Goal: Communication & Community: Answer question/provide support

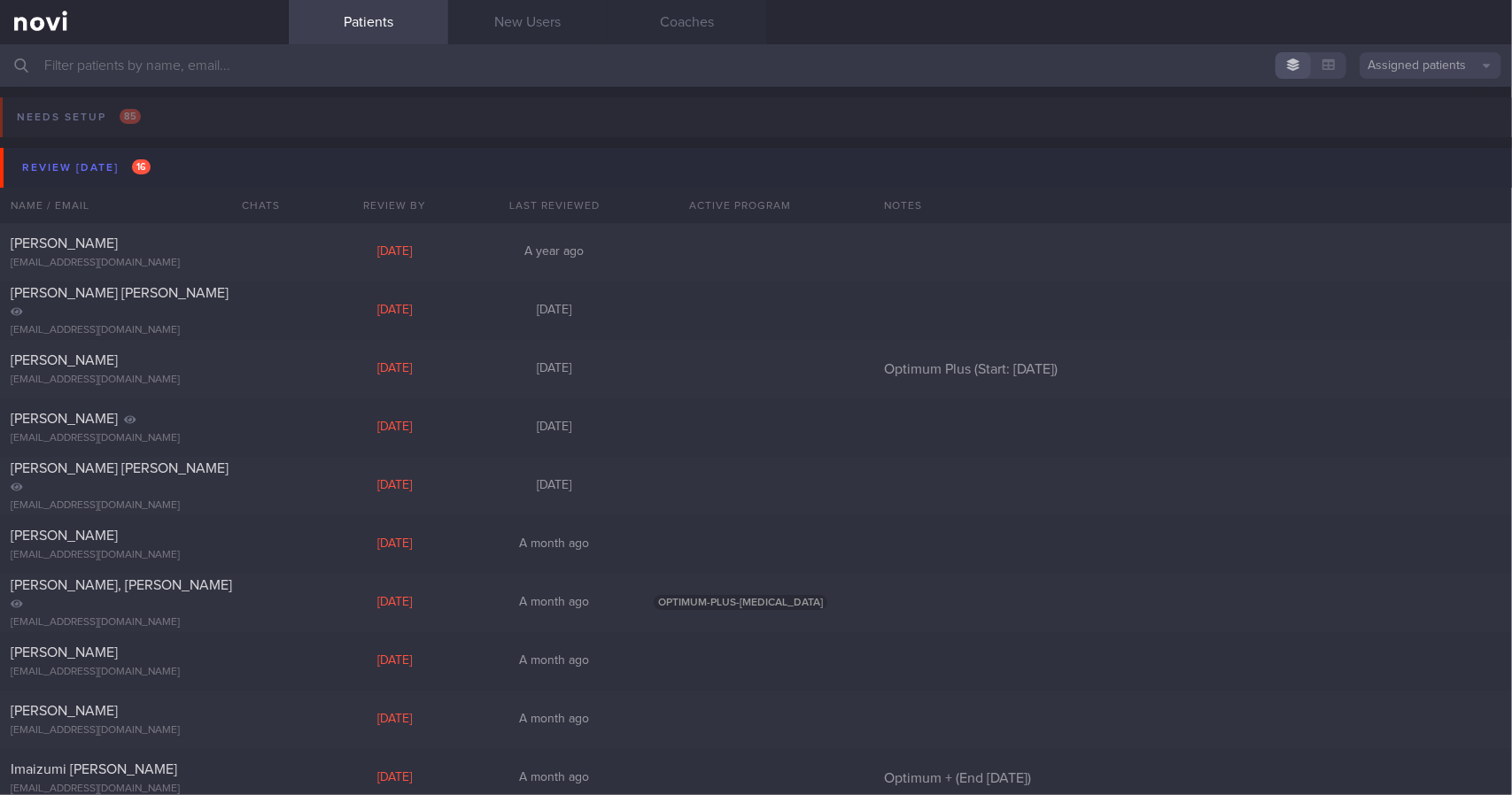
click at [187, 165] on button "Review [DATE] 16" at bounding box center [759, 167] width 1518 height 40
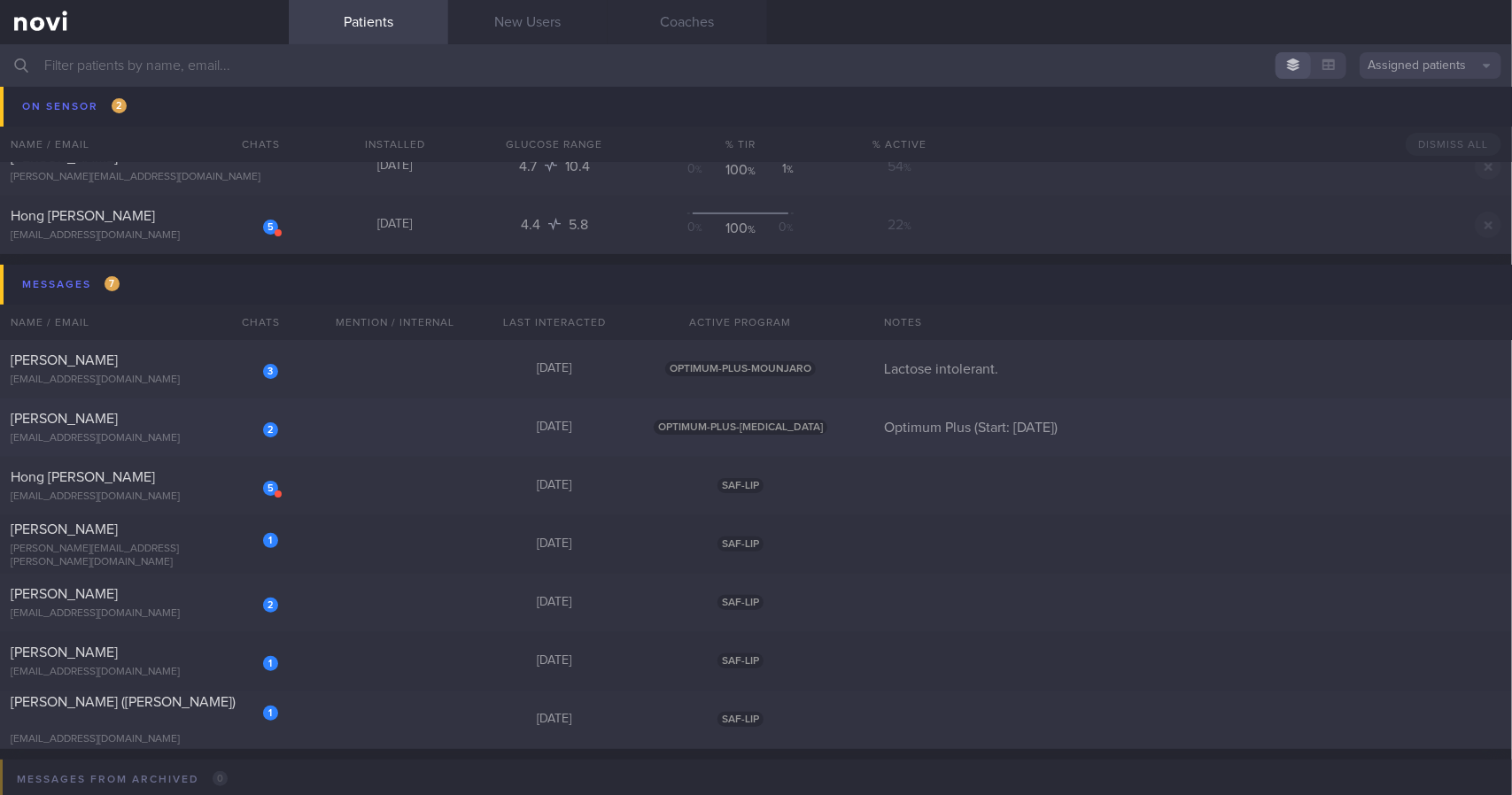
scroll to position [266, 0]
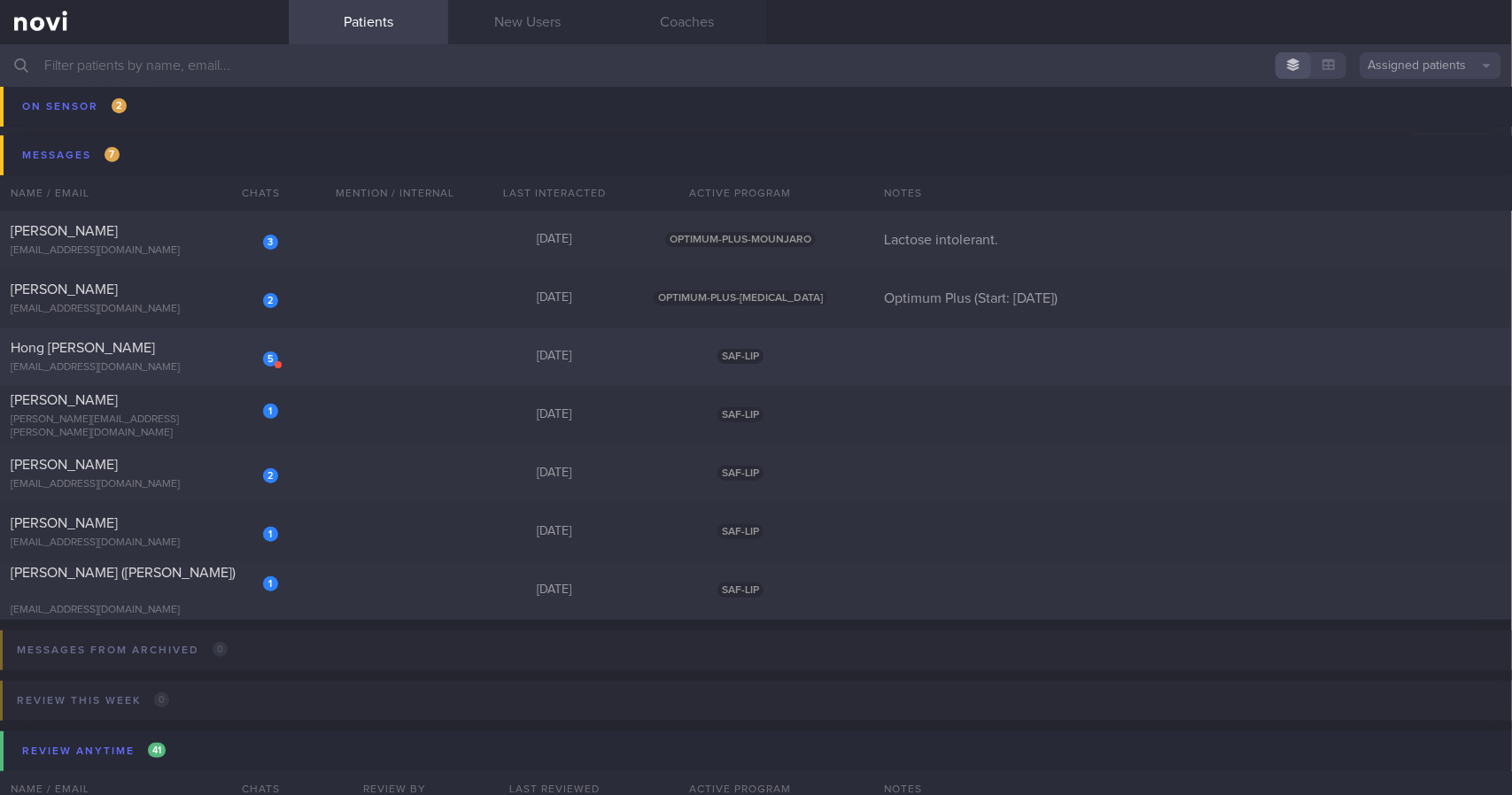
click at [159, 360] on div "5 Hong [PERSON_NAME] [EMAIL_ADDRESS][DOMAIN_NAME]" at bounding box center [144, 356] width 288 height 35
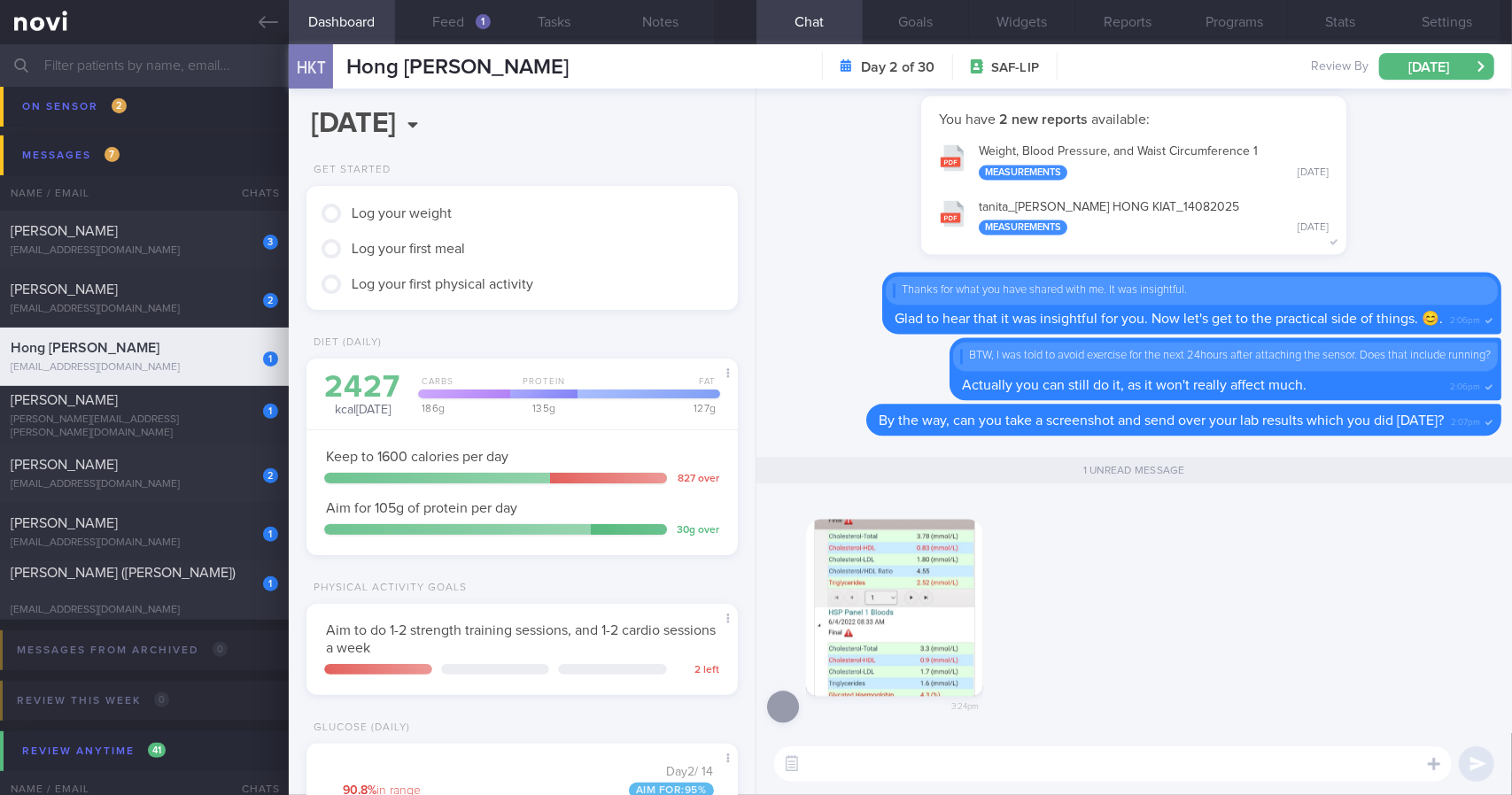
click at [905, 618] on button "button" at bounding box center [895, 607] width 177 height 177
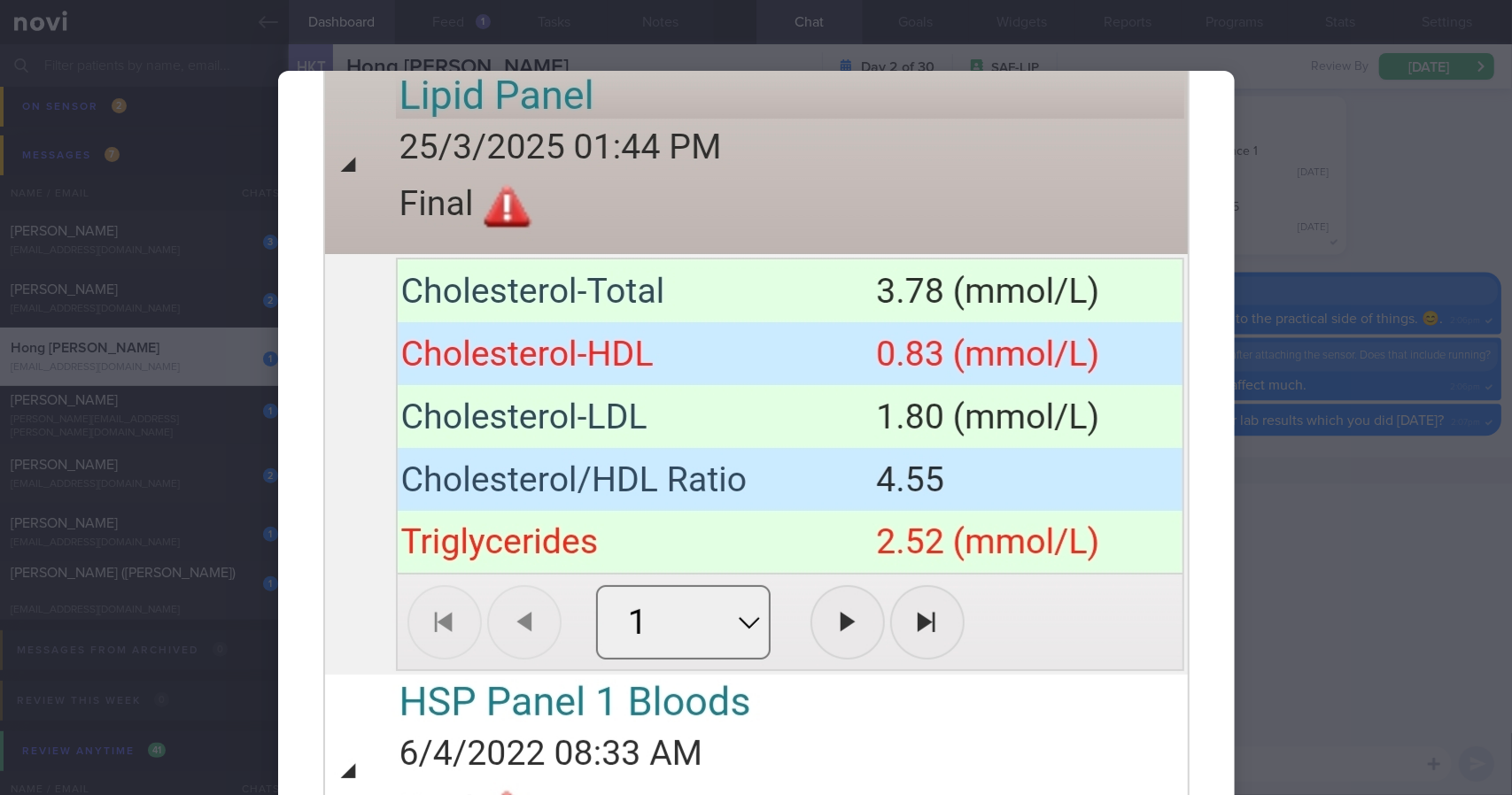
click at [1263, 524] on div at bounding box center [756, 676] width 1099 height 1352
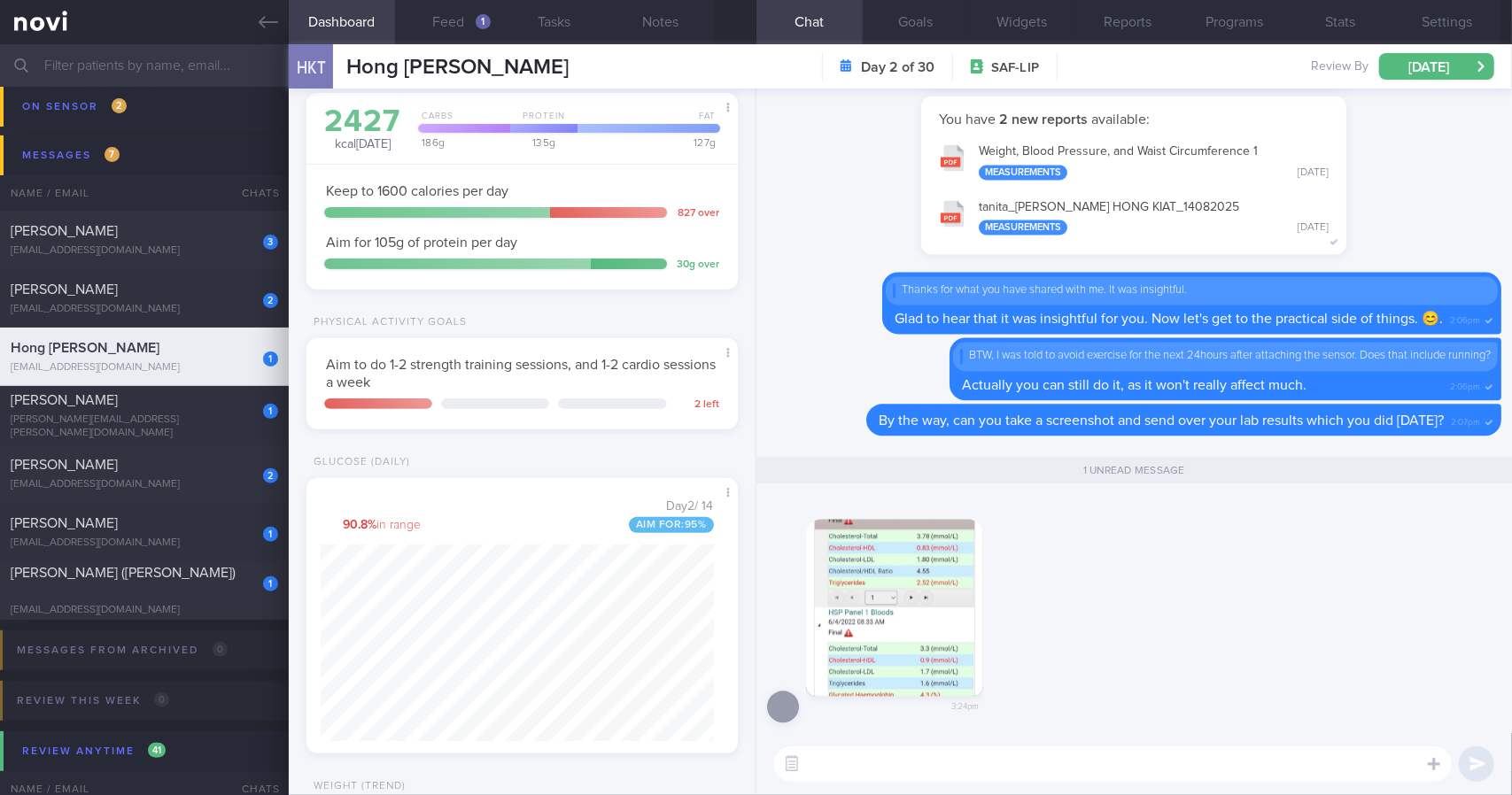
scroll to position [531, 0]
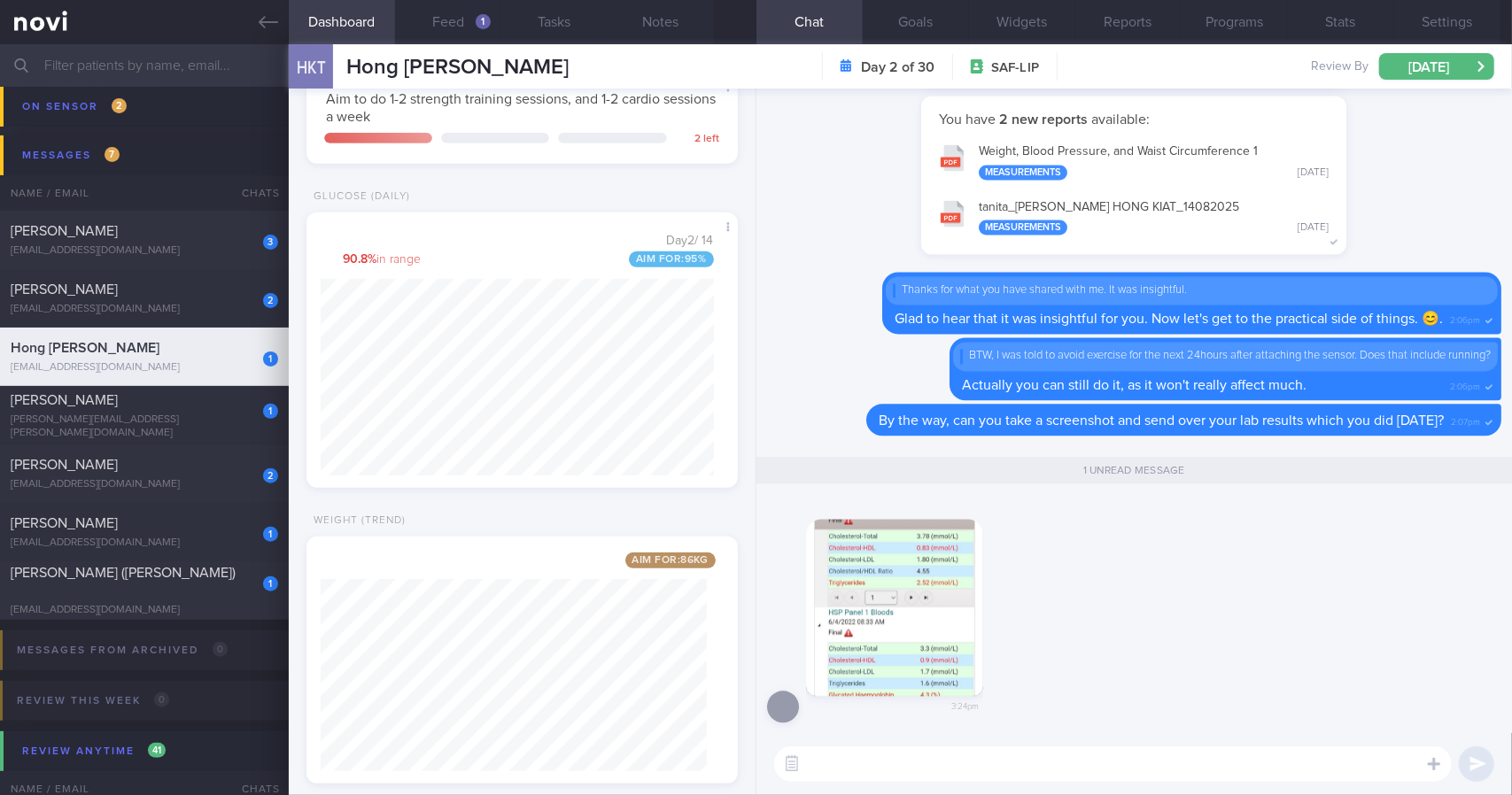
click at [882, 582] on button "button" at bounding box center [895, 607] width 177 height 177
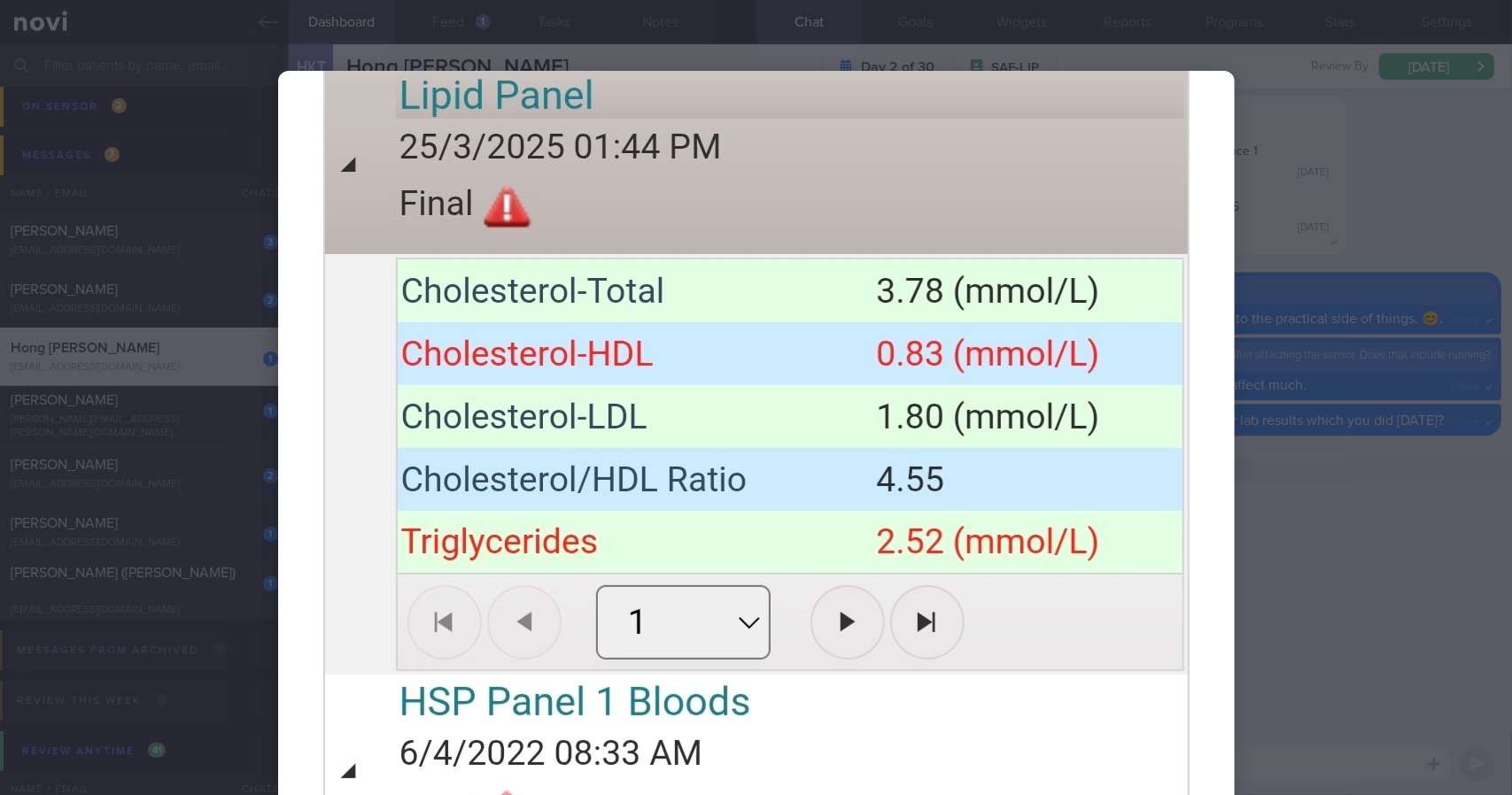
click at [1271, 549] on div at bounding box center [756, 676] width 1099 height 1352
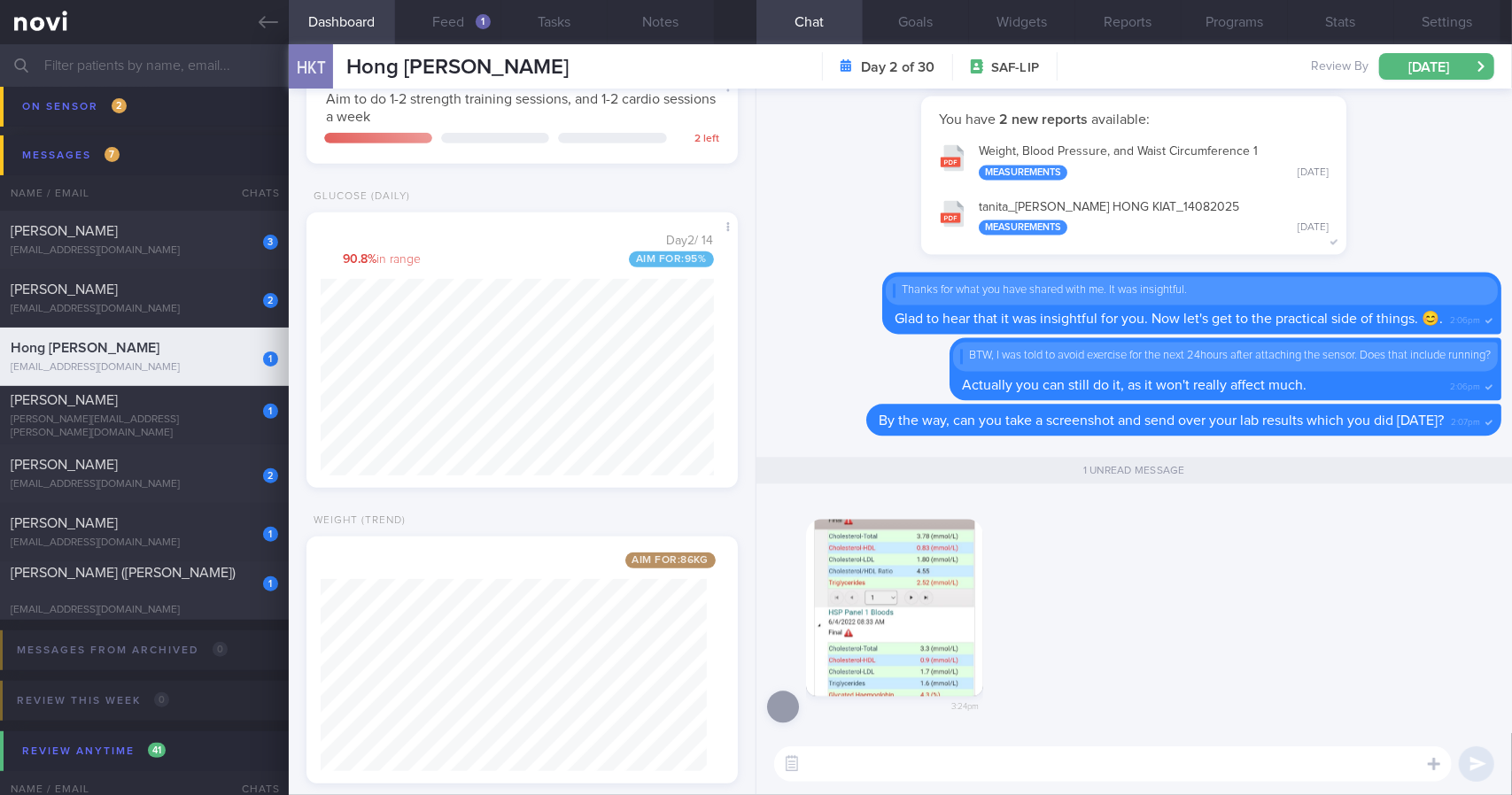
click at [867, 585] on button "button" at bounding box center [895, 607] width 177 height 177
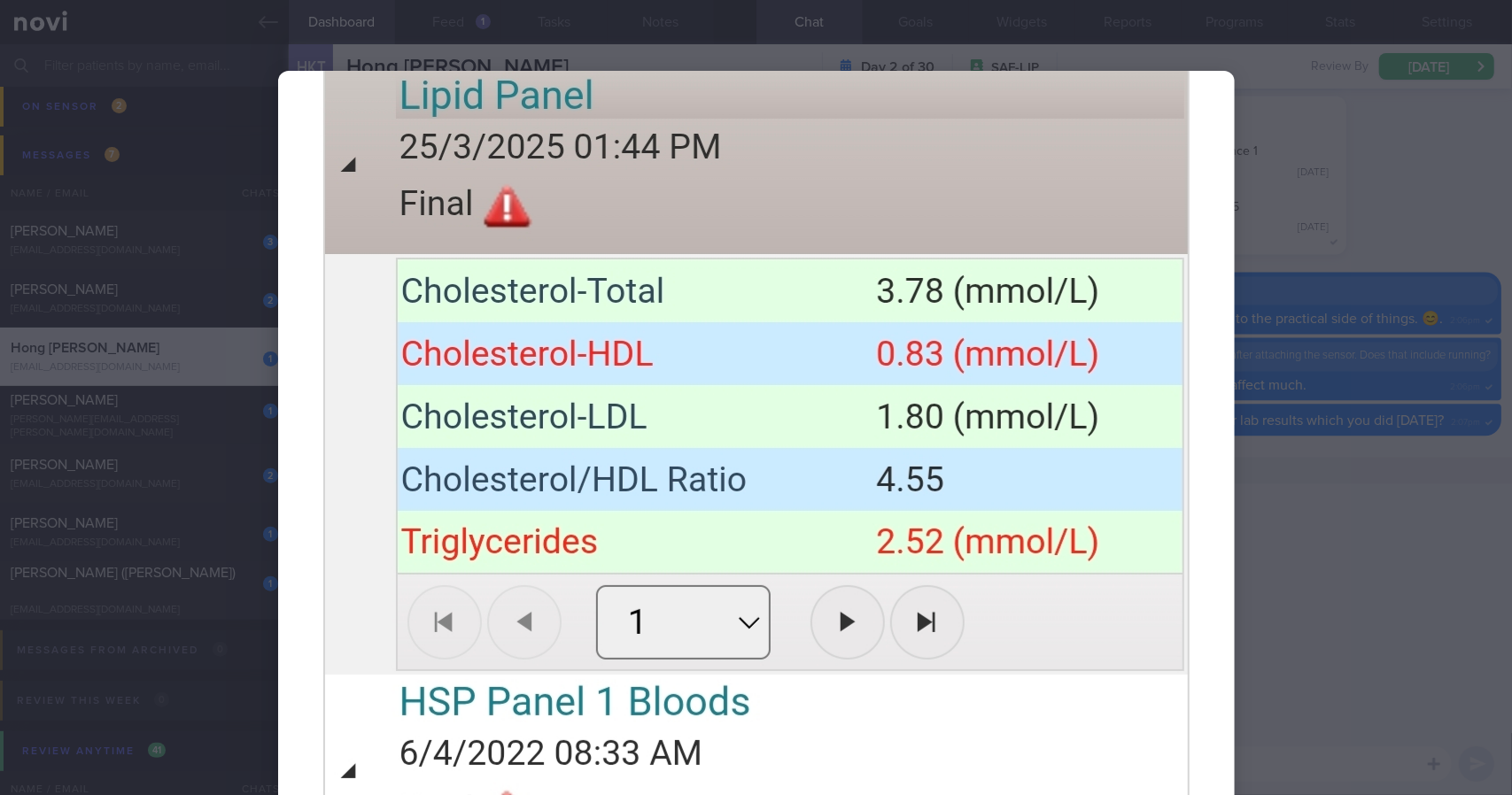
scroll to position [177, 0]
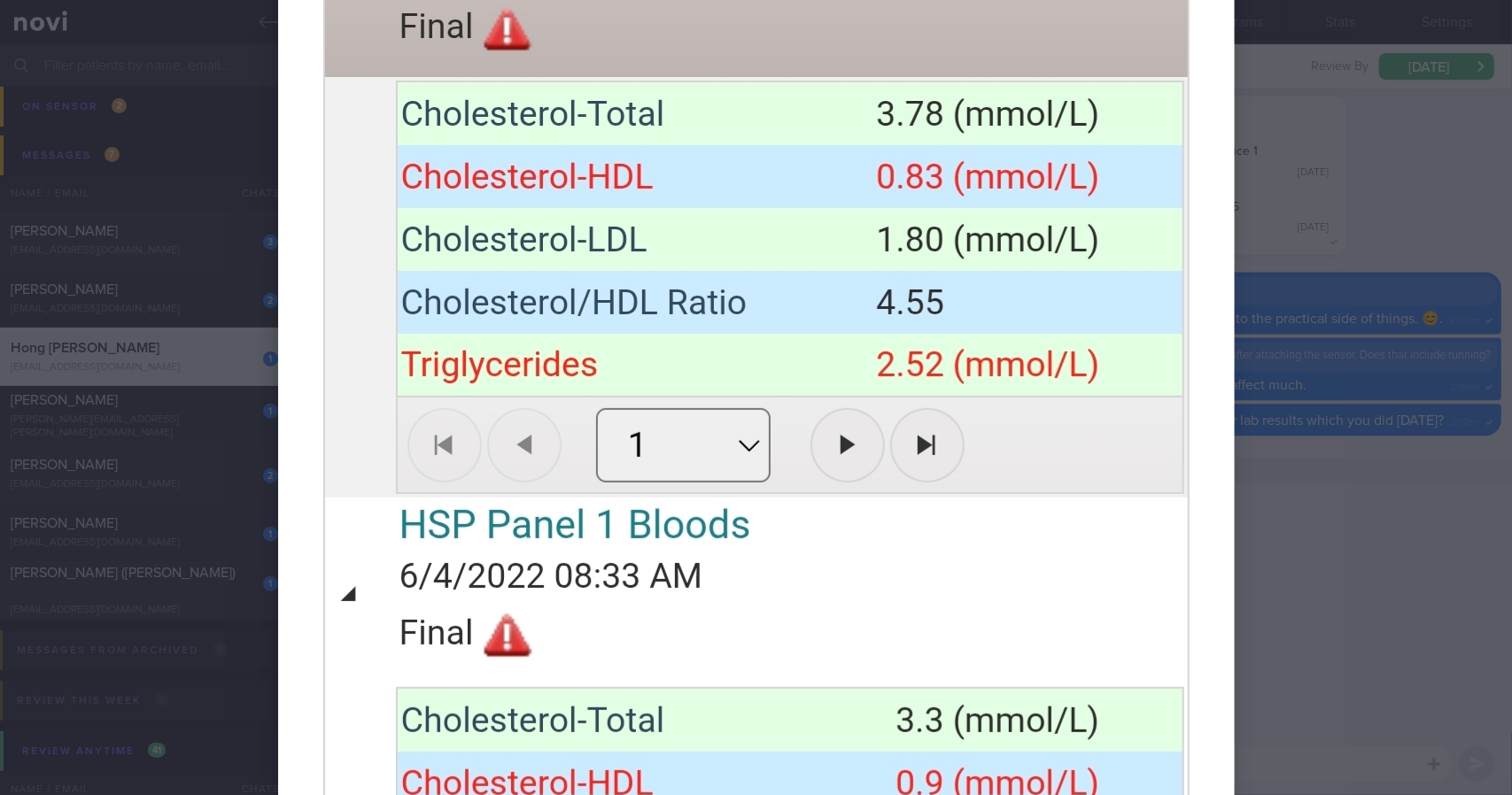
click at [1395, 545] on div at bounding box center [756, 398] width 1512 height 795
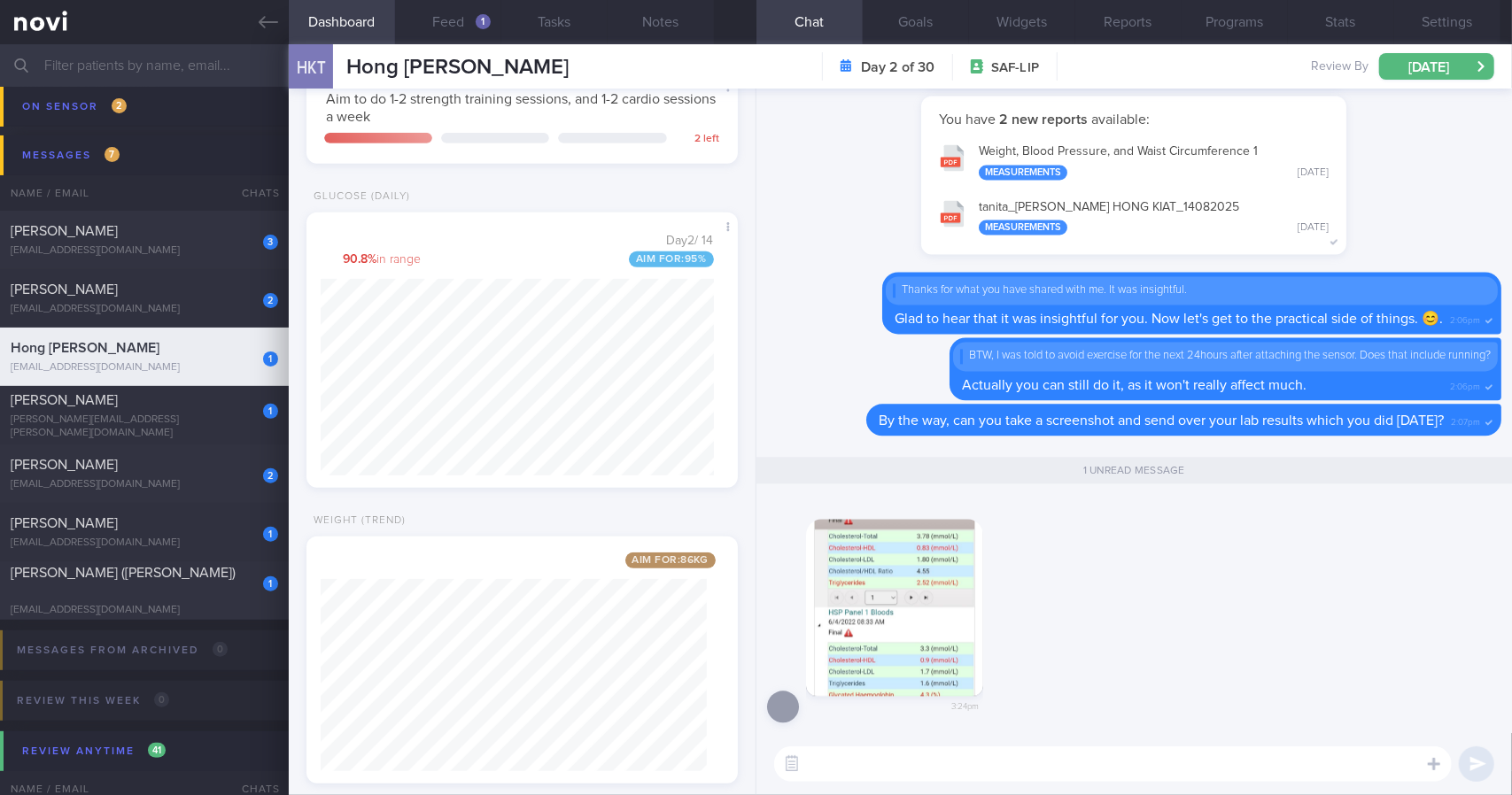
click at [961, 768] on textarea at bounding box center [1113, 764] width 678 height 35
drag, startPoint x: 634, startPoint y: 35, endPoint x: 623, endPoint y: 80, distance: 46.3
click at [634, 35] on button "Notes" at bounding box center [661, 21] width 106 height 44
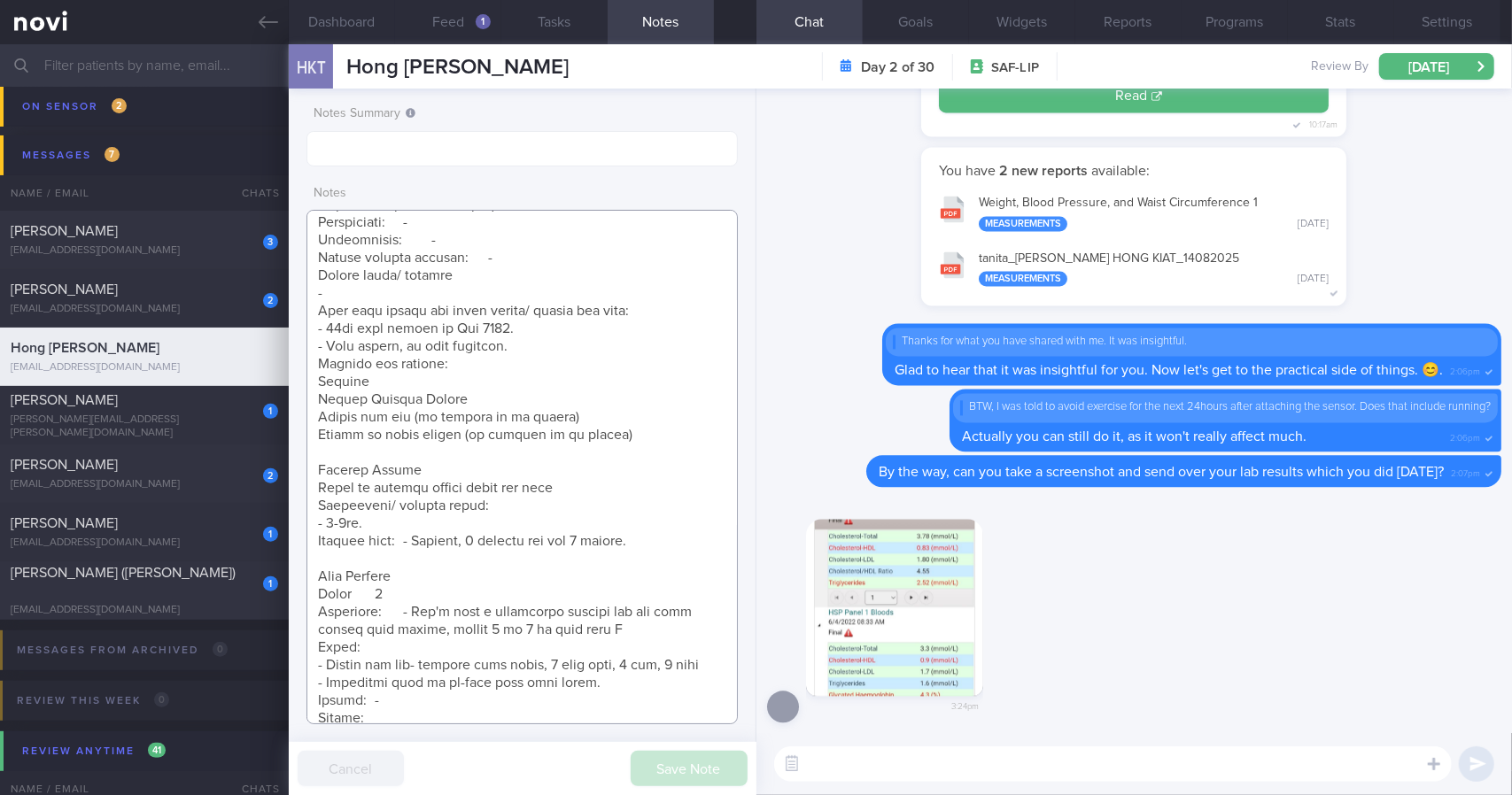
scroll to position [362, 0]
drag, startPoint x: 670, startPoint y: 442, endPoint x: 299, endPoint y: 370, distance: 377.9
click at [299, 370] on div "Notes Summary Notes Save Note Cancel" at bounding box center [522, 441] width 468 height 706
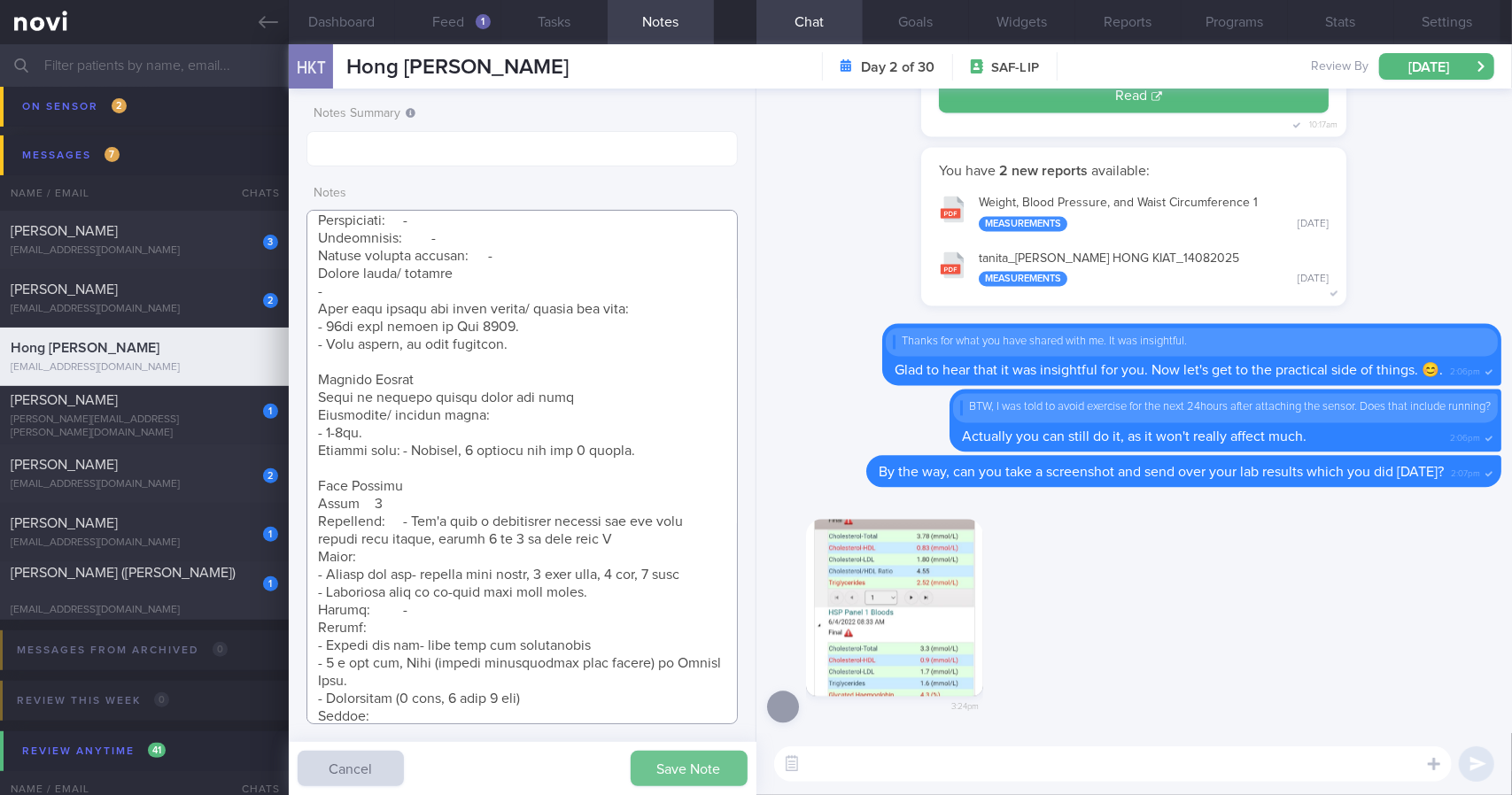
type textarea "[DATE] 1:54 pm [PERSON_NAME] (ME2/ RSN) S9170337H [DATE] S9170337H Weight: 88.2…"
click at [666, 770] on button "Save Note" at bounding box center [689, 769] width 117 height 35
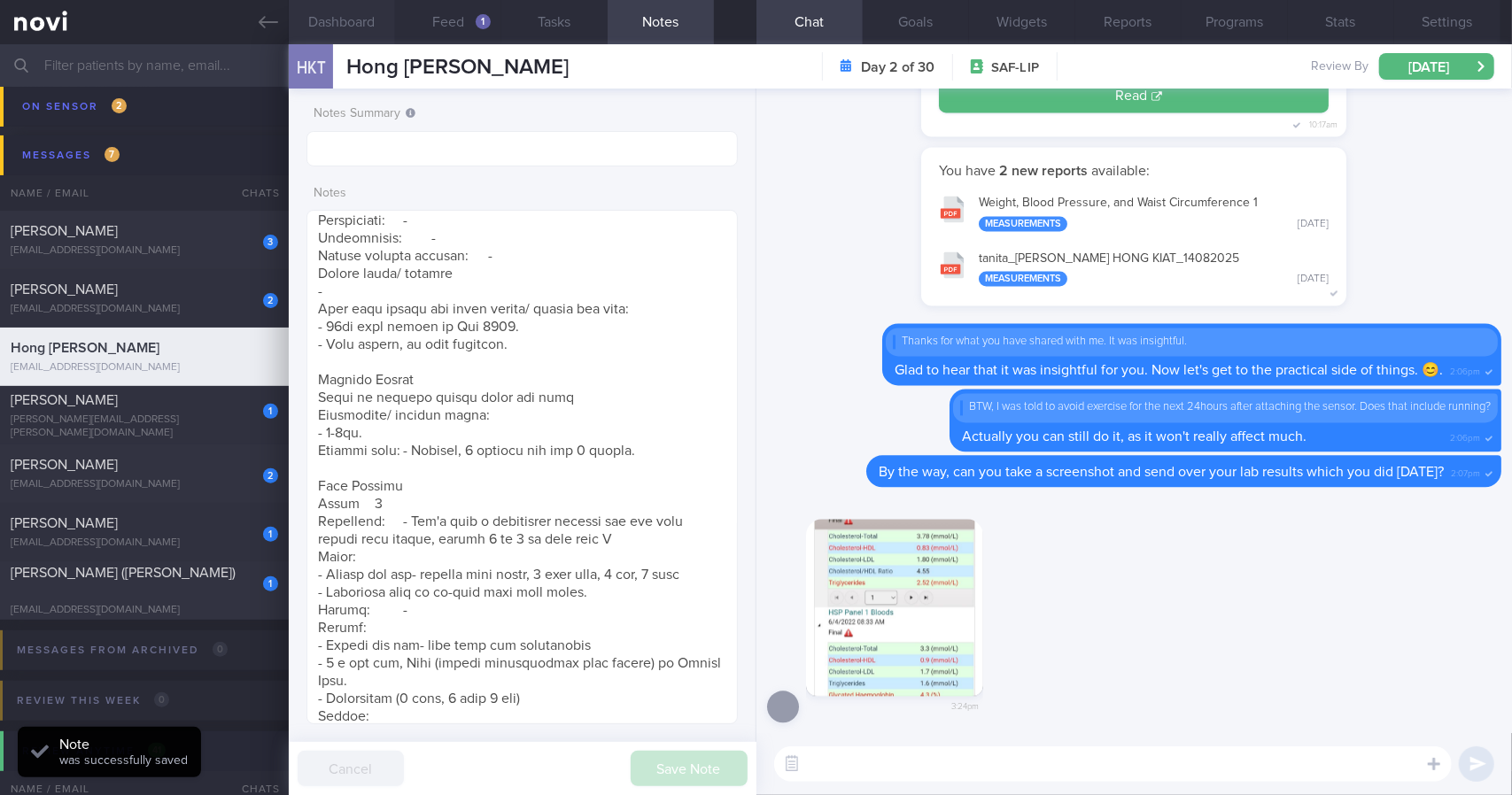
click at [338, 22] on button "Dashboard" at bounding box center [342, 21] width 106 height 44
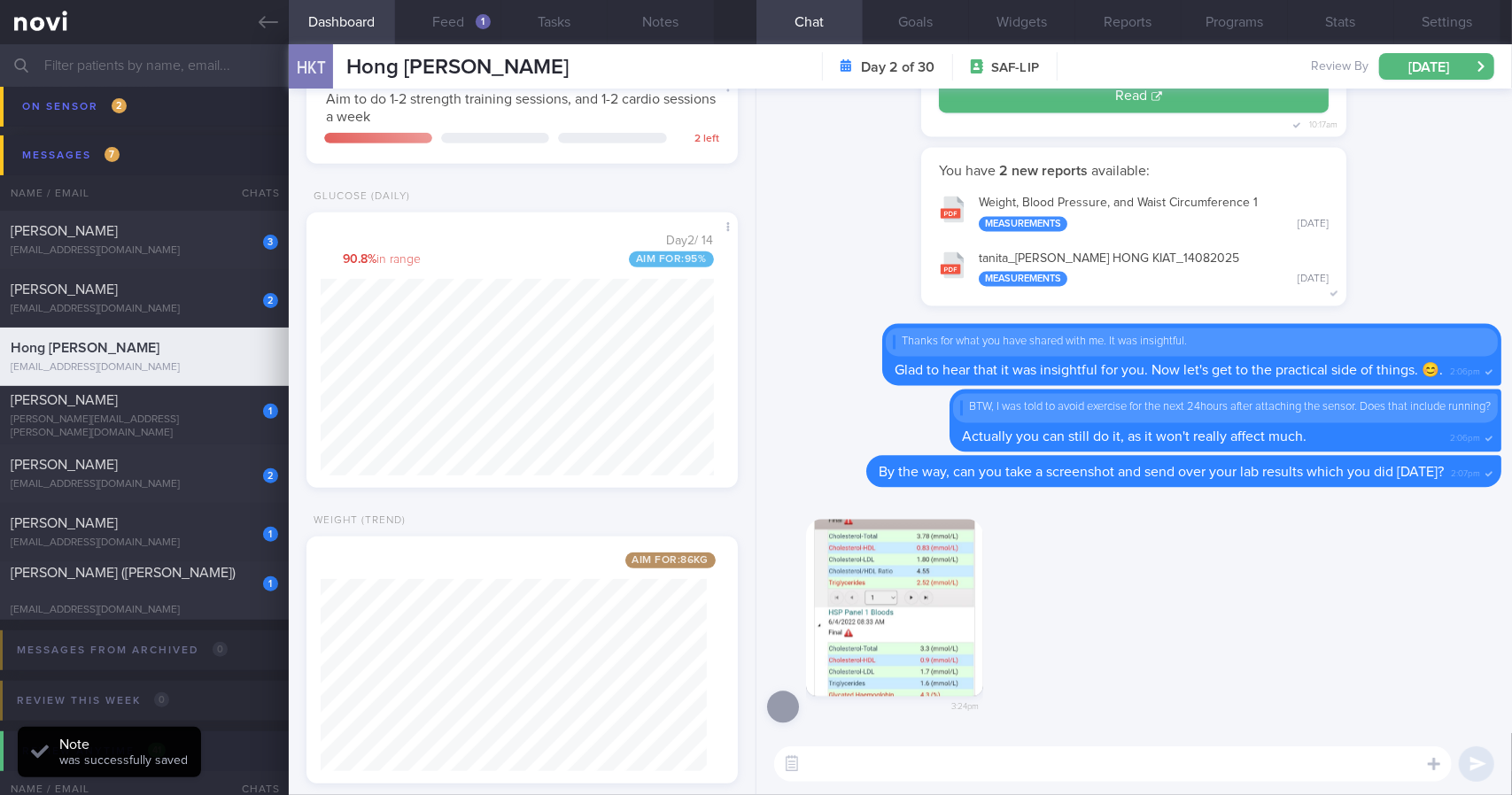
click at [1043, 758] on textarea at bounding box center [1113, 764] width 678 height 35
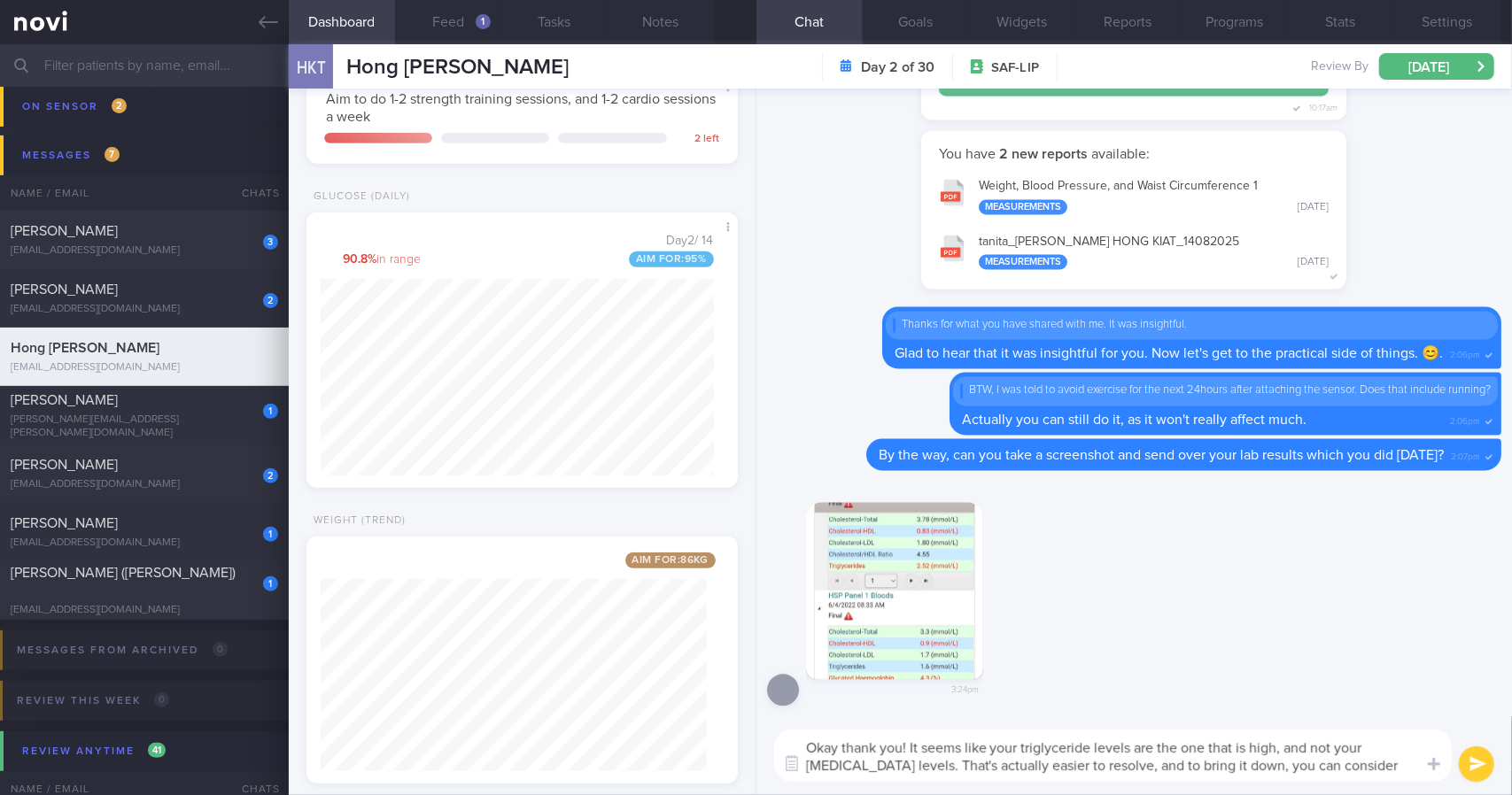
paste textarea "Reduce sugar and refined carbohydrates:"
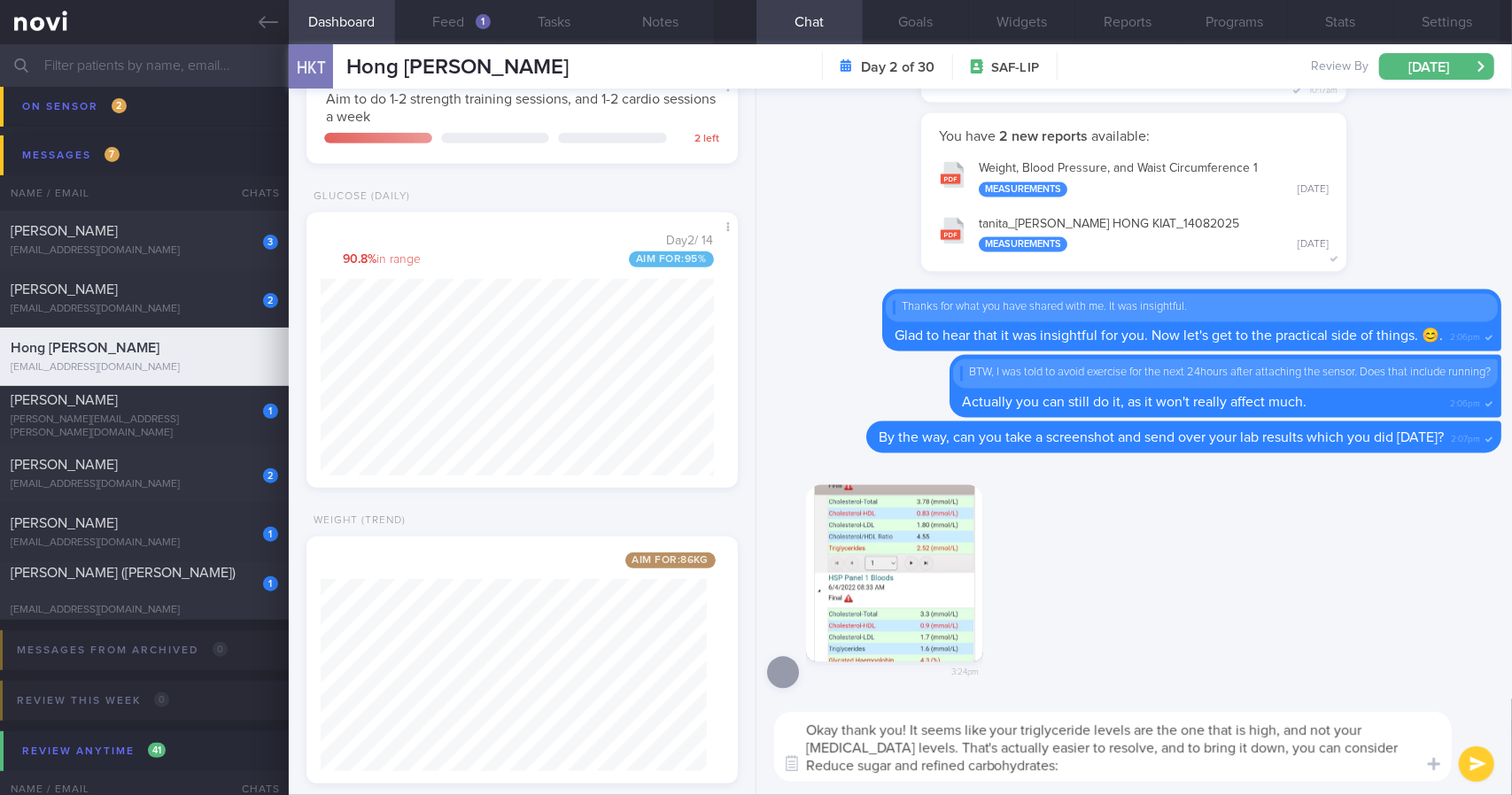
click at [1368, 744] on textarea "Okay thank you! It seems like your triglyceride levels are the one that is high…" at bounding box center [1113, 746] width 678 height 70
drag, startPoint x: 651, startPoint y: 38, endPoint x: 647, endPoint y: 63, distance: 25.3
click at [651, 38] on button "Notes" at bounding box center [661, 21] width 106 height 44
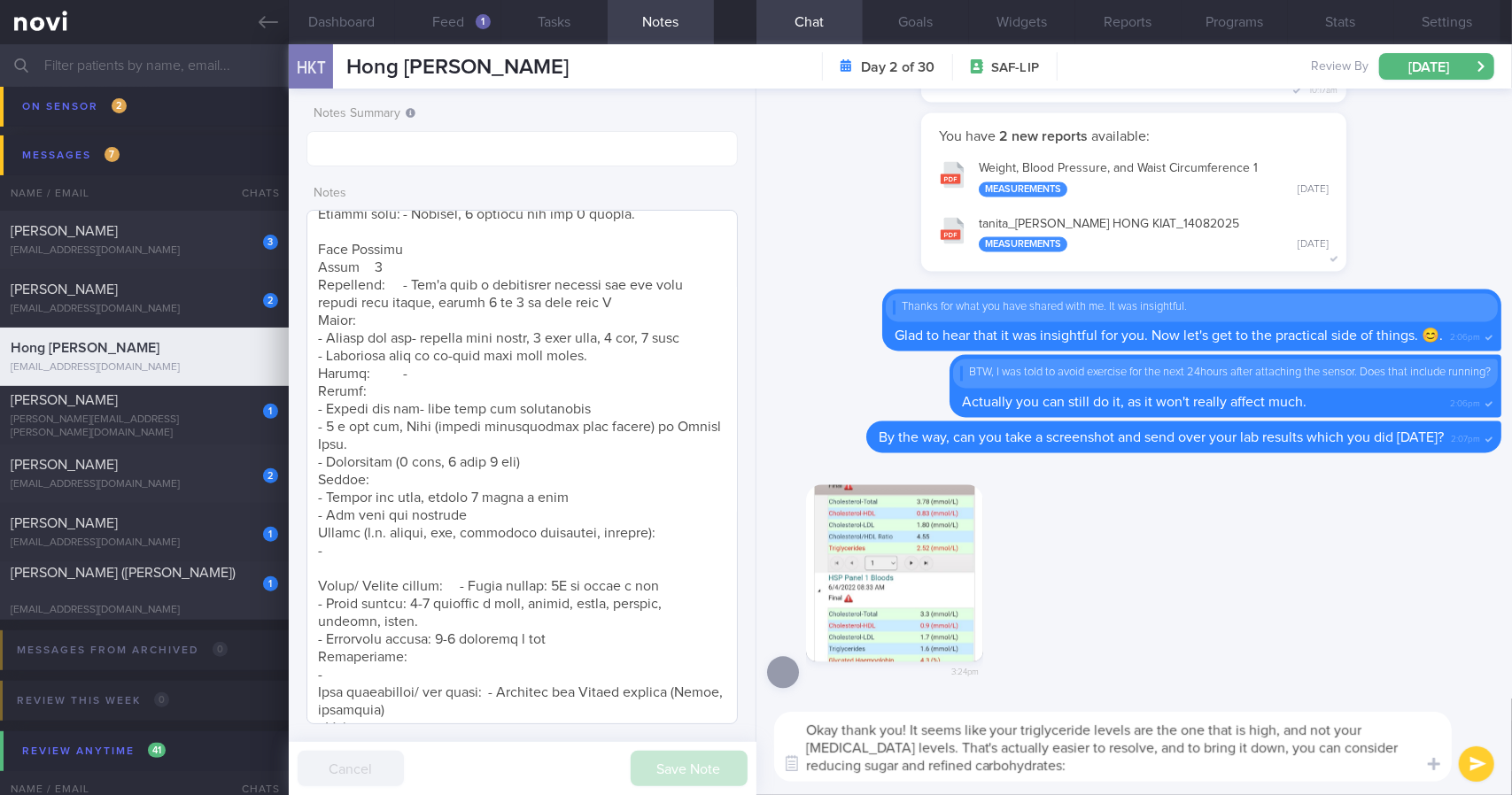
scroll to position [717, 0]
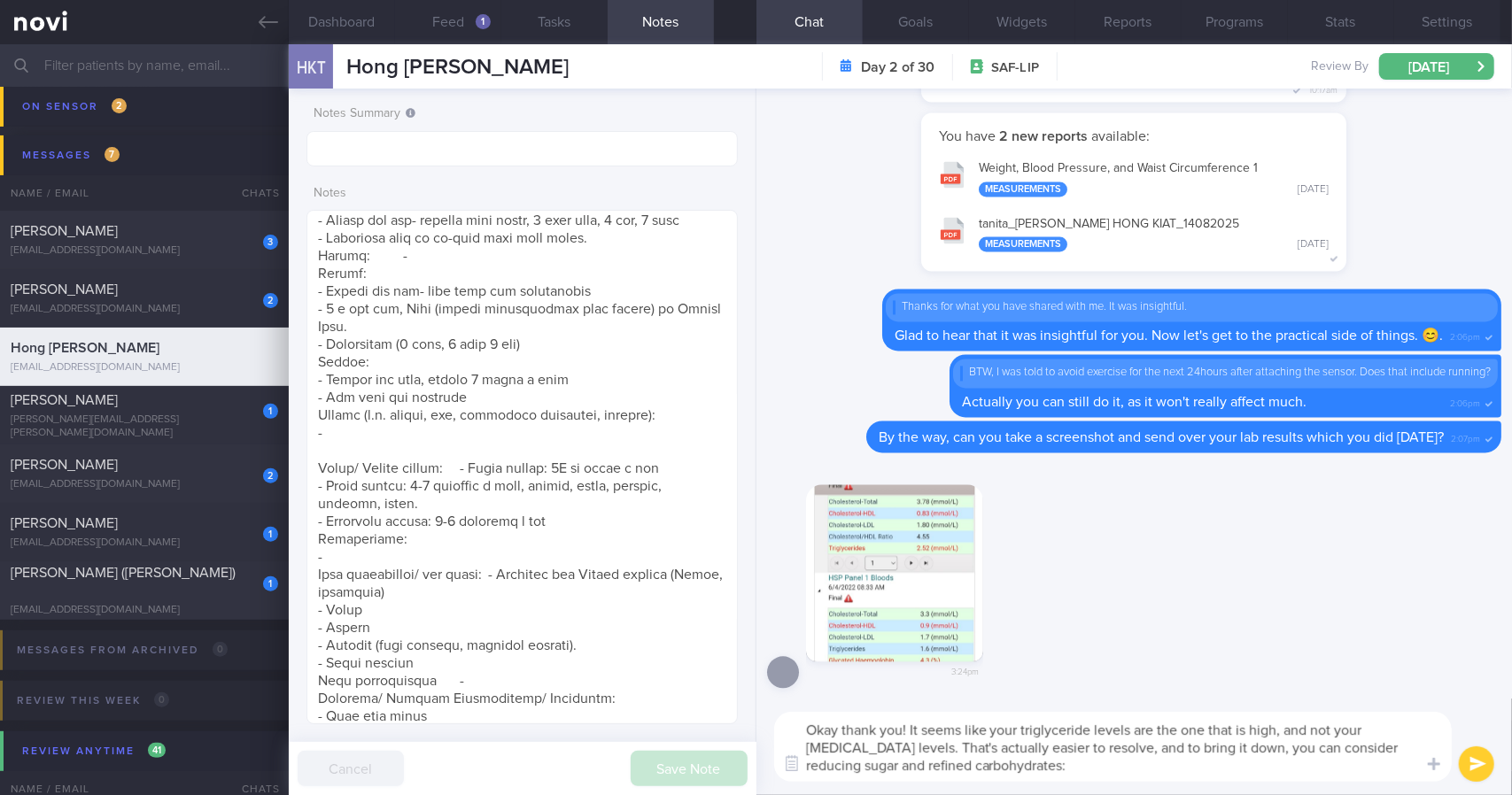
click at [808, 762] on textarea "Okay thank you! It seems like your triglyceride levels are the one that is high…" at bounding box center [1113, 746] width 678 height 70
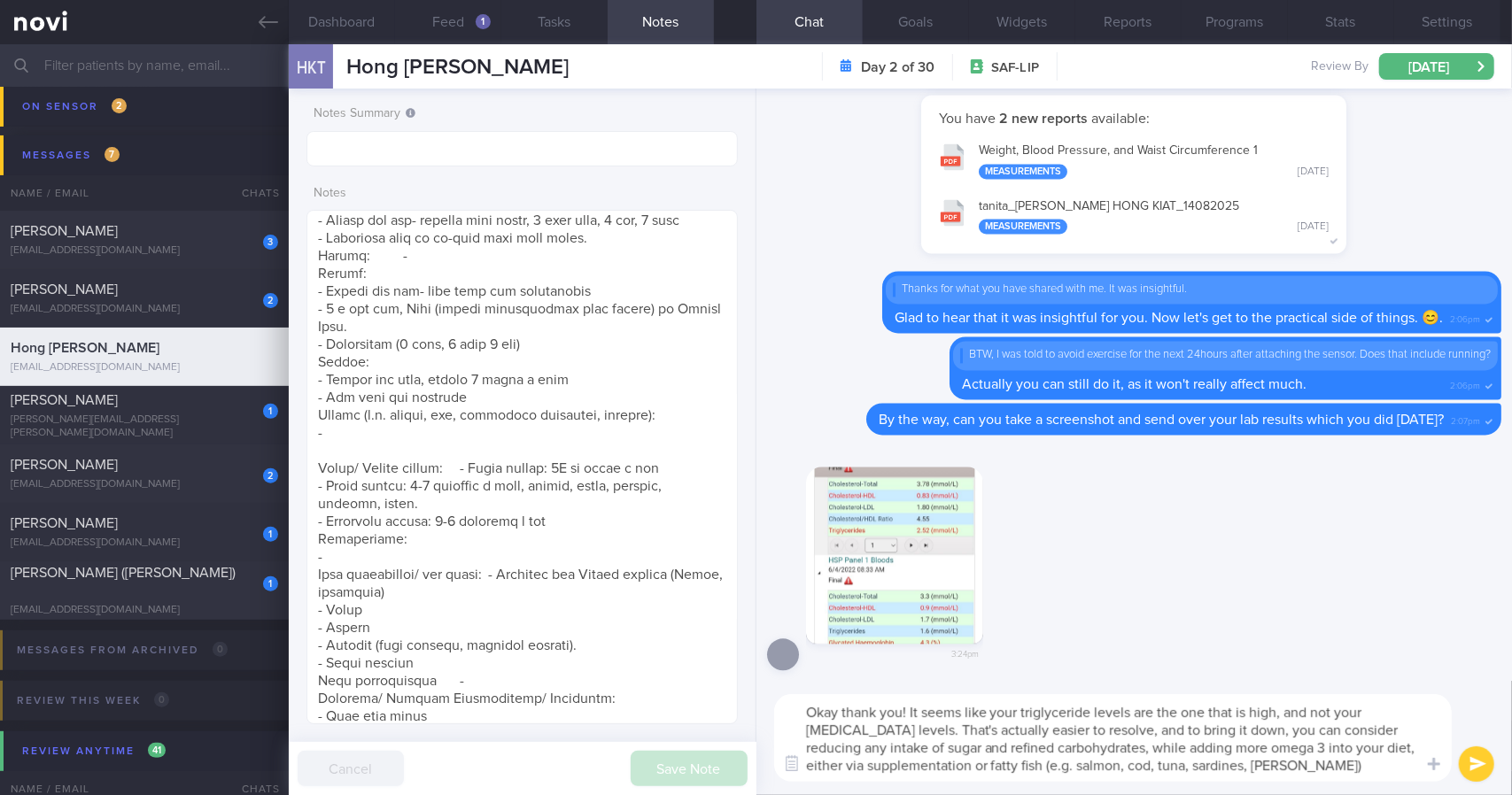
type textarea "Okay thank you! It seems like your triglyceride levels are the one that is high…"
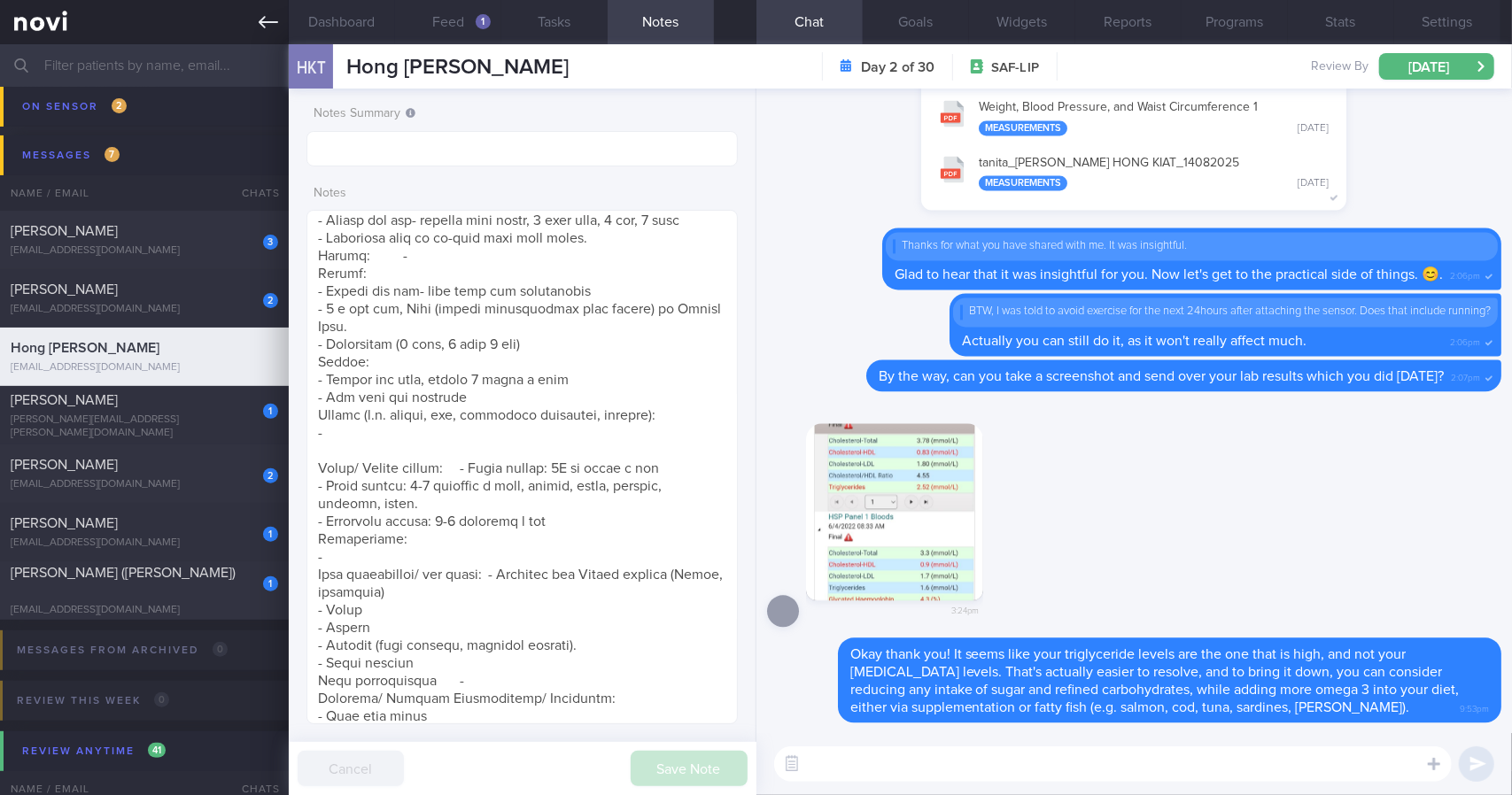
click at [256, 7] on link at bounding box center [144, 21] width 288 height 44
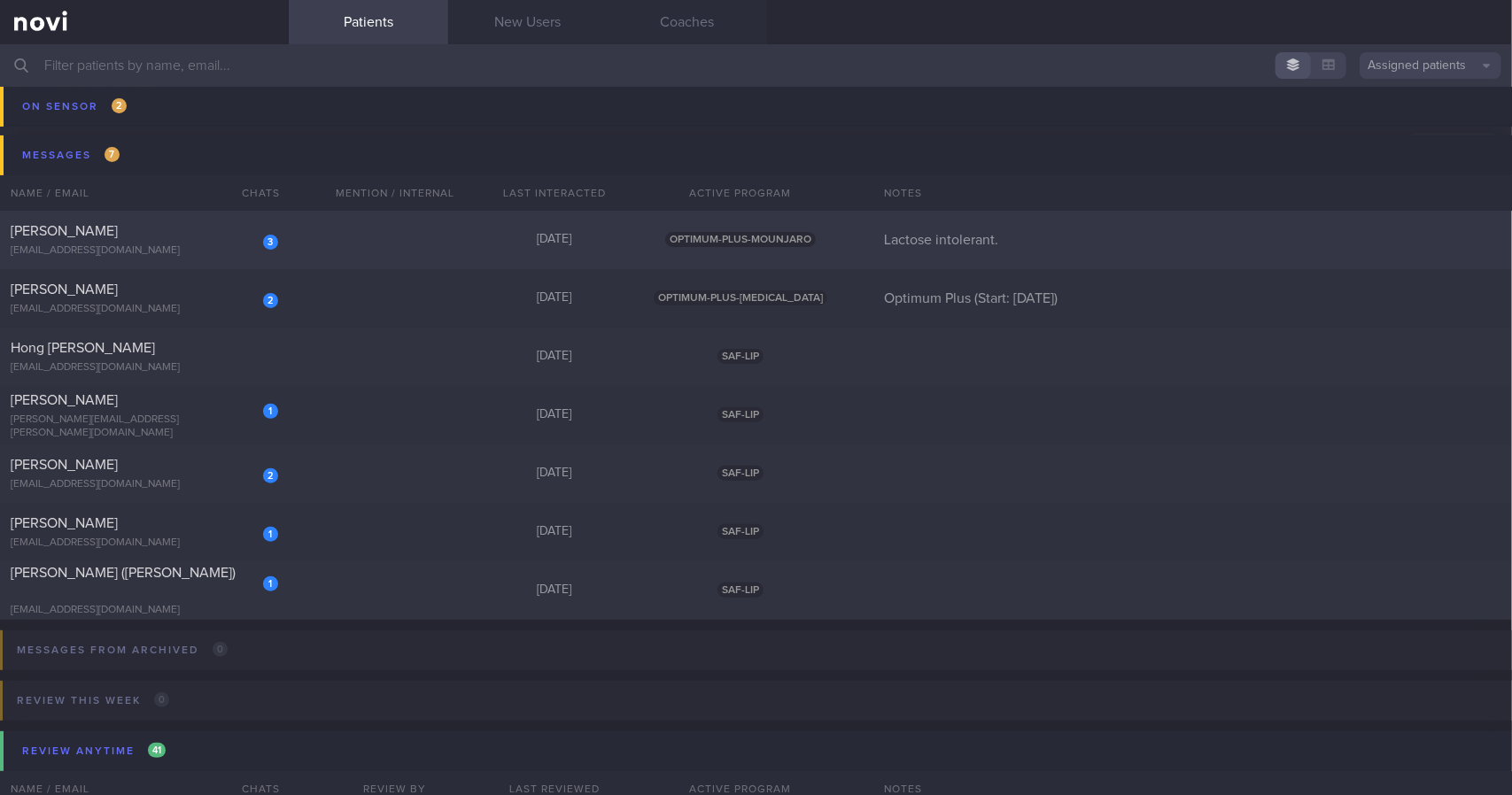
click at [189, 254] on div "[EMAIL_ADDRESS][DOMAIN_NAME]" at bounding box center [144, 251] width 268 height 13
select select "7"
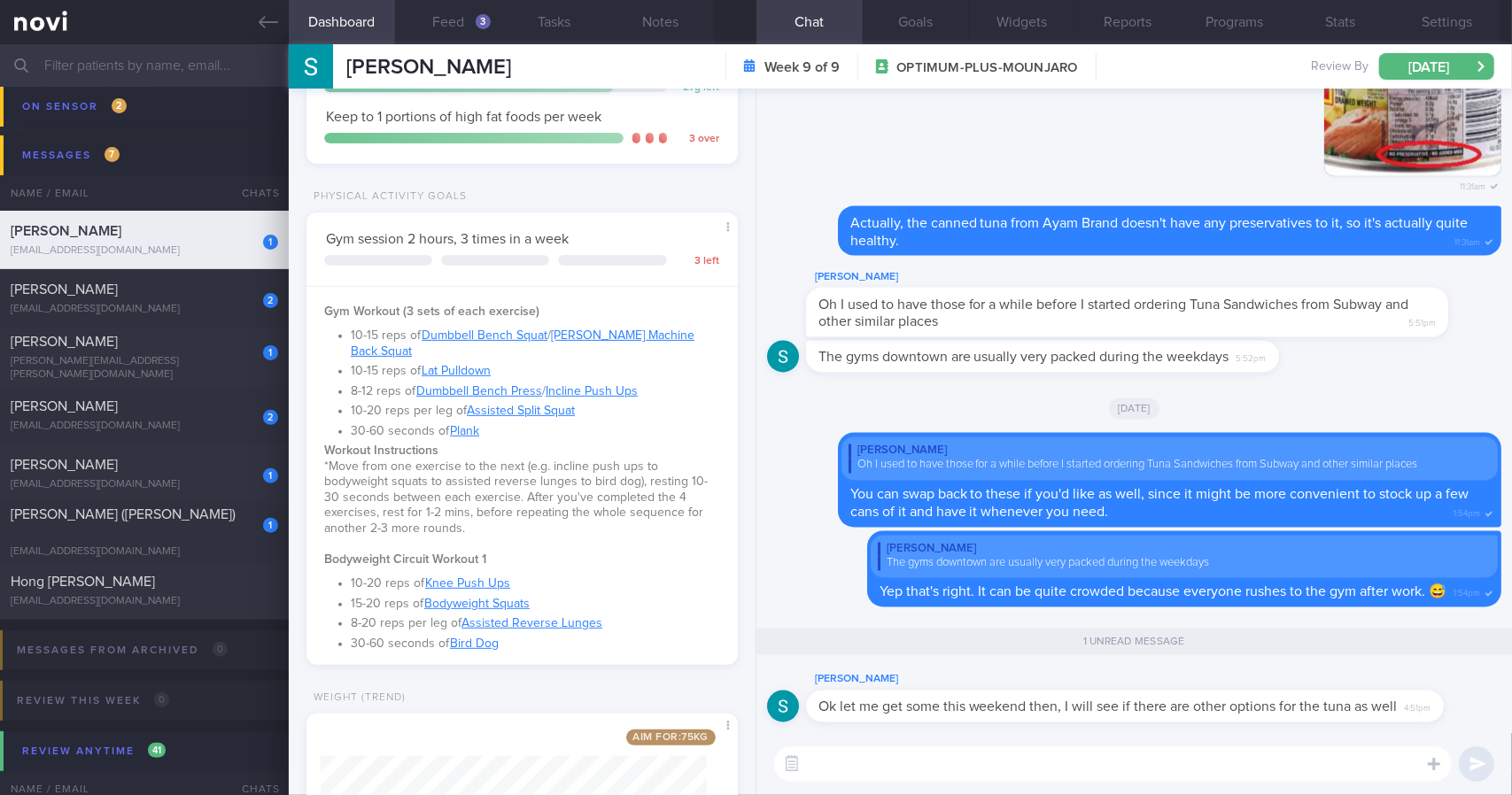
scroll to position [355, 0]
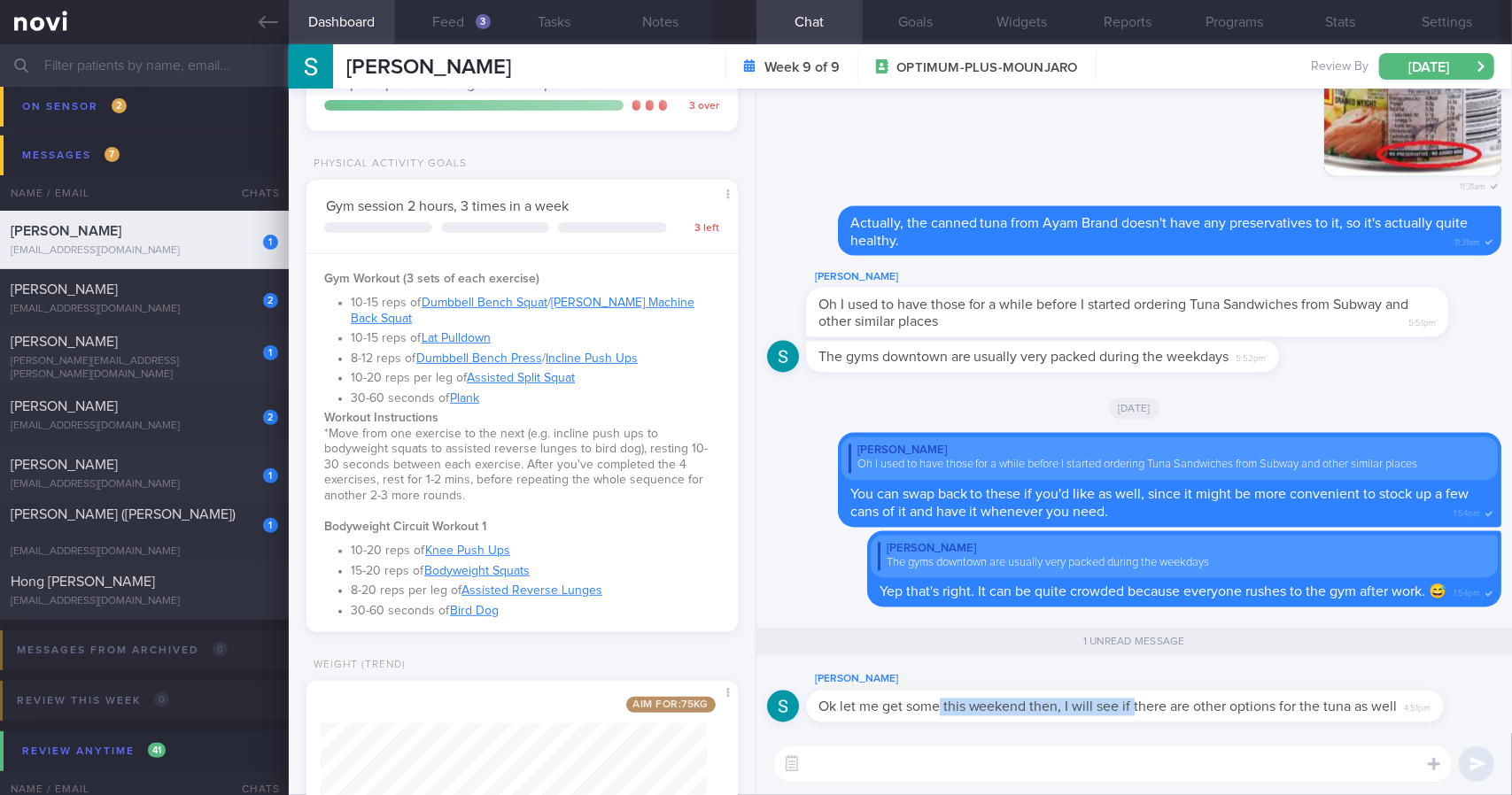
drag, startPoint x: 972, startPoint y: 693, endPoint x: 1135, endPoint y: 699, distance: 163.1
click at [1135, 699] on div "Ok let me get some this weekend then, I will see if there are other options for…" at bounding box center [1125, 706] width 637 height 32
click at [1024, 704] on div "Ok let me get some this weekend then, I will see if there are other options for…" at bounding box center [1125, 706] width 637 height 32
drag, startPoint x: 916, startPoint y: 703, endPoint x: 1260, endPoint y: 699, distance: 344.0
click at [1259, 699] on div "[PERSON_NAME] Ok let me get some this weekend then, I will see if there are oth…" at bounding box center [1152, 695] width 691 height 53
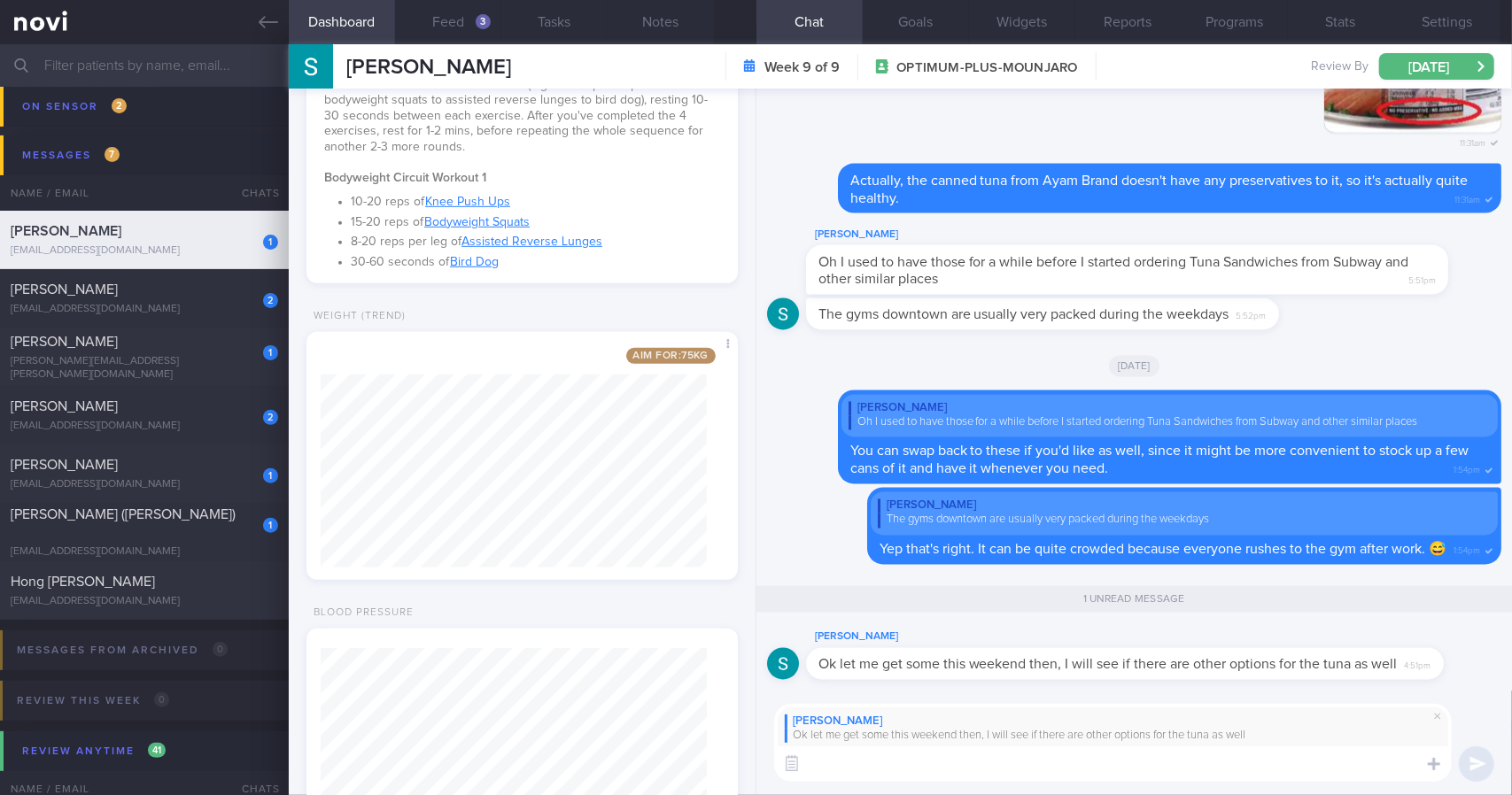
scroll to position [788, 0]
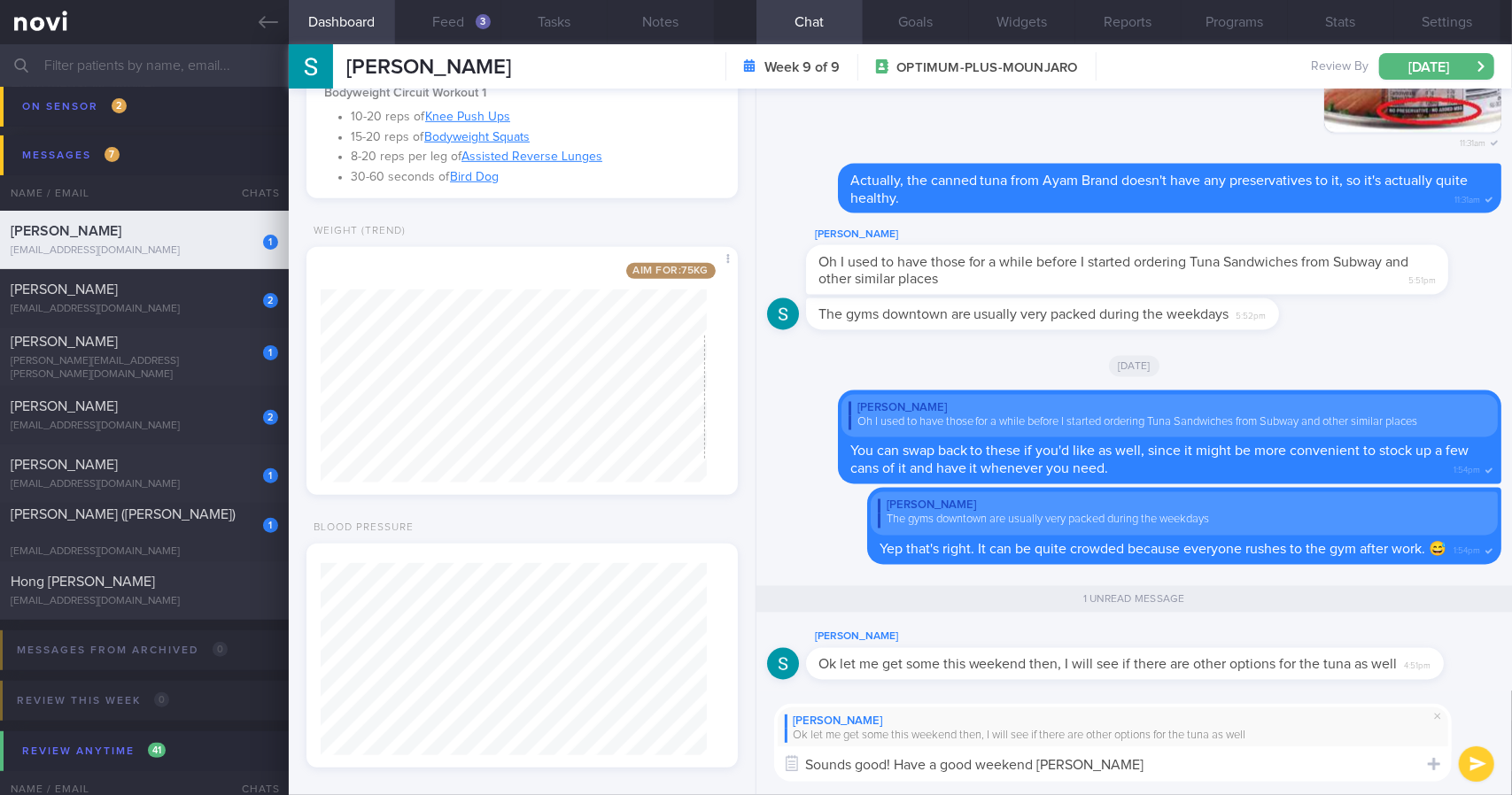
type textarea "Sounds good! Have a good weekend [PERSON_NAME]!"
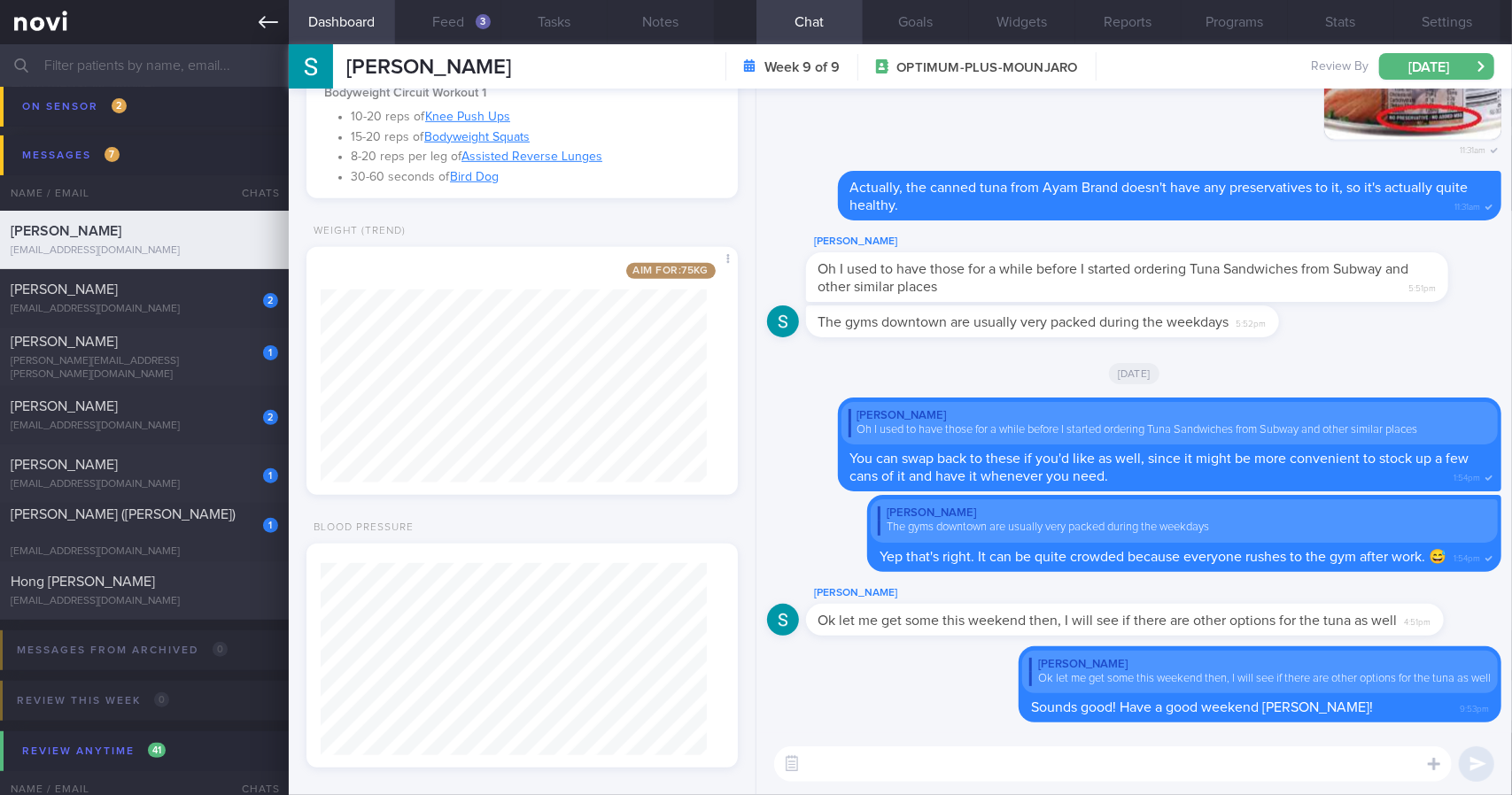
click at [274, 33] on link at bounding box center [144, 21] width 288 height 44
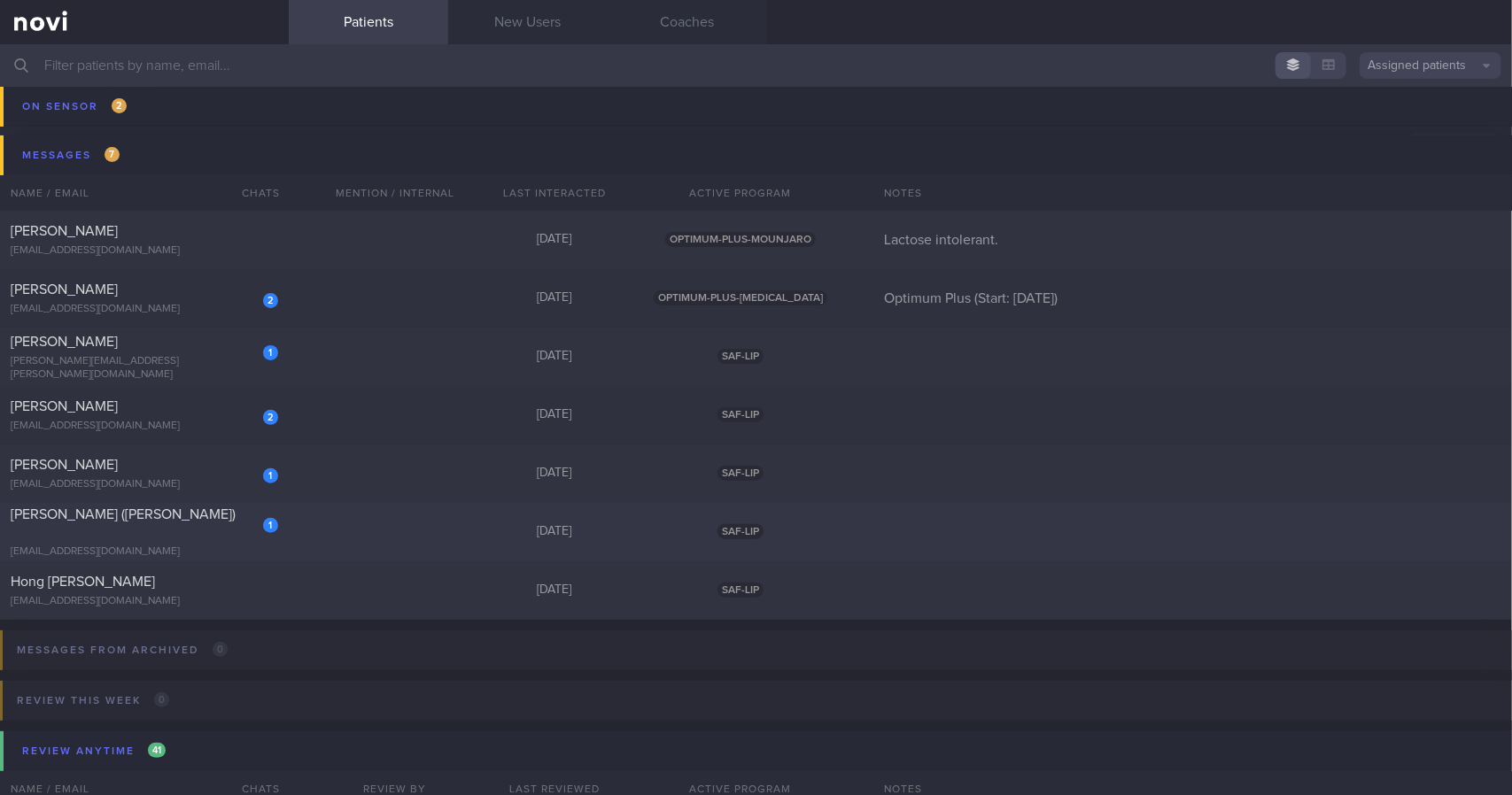
click at [219, 546] on div "[EMAIL_ADDRESS][DOMAIN_NAME]" at bounding box center [144, 552] width 268 height 13
select select "7"
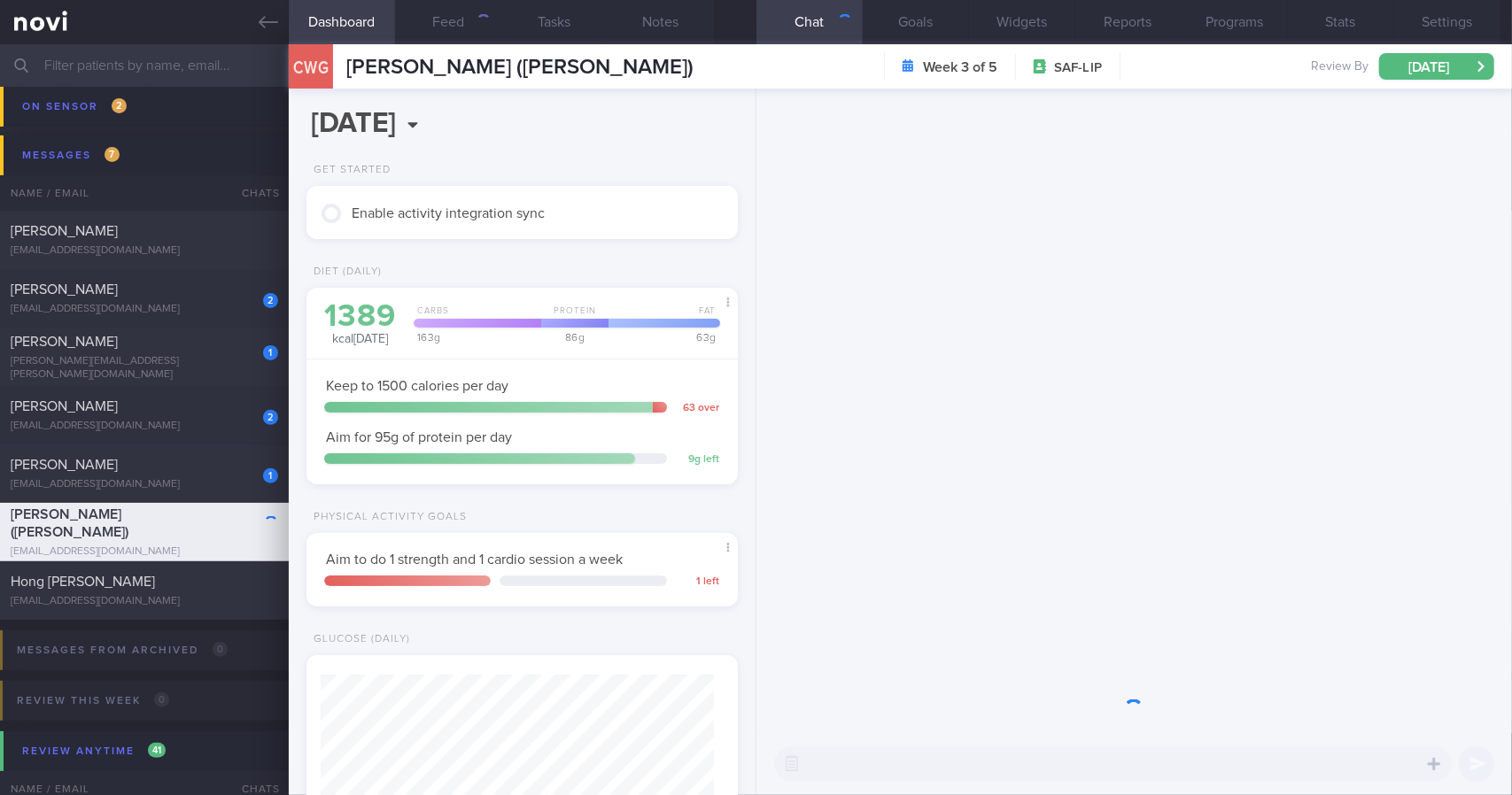
scroll to position [217, 386]
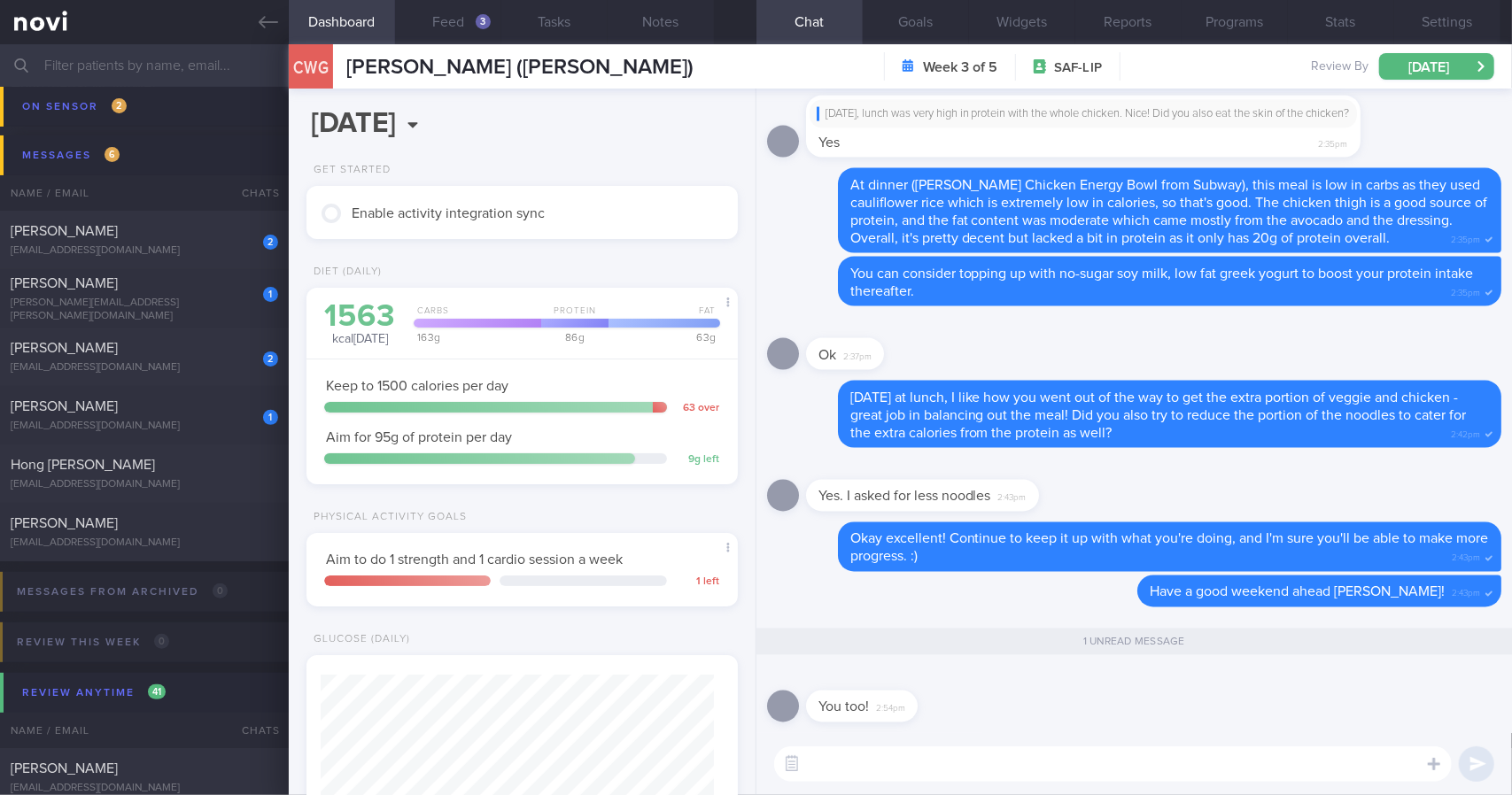
click at [909, 767] on textarea at bounding box center [1113, 764] width 678 height 35
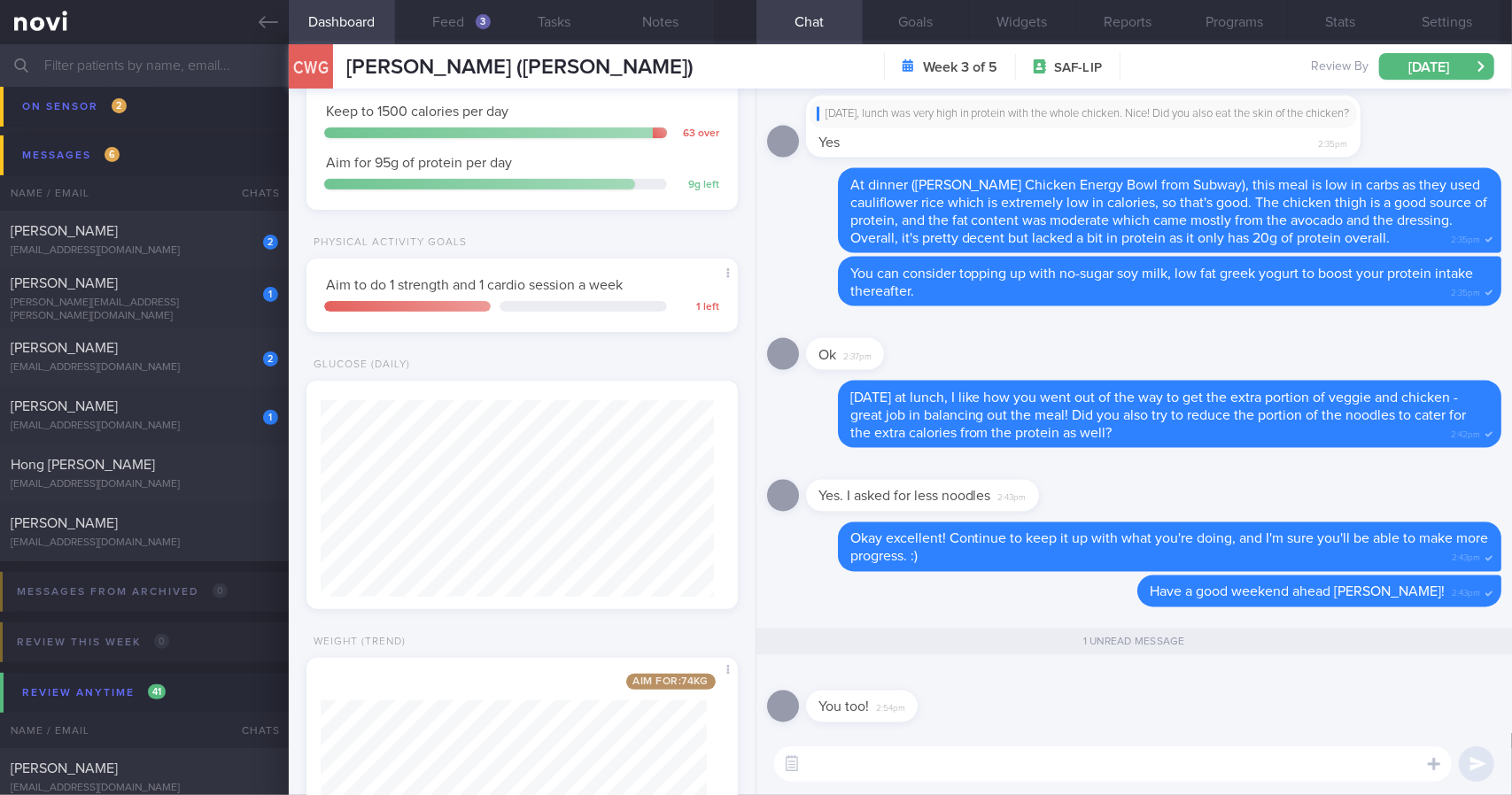
scroll to position [428, 0]
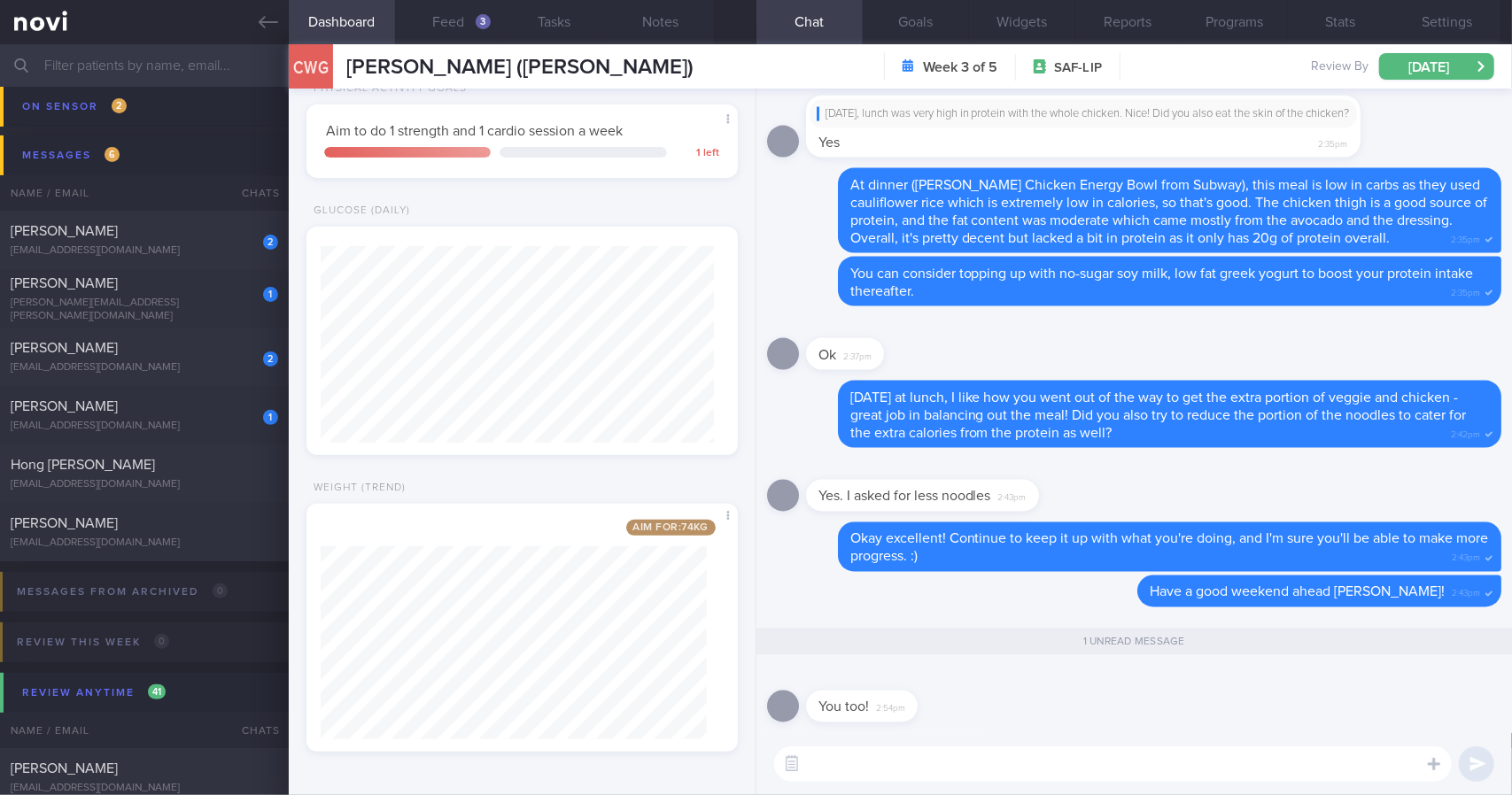
type textarea "🙏"
type textarea "👍"
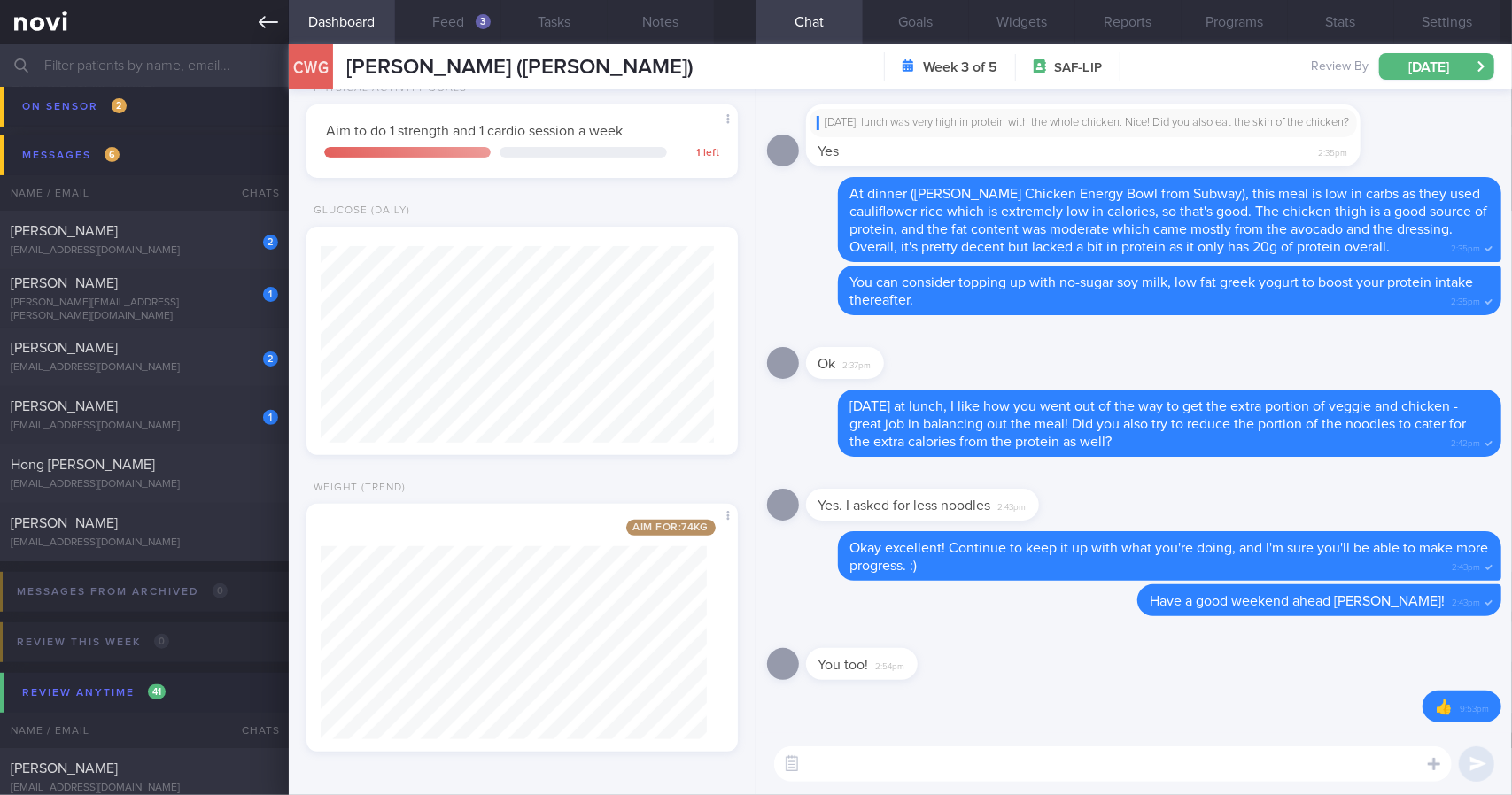
click at [271, 31] on icon at bounding box center [268, 21] width 20 height 20
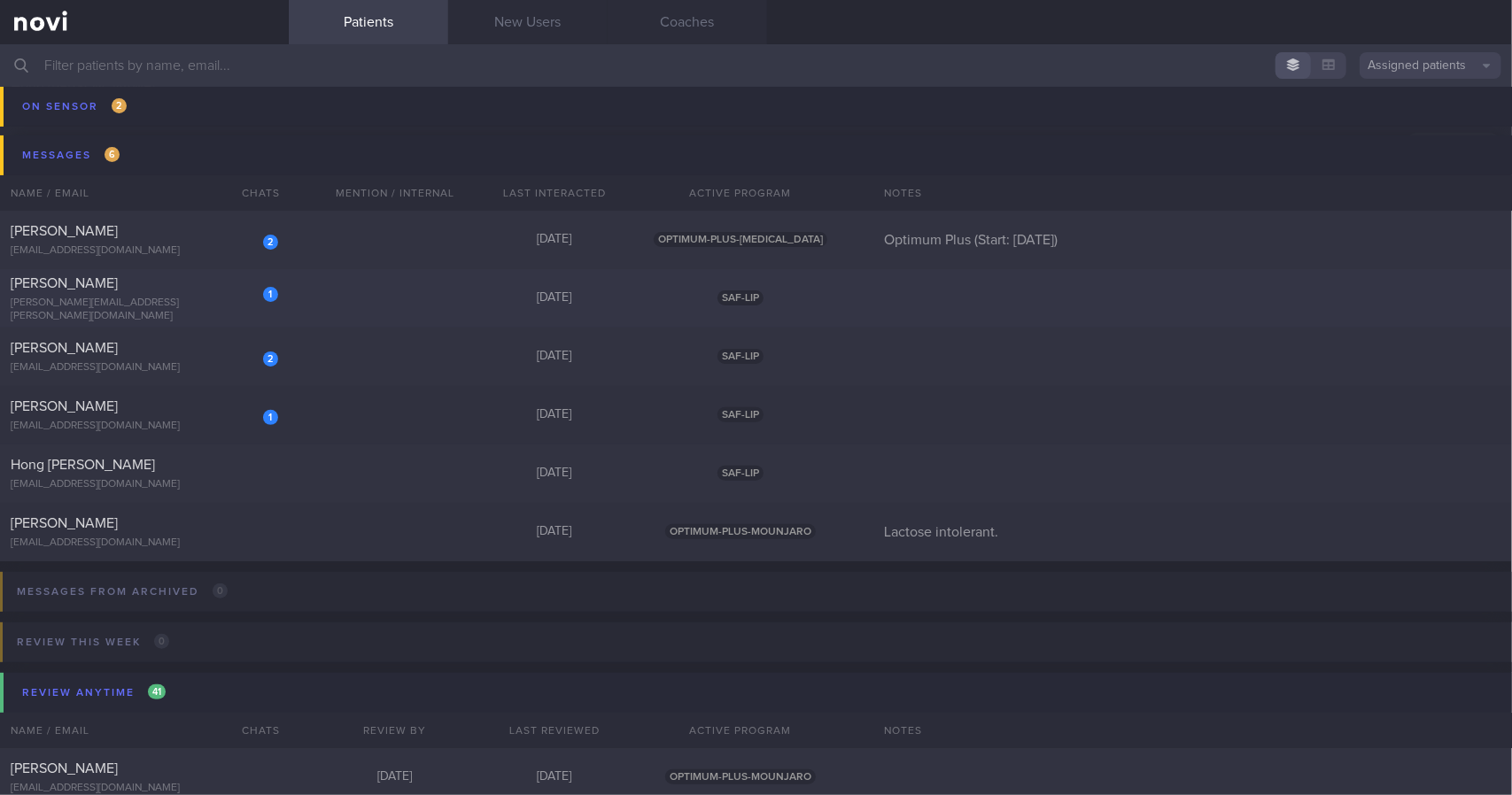
click at [228, 299] on div "1 [PERSON_NAME] [PERSON_NAME][EMAIL_ADDRESS][PERSON_NAME][DOMAIN_NAME]" at bounding box center [144, 299] width 288 height 49
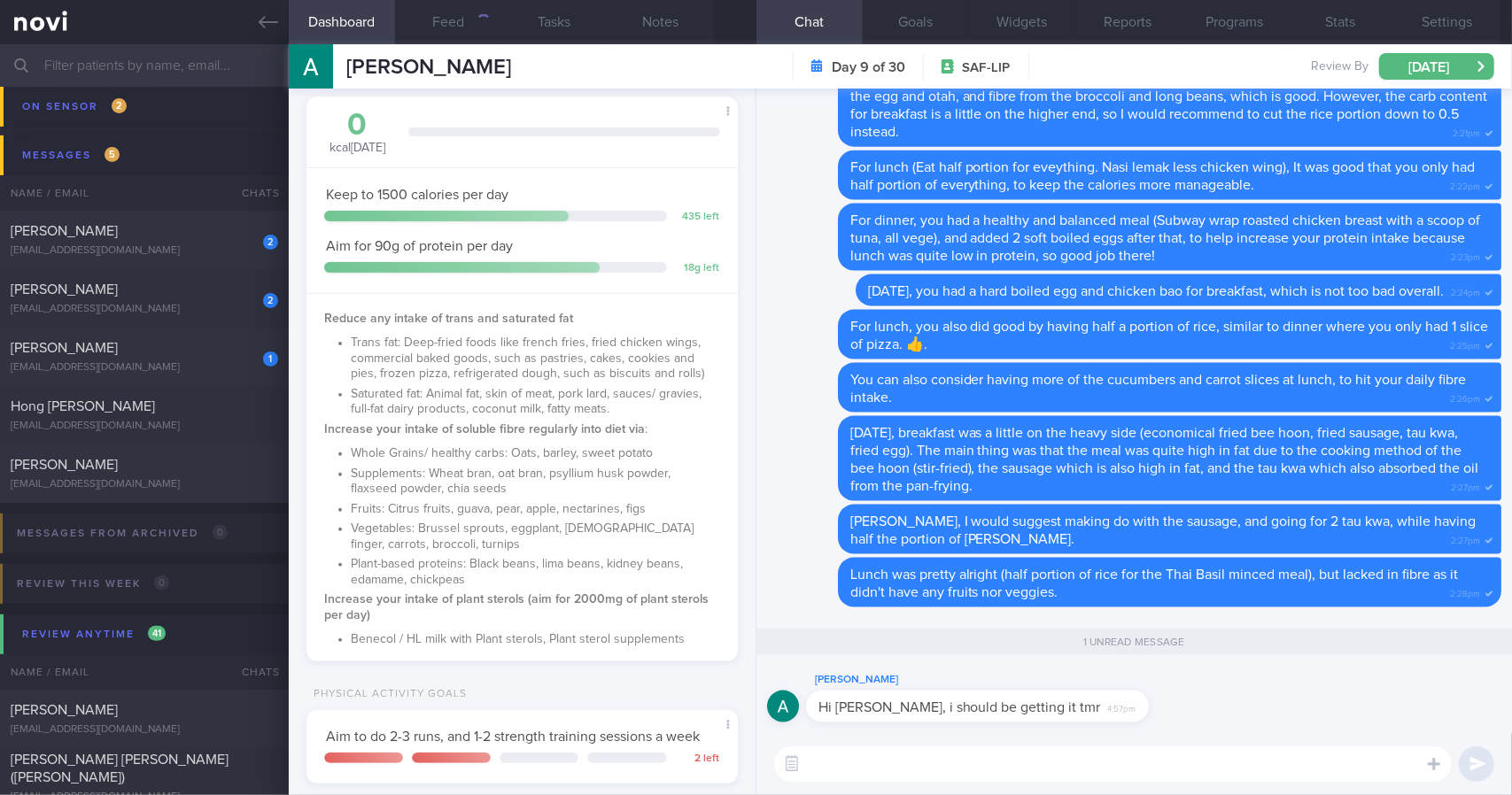
scroll to position [355, 0]
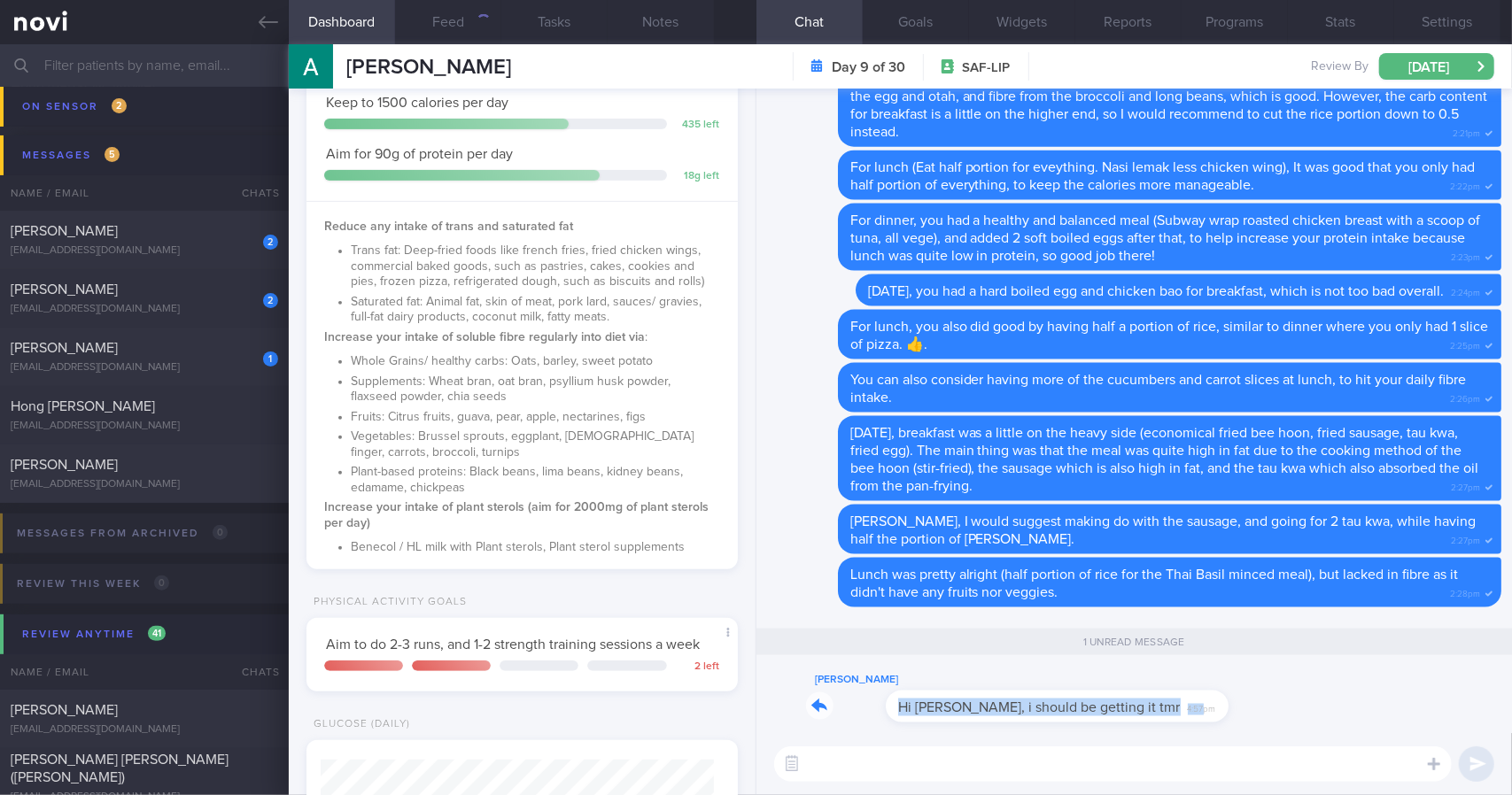
drag, startPoint x: 1071, startPoint y: 720, endPoint x: 1264, endPoint y: 721, distance: 193.0
click at [1264, 721] on div "[PERSON_NAME] Hi [PERSON_NAME], i should be getting it tmr 4:57pm" at bounding box center [1134, 701] width 735 height 63
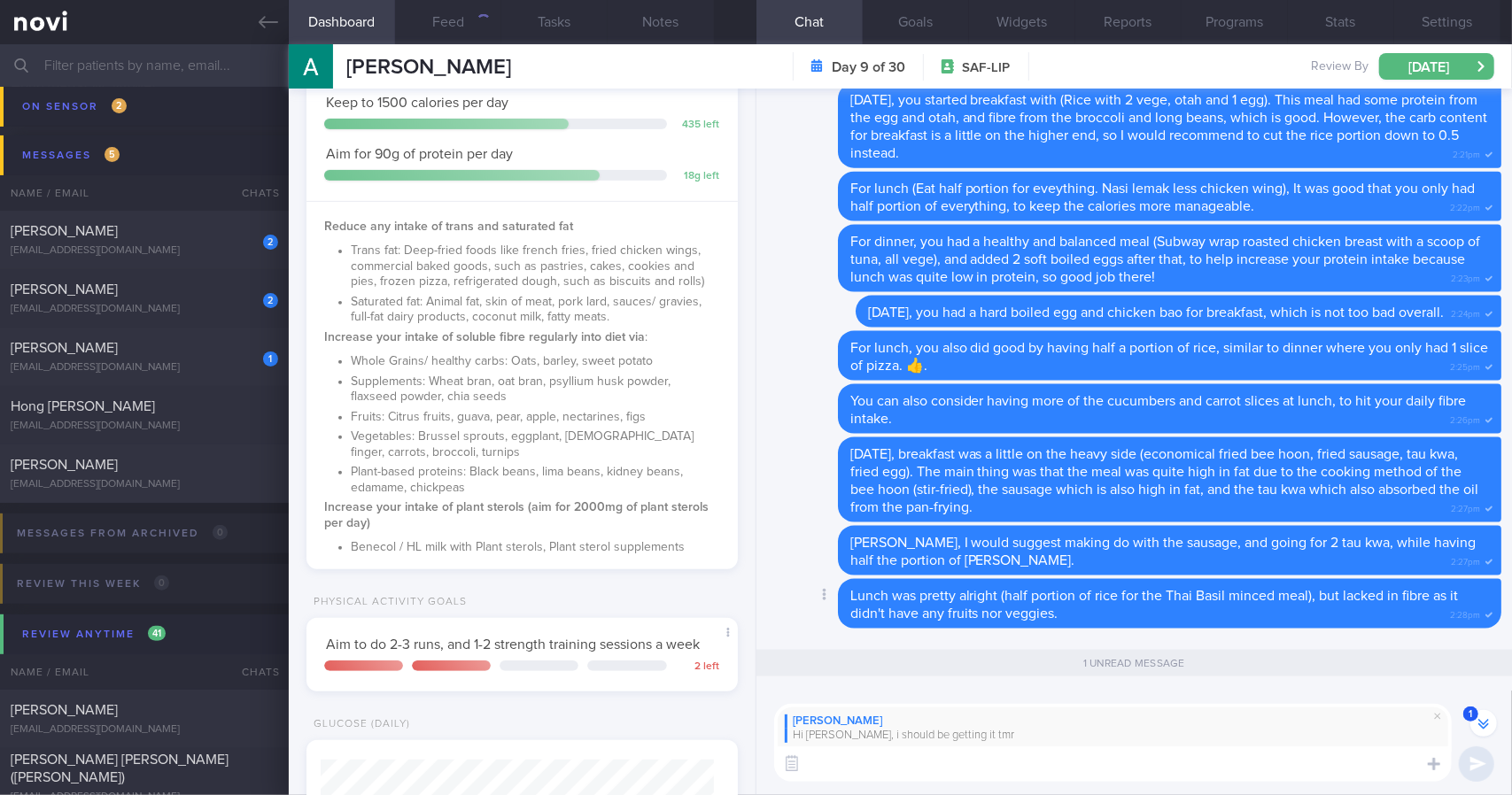
scroll to position [0, 0]
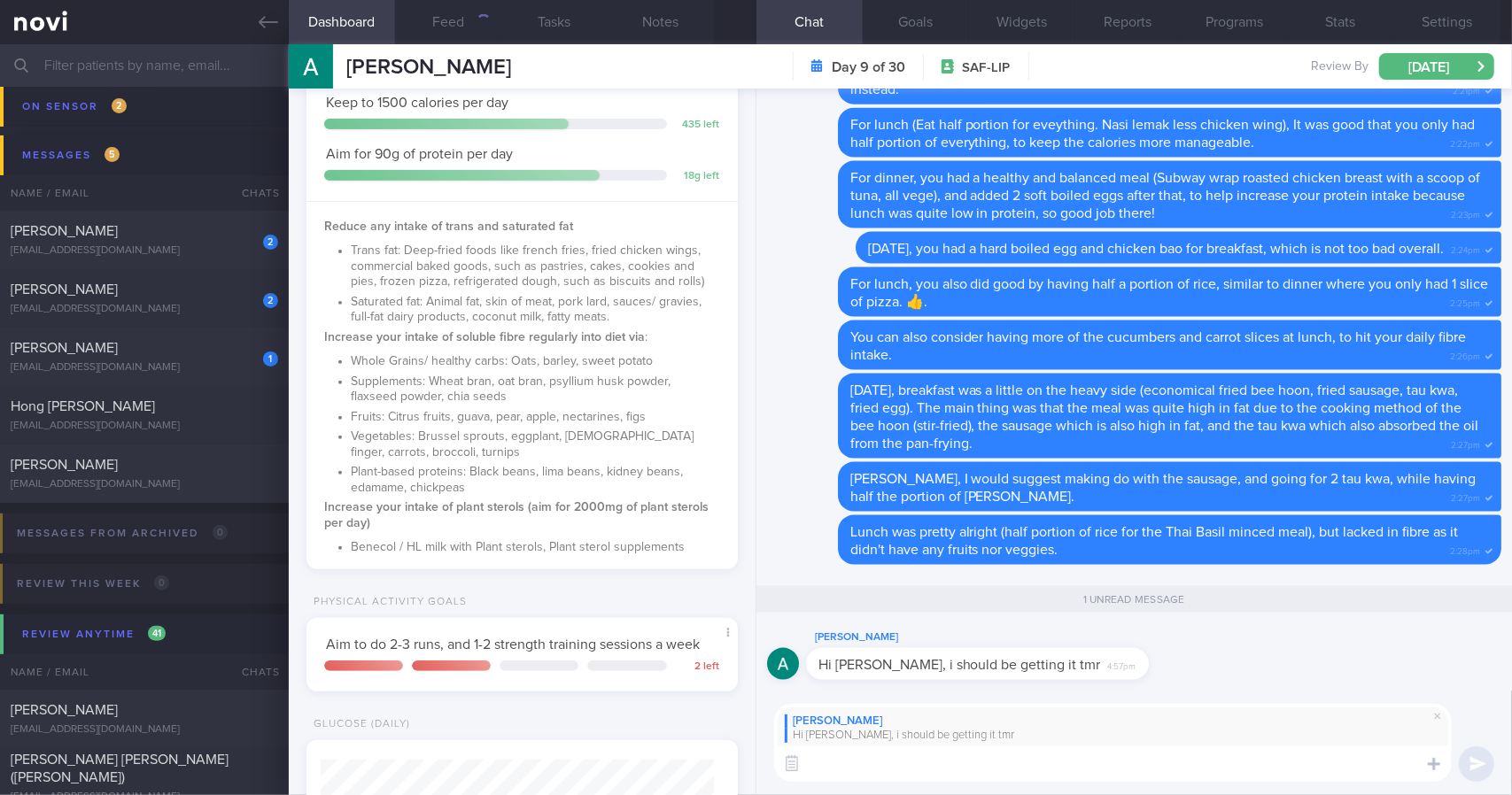
click at [974, 772] on textarea at bounding box center [1113, 764] width 678 height 35
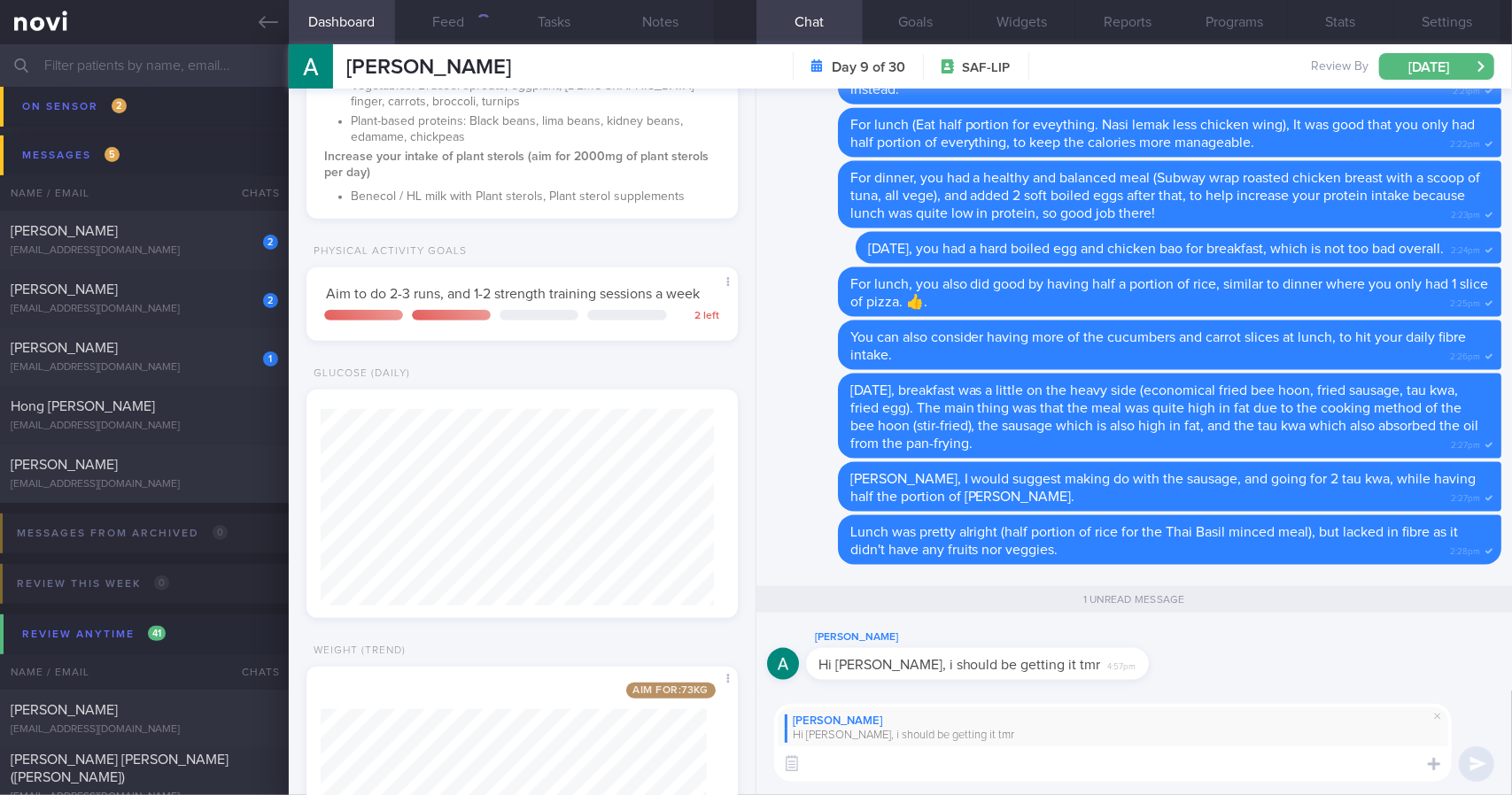
scroll to position [868, 0]
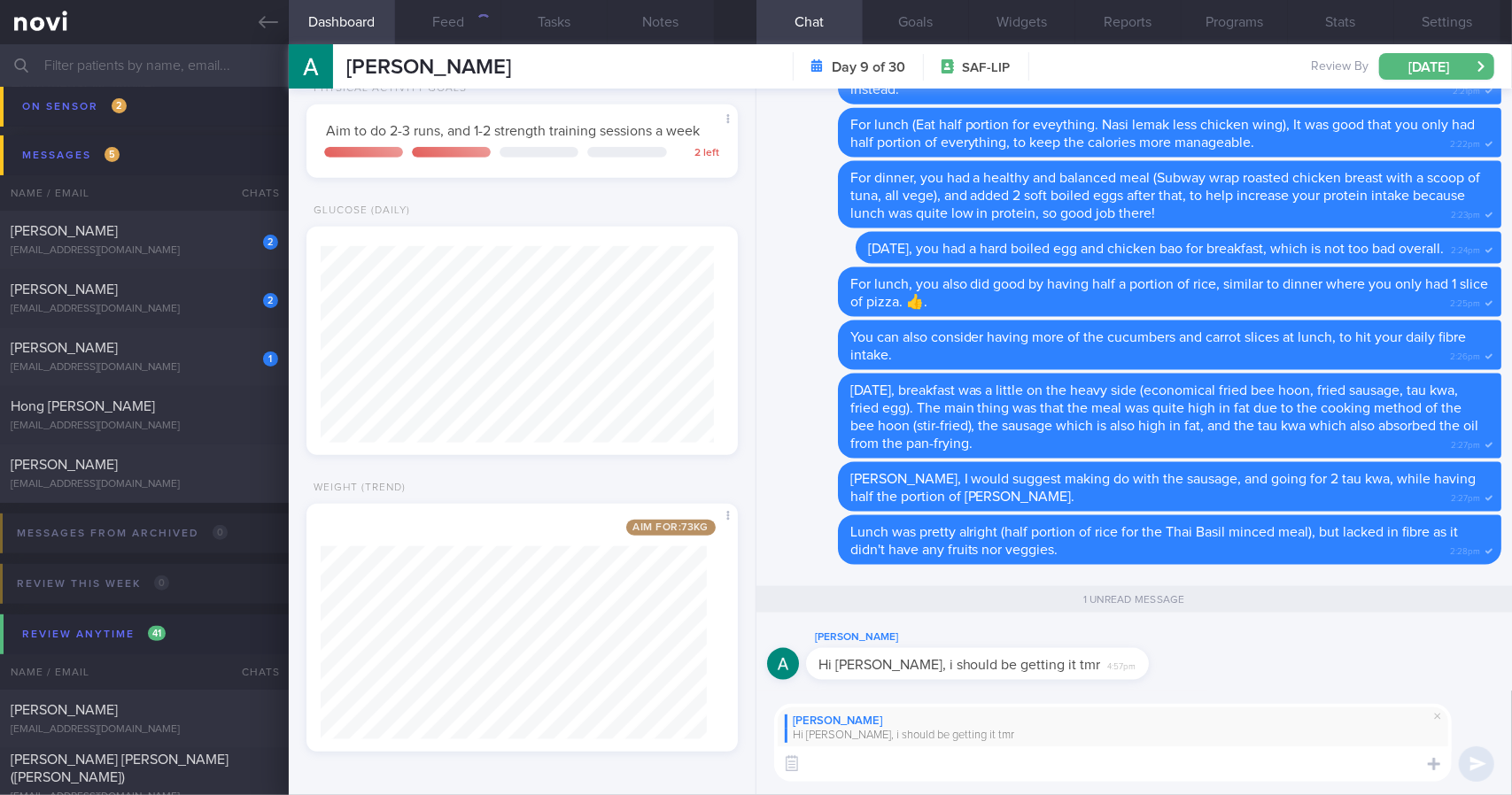
click at [872, 776] on textarea at bounding box center [1113, 764] width 678 height 35
paste textarea "[URL][DOMAIN_NAME]"
type textarea "Alright cool! Here's a video on how you can apply it: [URL][DOMAIN_NAME]"
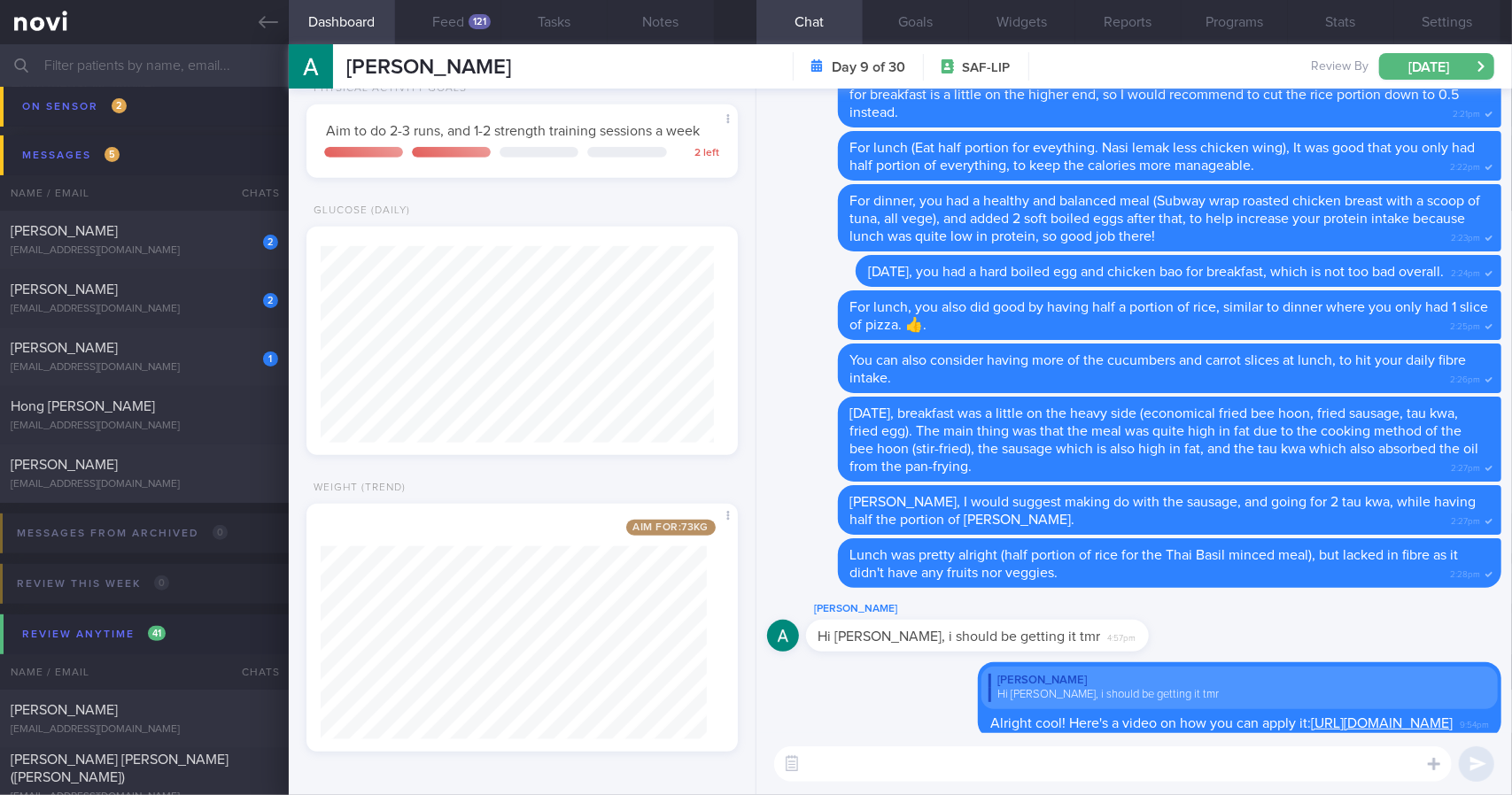
scroll to position [0, 0]
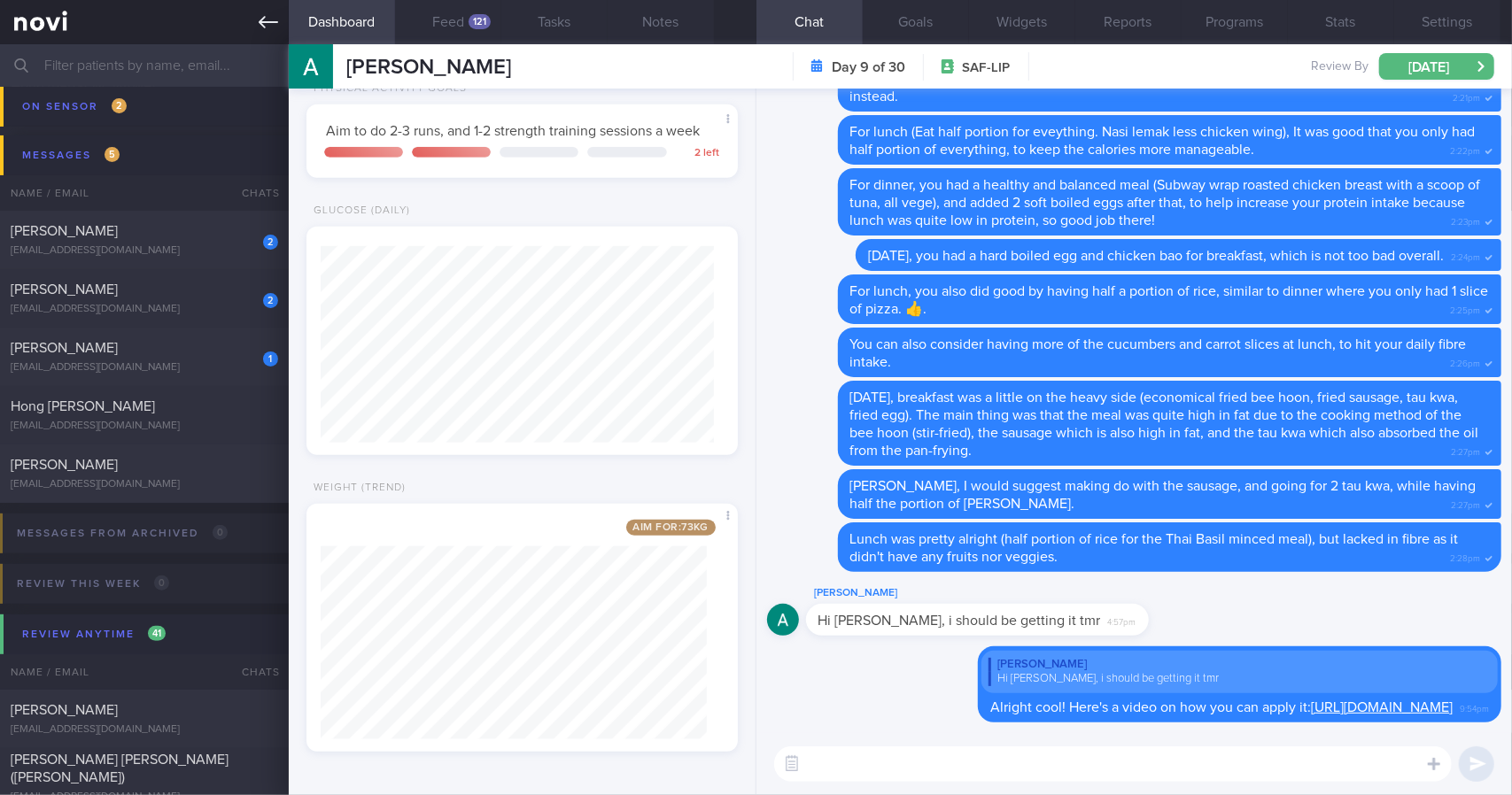
click at [275, 23] on icon at bounding box center [268, 21] width 20 height 20
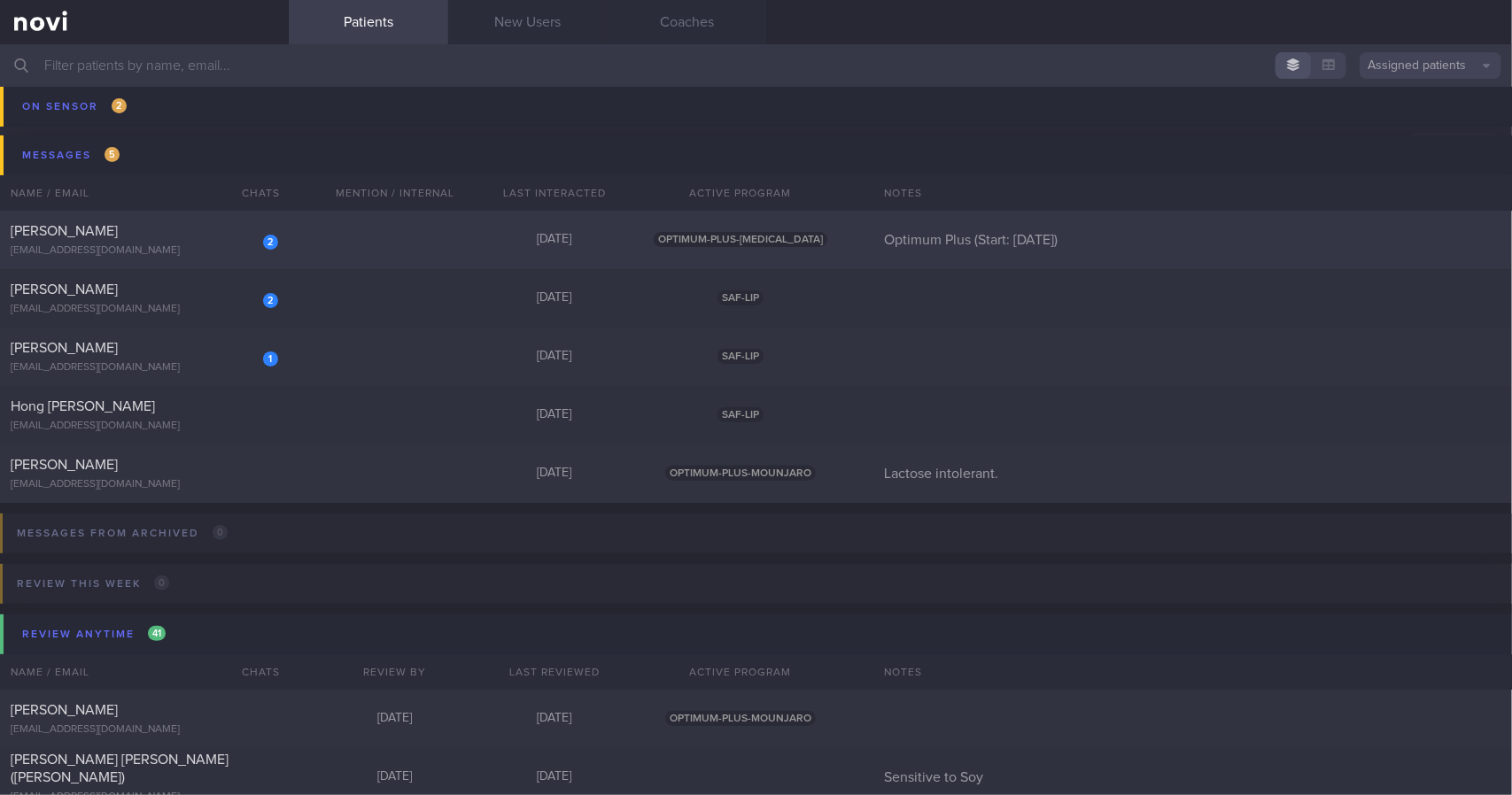
click at [338, 386] on div "2 [PERSON_NAME] [EMAIL_ADDRESS][DOMAIN_NAME] [DATE] OPTIMUM-PLUS-[MEDICAL_DATA]…" at bounding box center [756, 415] width 1512 height 59
select select "7"
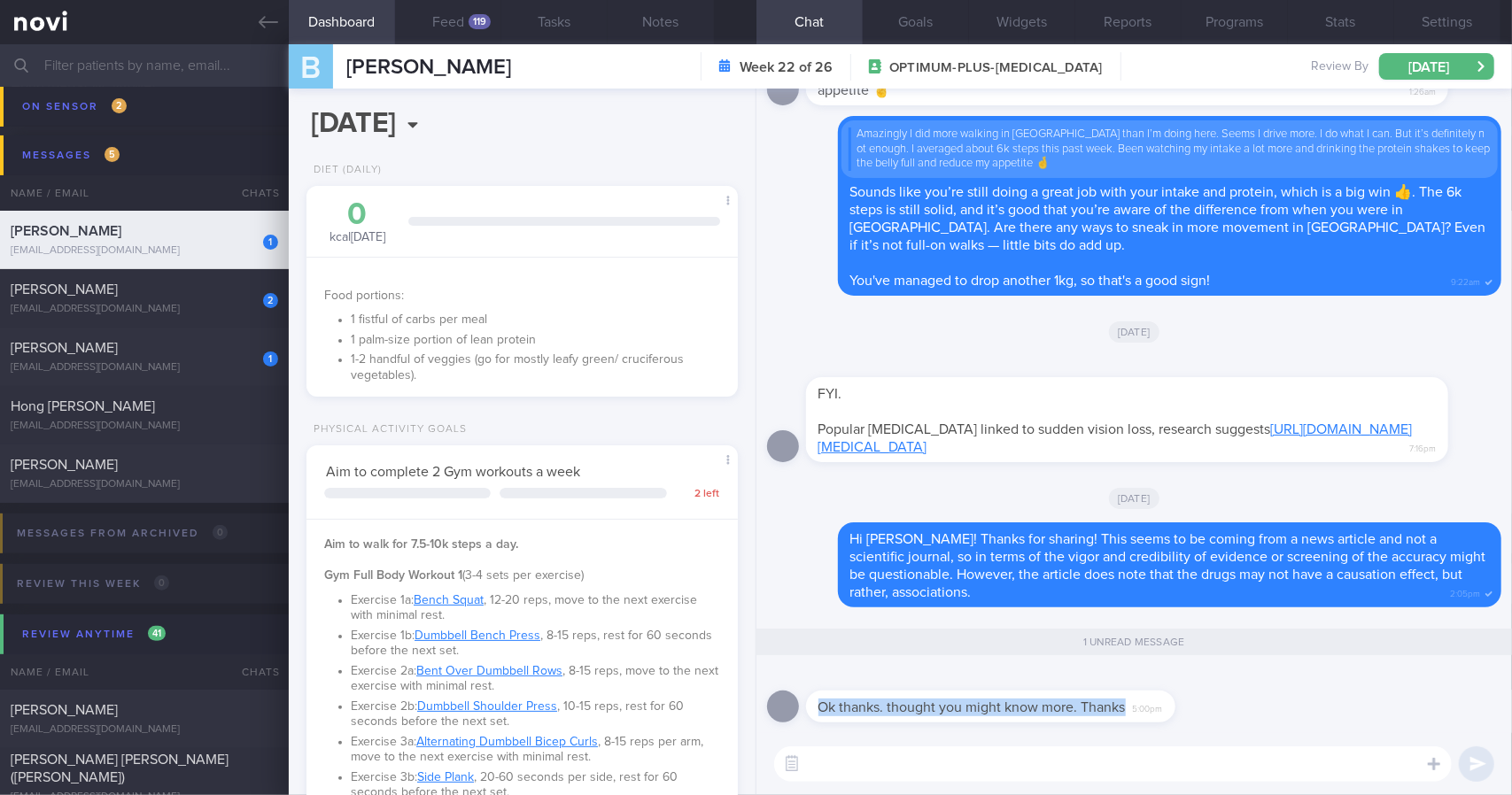
drag, startPoint x: 1165, startPoint y: 702, endPoint x: 1311, endPoint y: 695, distance: 146.2
click at [1311, 695] on div "Ok thanks. thought you might know more. Thanks 5:00pm" at bounding box center [1134, 701] width 735 height 63
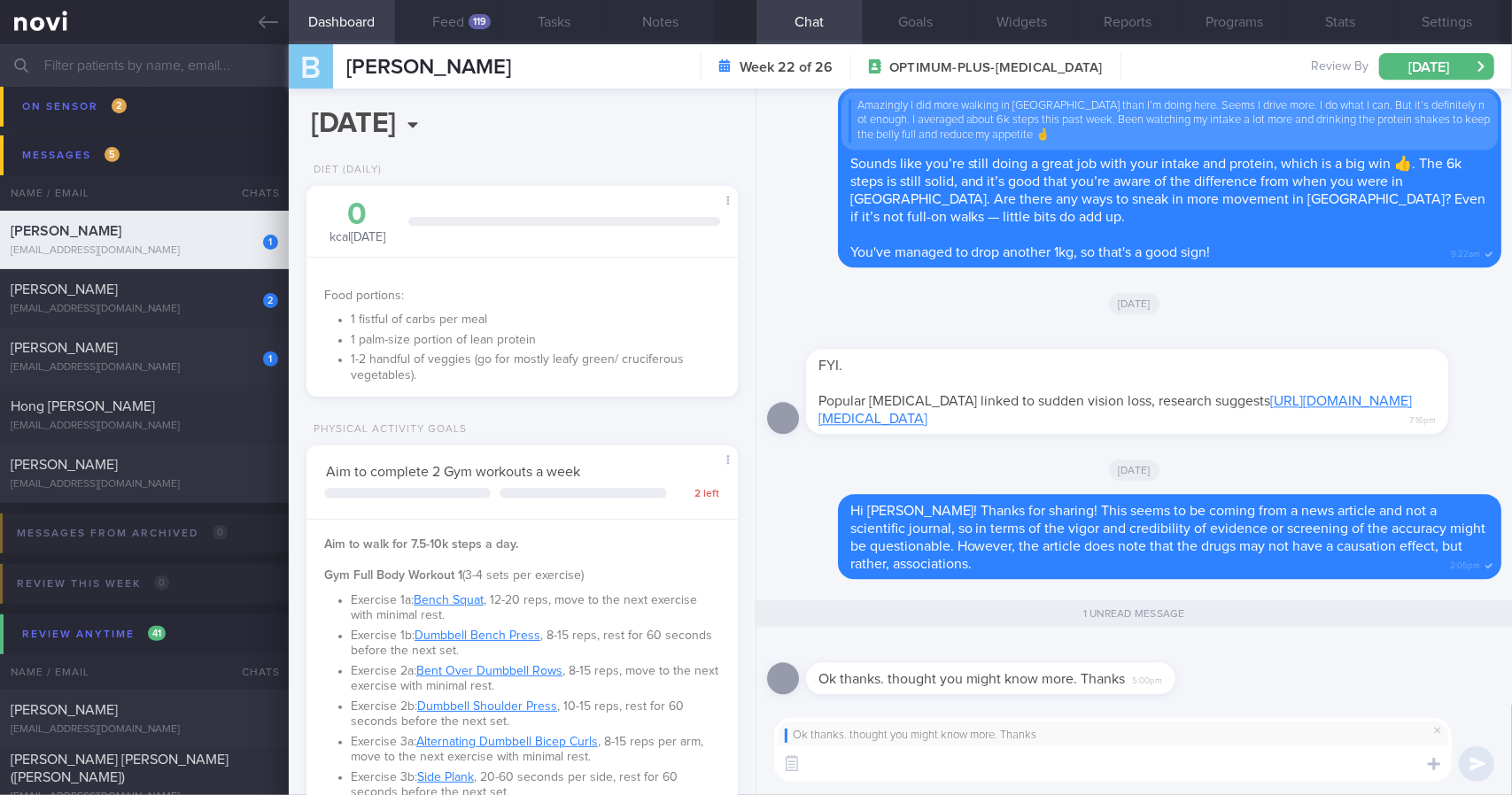
click at [1140, 772] on textarea at bounding box center [1113, 764] width 678 height 35
click at [942, 762] on textarea at bounding box center [1113, 764] width 678 height 35
type textarea "[DEMOGRAPHIC_DATA]"
click at [1050, 768] on textarea "No problem! Thanks" at bounding box center [1113, 764] width 678 height 35
click at [1097, 760] on textarea "No problem! If there's any possible" at bounding box center [1113, 764] width 678 height 35
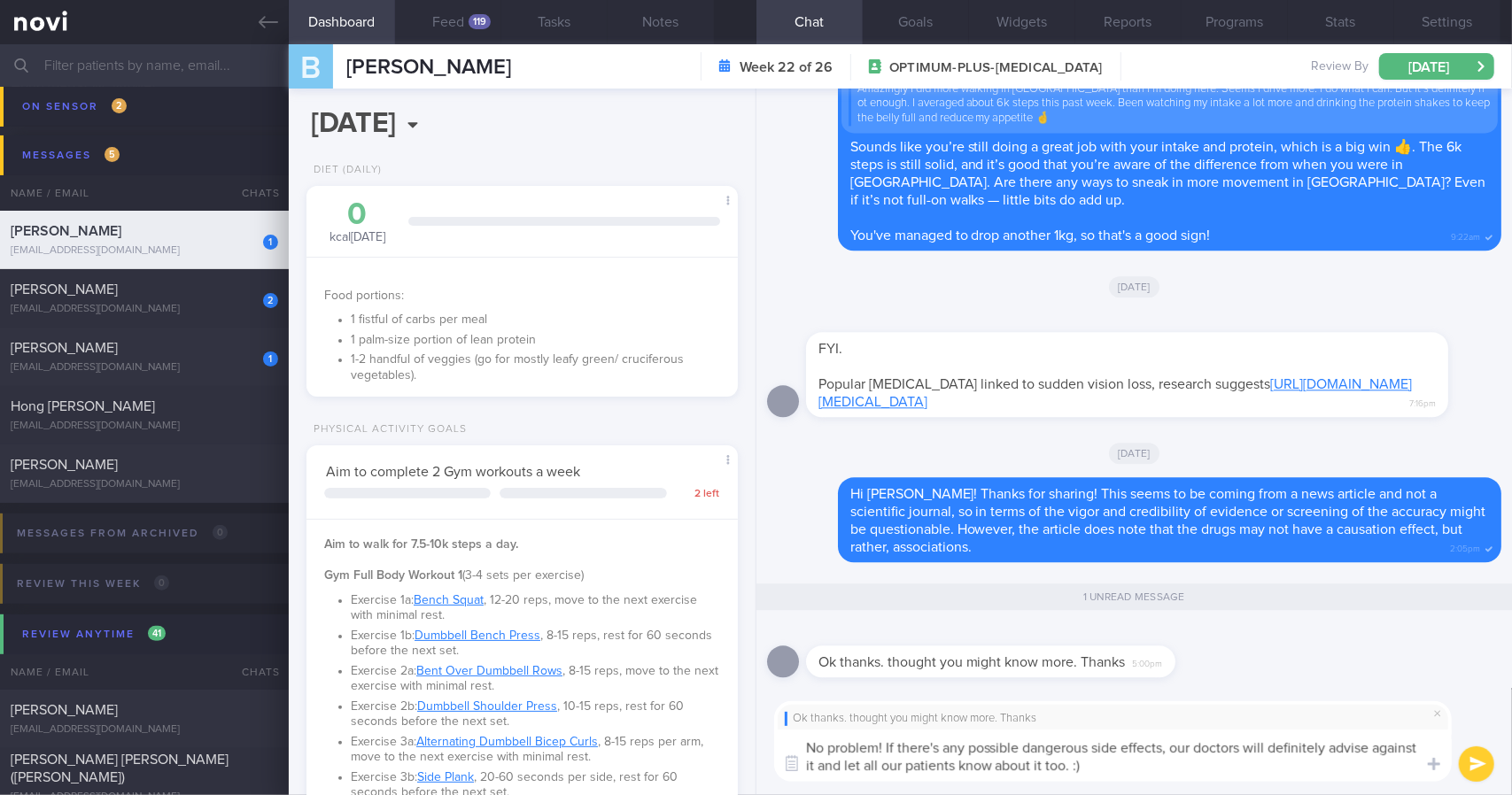
type textarea "No problem! If there's any possible dangerous side effects, our doctors will de…"
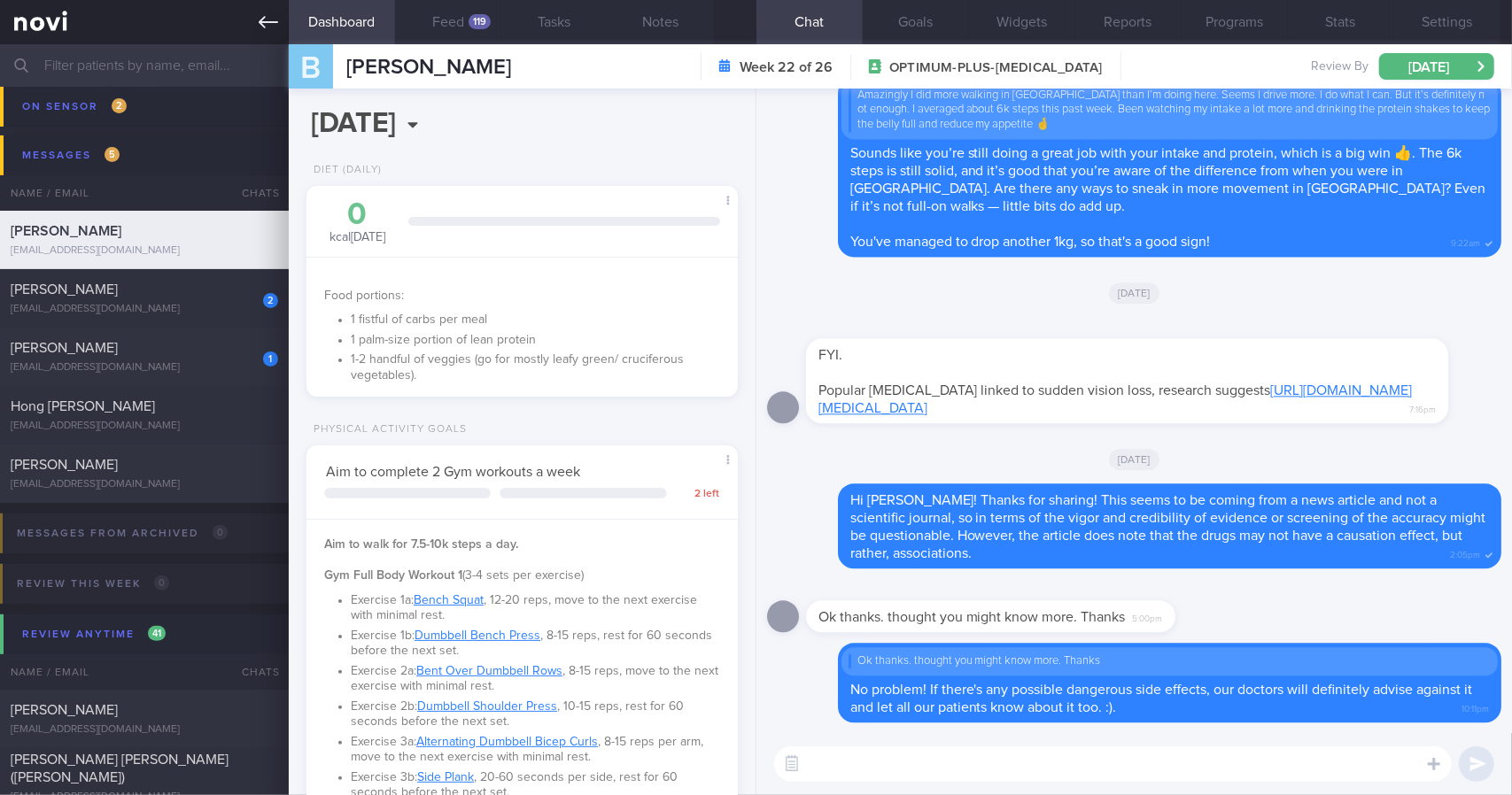
click at [262, 26] on icon at bounding box center [268, 21] width 20 height 12
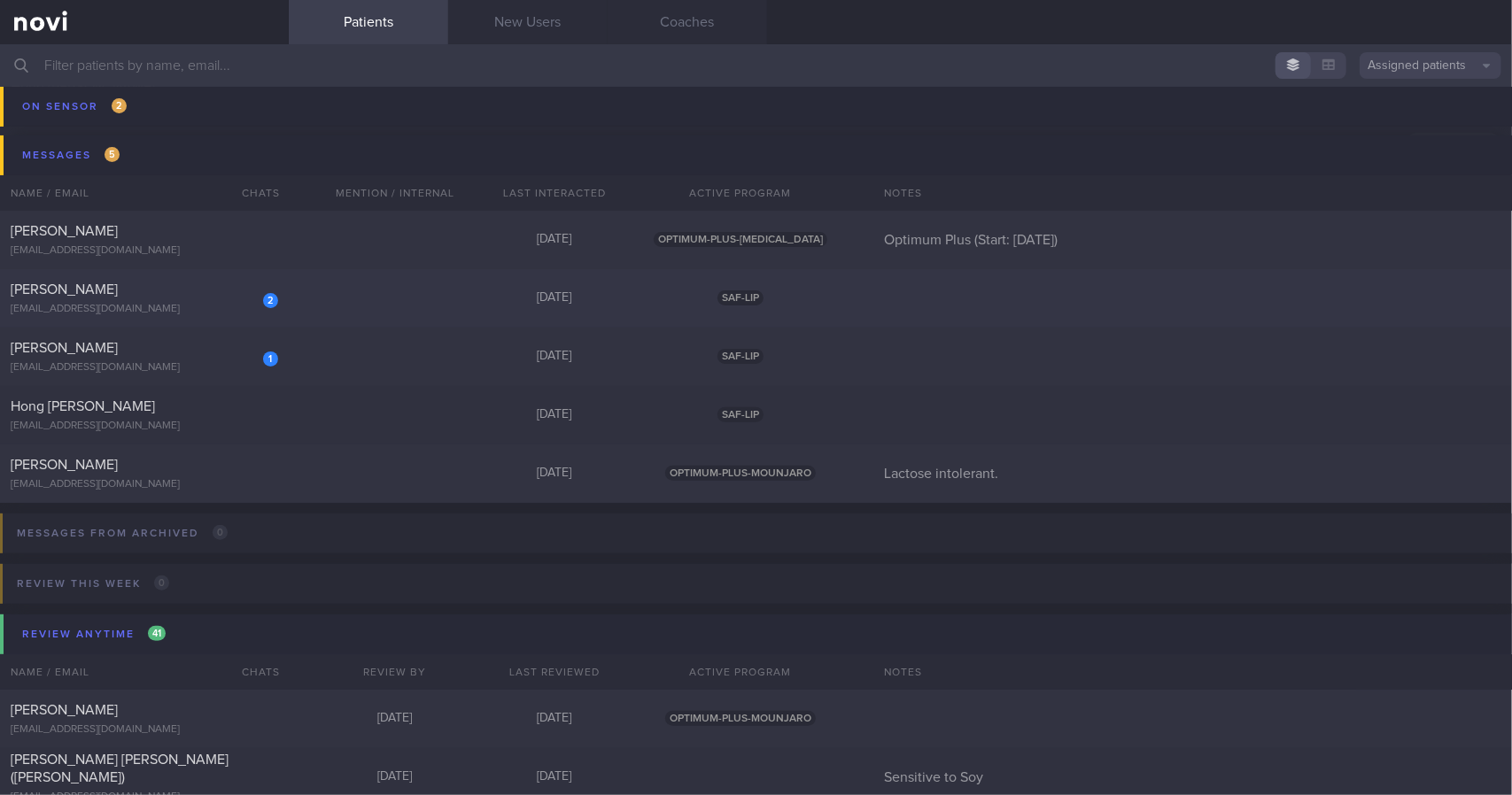
click at [222, 295] on div "[PERSON_NAME]" at bounding box center [142, 289] width 263 height 18
select select "7"
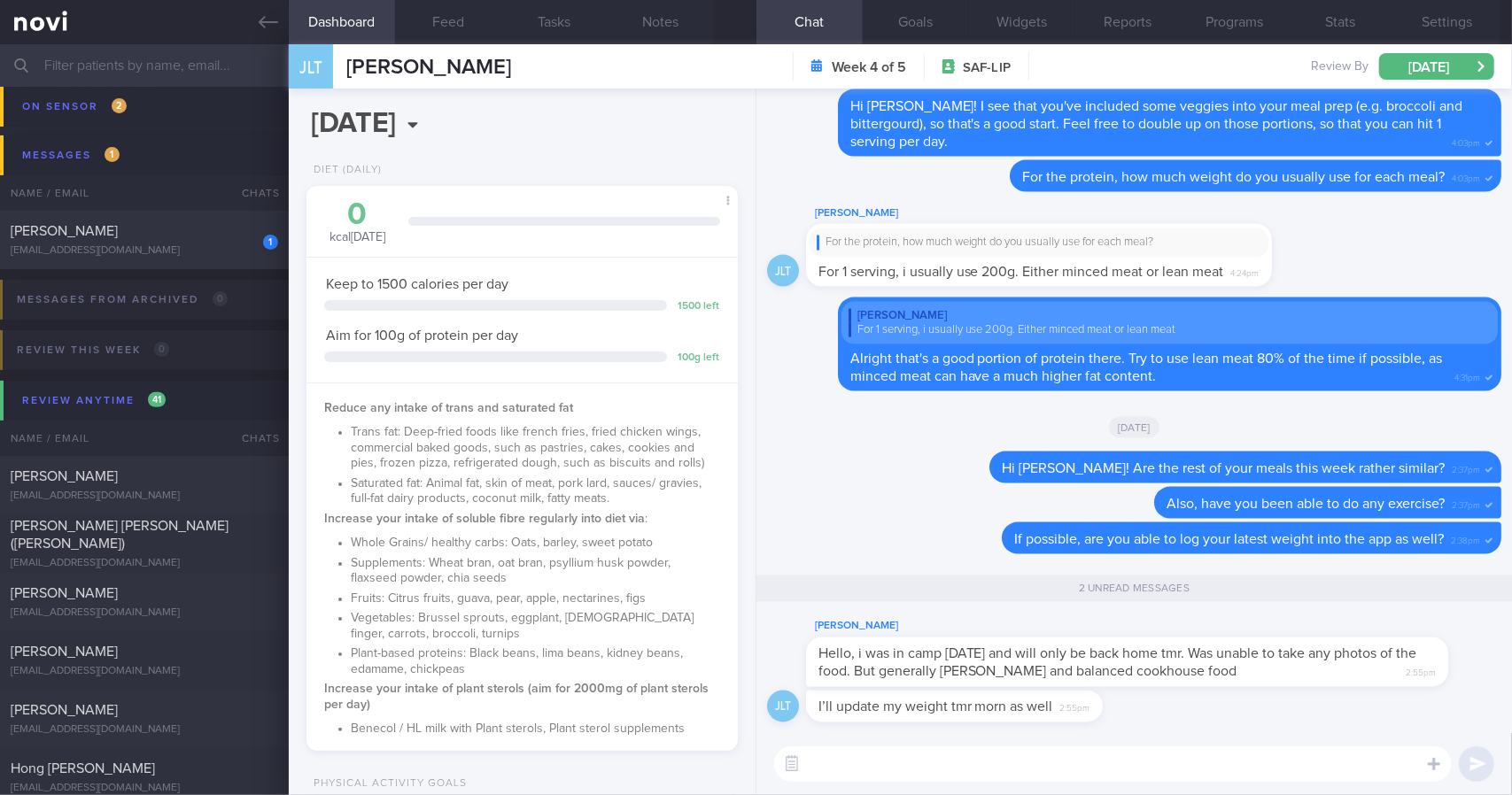
scroll to position [217, 386]
click at [1129, 757] on textarea at bounding box center [1113, 764] width 678 height 35
drag, startPoint x: 1329, startPoint y: 669, endPoint x: 1511, endPoint y: 668, distance: 182.0
click at [1511, 668] on div "JLT I’ll update my weight tmr morn as well 2:55pm [PERSON_NAME] Hello, i was in…" at bounding box center [1133, 411] width 755 height 645
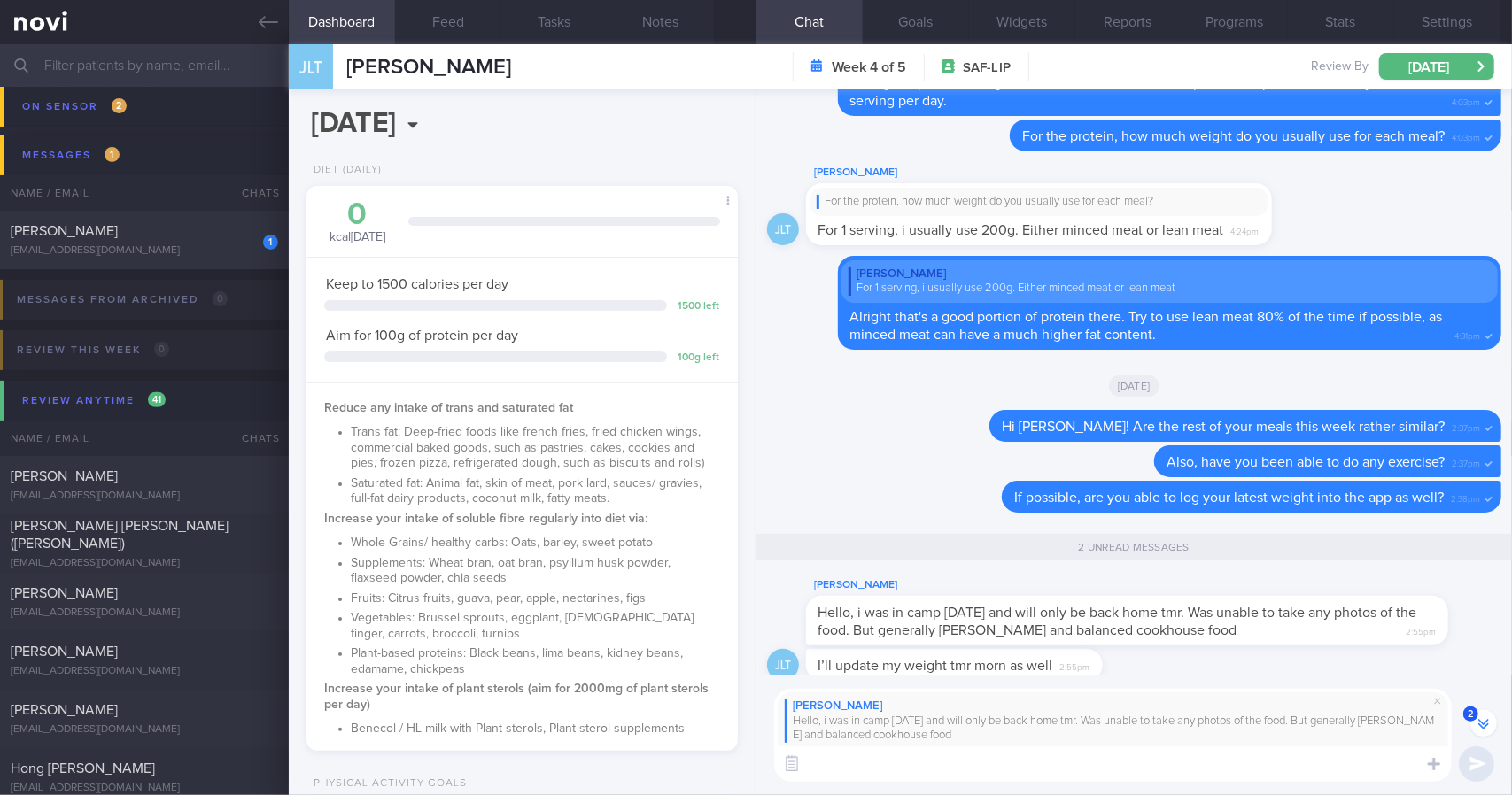
click at [974, 772] on textarea at bounding box center [1113, 764] width 678 height 35
click at [983, 761] on textarea "Alright no worries! Thanks fro the udpate." at bounding box center [1113, 764] width 678 height 35
click at [1027, 764] on textarea "Alright no worries! Thanks for the udpate." at bounding box center [1113, 764] width 678 height 35
click at [1085, 762] on textarea "Alright no worries! Thanks for the update." at bounding box center [1113, 764] width 678 height 35
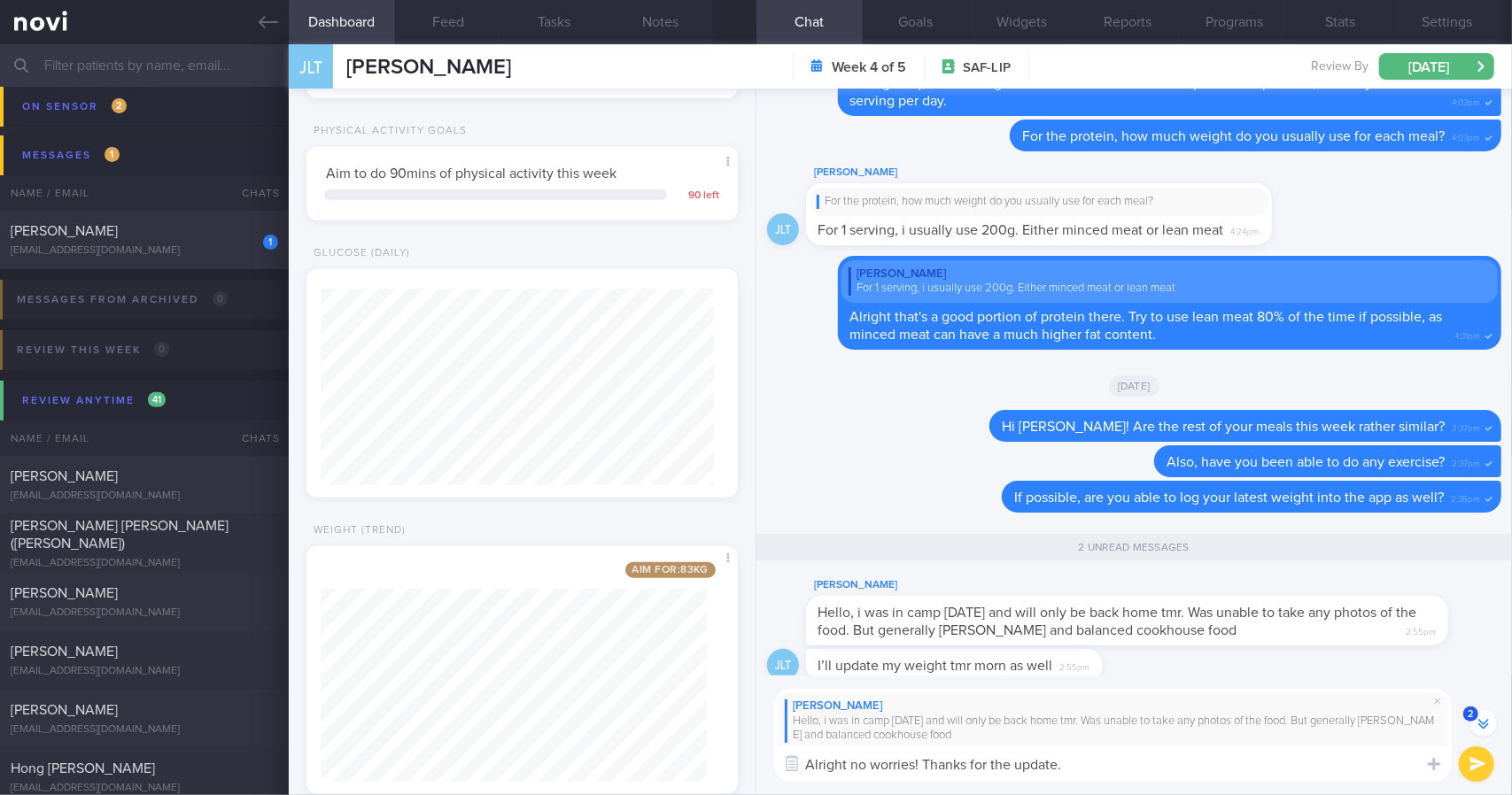
scroll to position [694, 0]
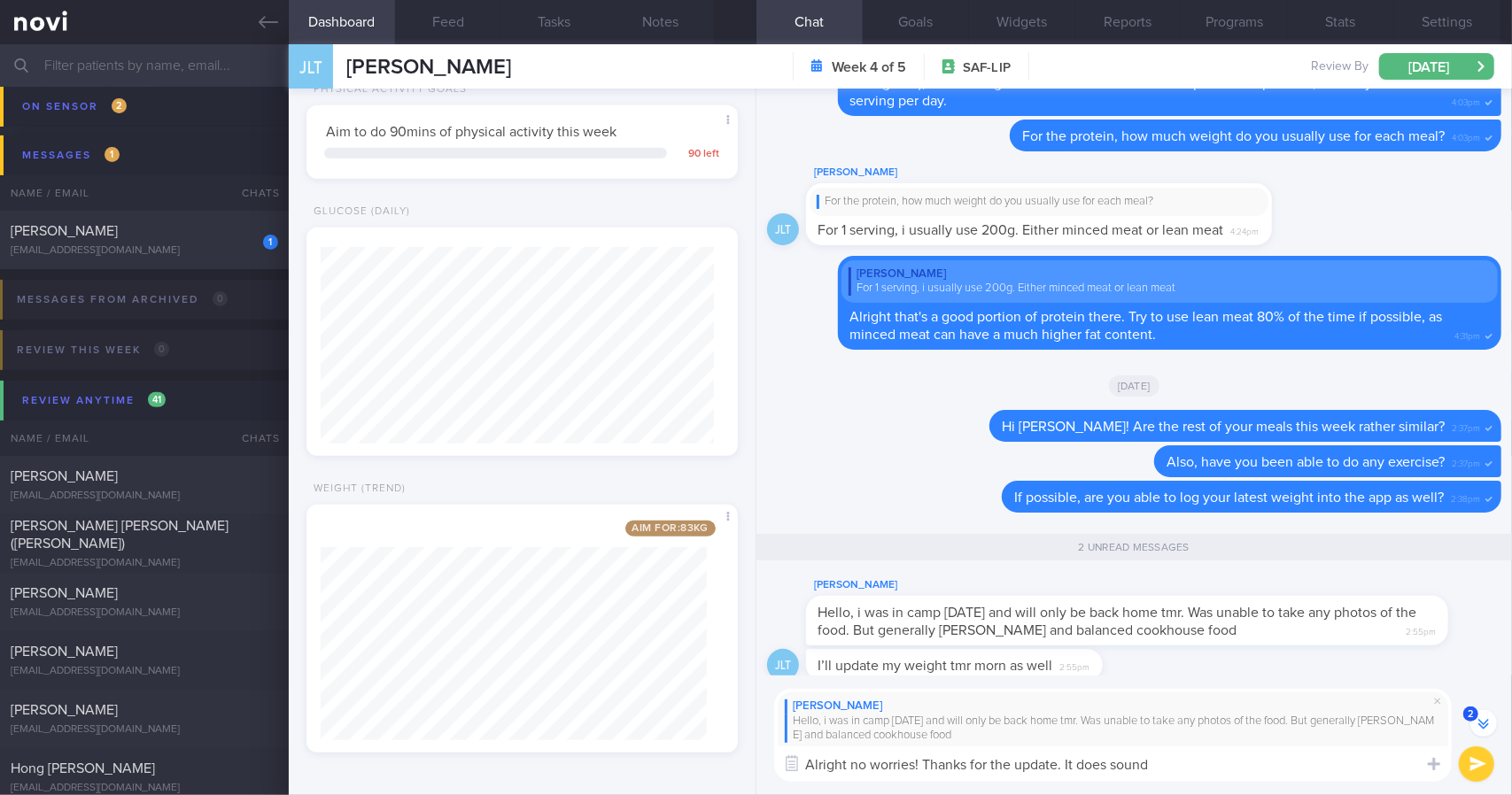
click at [1194, 769] on textarea "Alright no worries! Thanks for the update. It does sound" at bounding box center [1113, 764] width 678 height 35
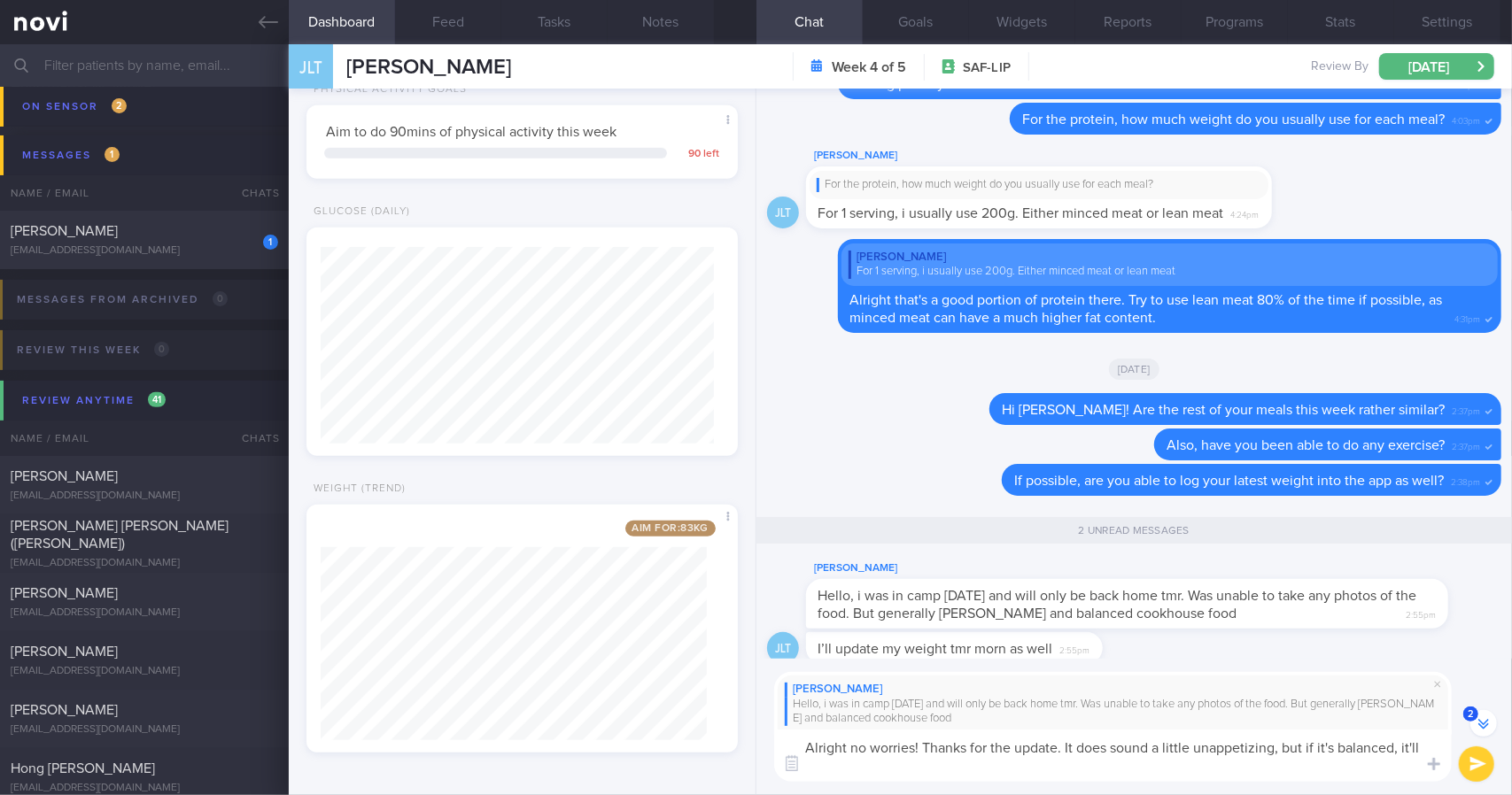
scroll to position [-33, 0]
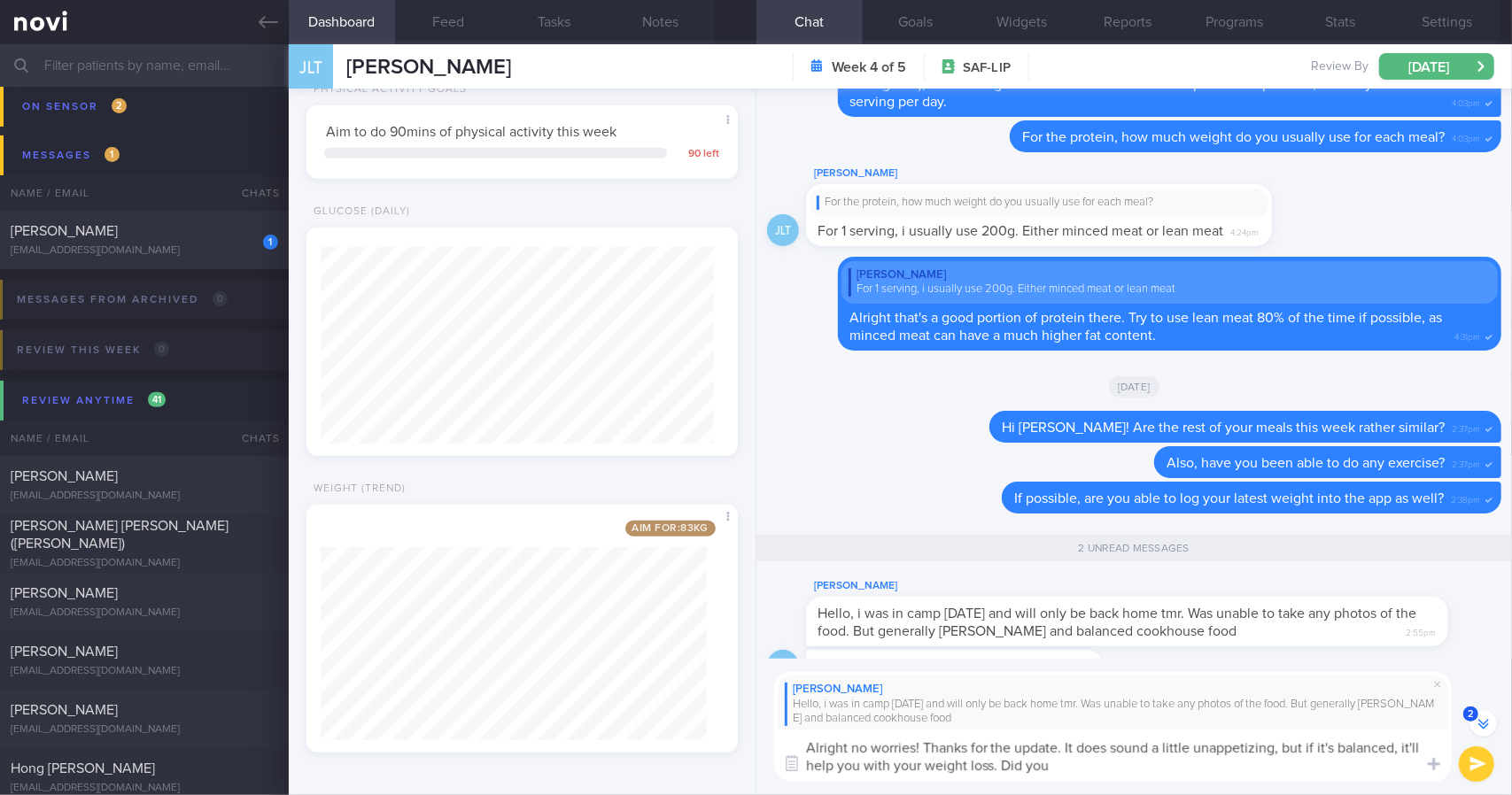
click at [1121, 768] on textarea "Alright no worries! Thanks for the update. It does sound a little unappetizing,…" at bounding box center [1113, 756] width 678 height 52
click at [1150, 769] on textarea "Alright no worries! Thanks for the update. It does sound a little unappetizing,…" at bounding box center [1113, 756] width 678 height 52
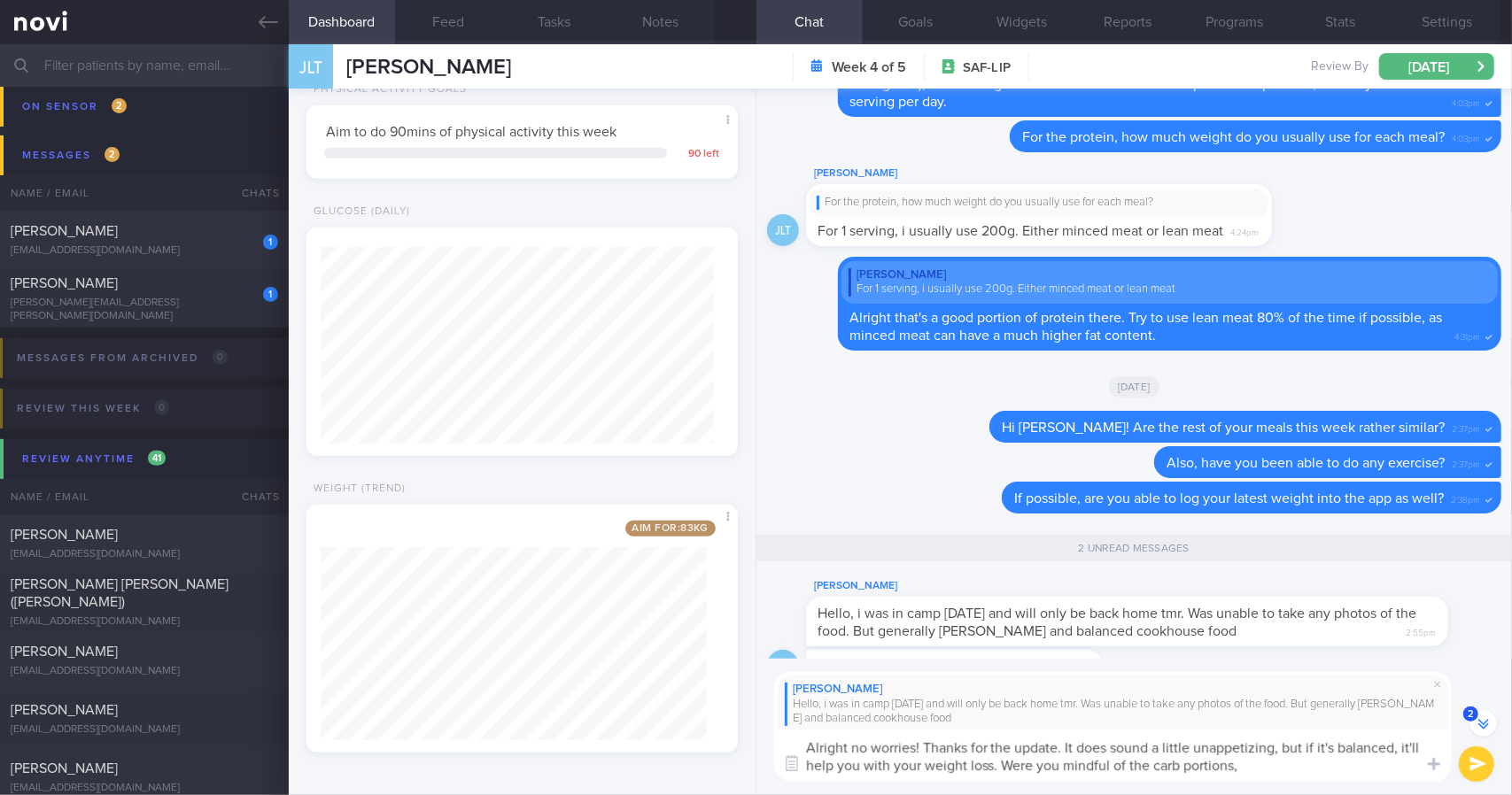
click at [1272, 762] on textarea "Alright no worries! Thanks for the update. It does sound a little unappetizing,…" at bounding box center [1113, 756] width 678 height 52
click at [1381, 773] on textarea "Alright no worries! Thanks for the update. It does sound a little unappetizing,…" at bounding box center [1113, 756] width 678 height 52
click at [1344, 772] on textarea "Alright no worries! Thanks for the update. It does sound a little unappetizing,…" at bounding box center [1113, 756] width 678 height 52
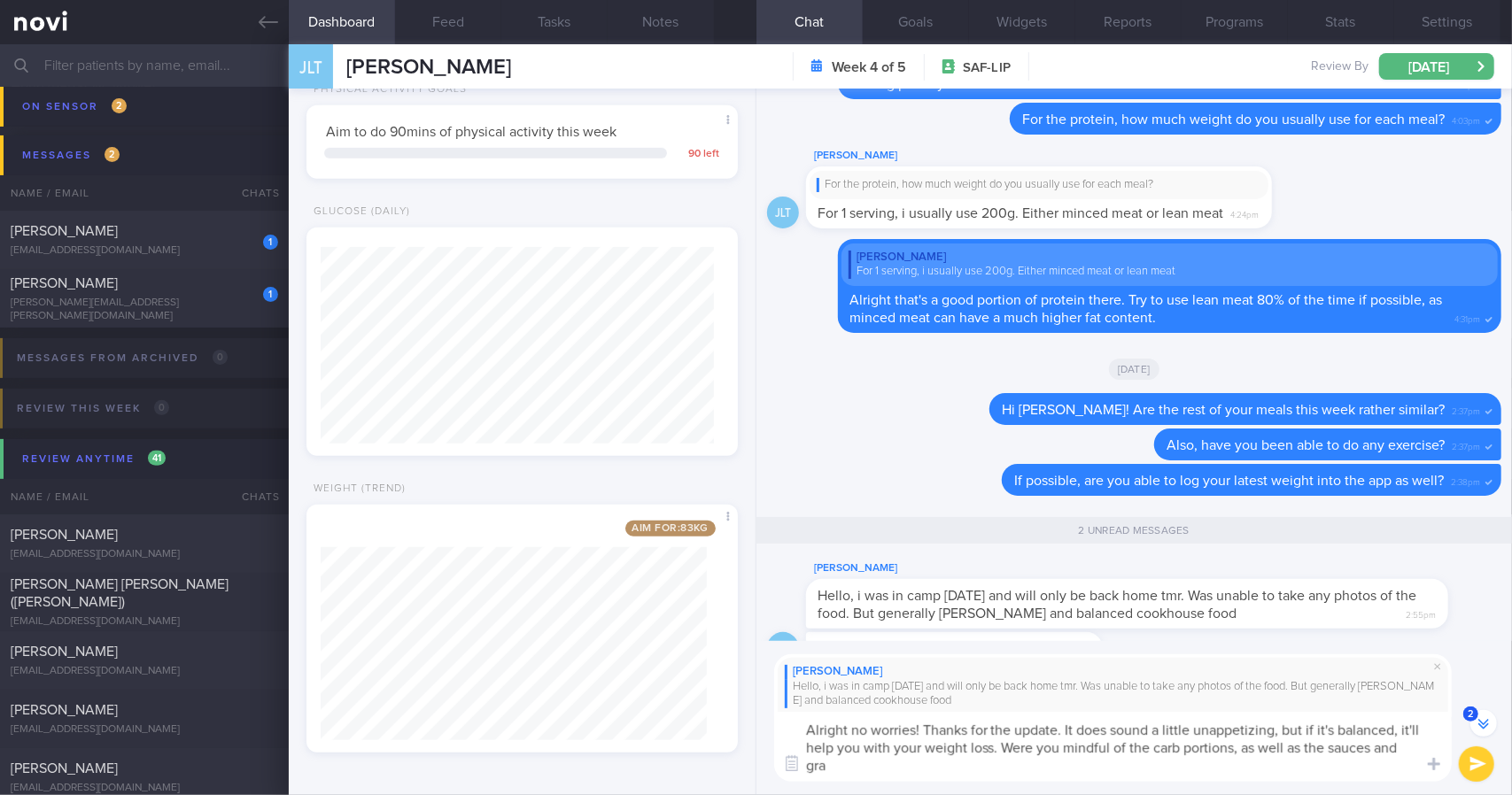
scroll to position [-50, 0]
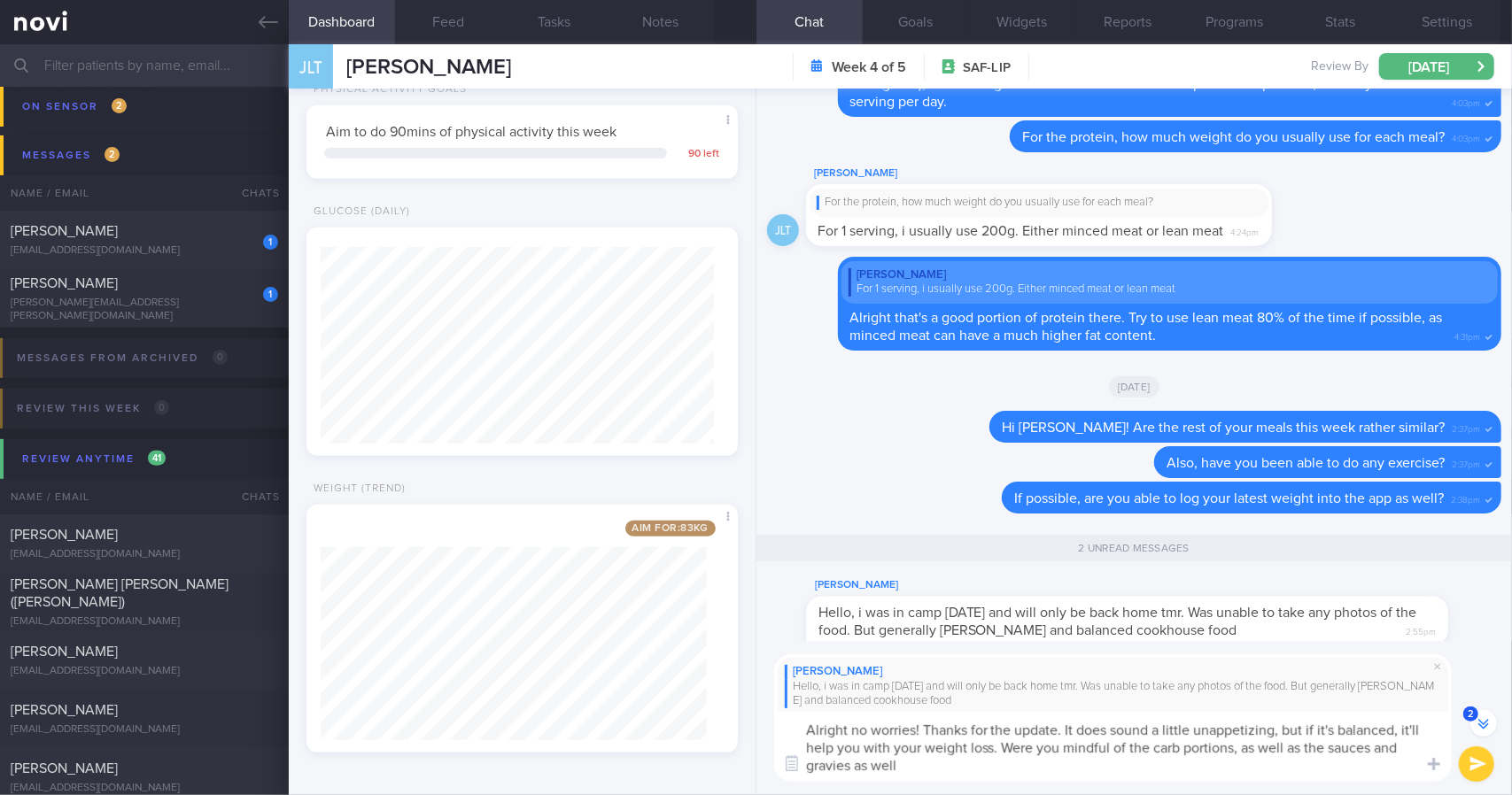
type textarea "Alright no worries! Thanks for the update. It does sound a little unappetizing,…"
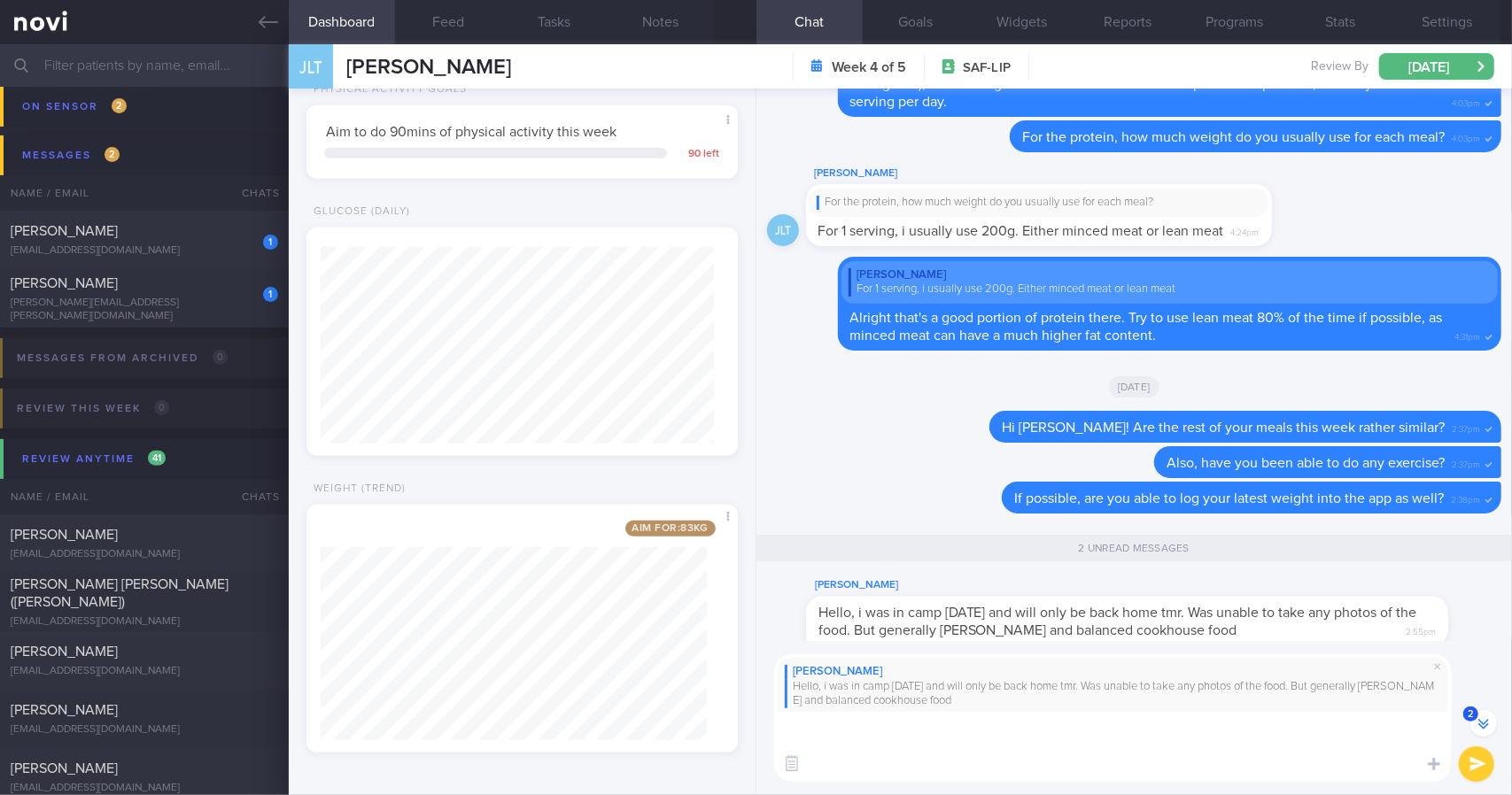
scroll to position [0, 0]
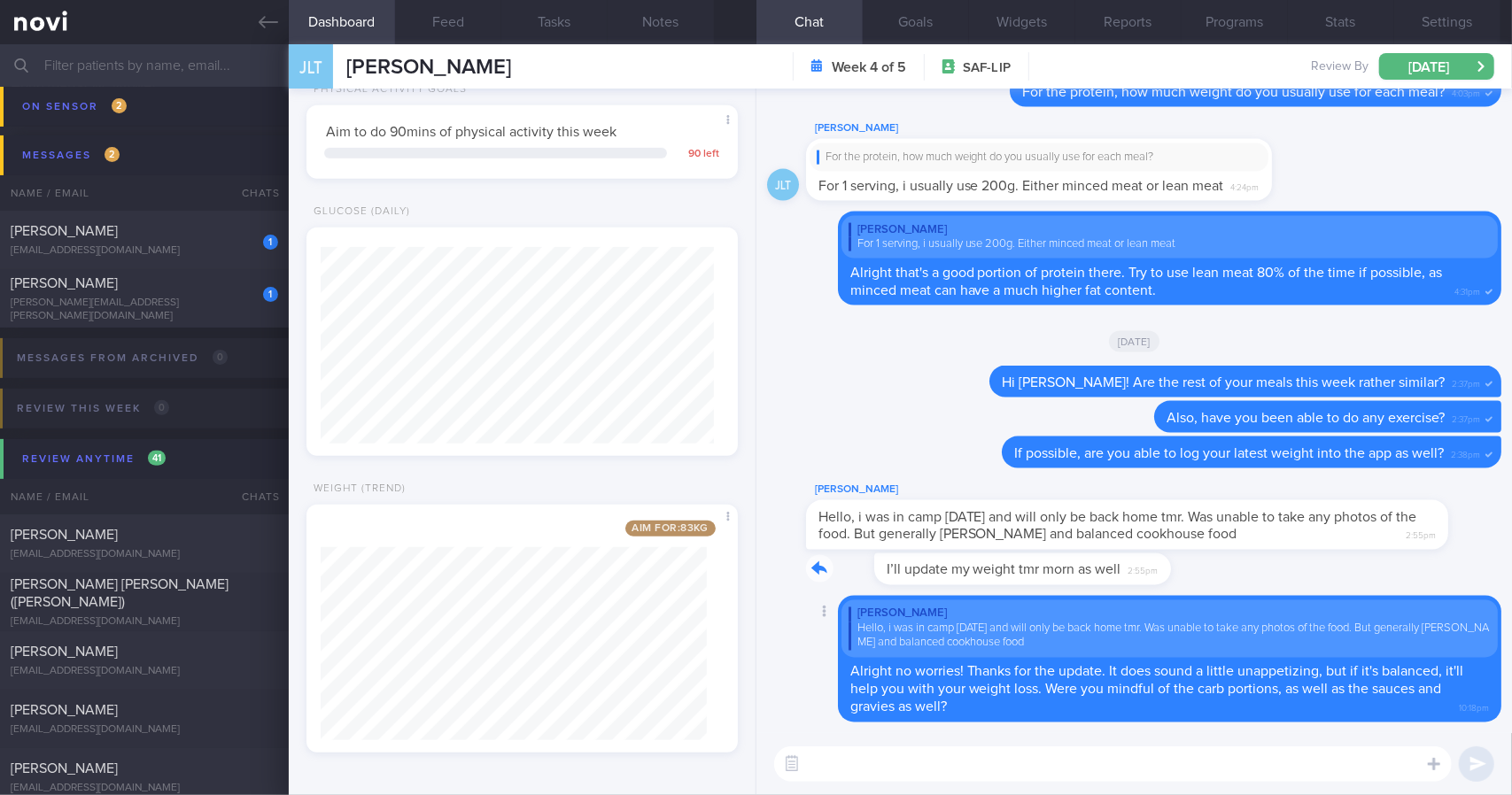
drag, startPoint x: 1092, startPoint y: 574, endPoint x: 1438, endPoint y: 592, distance: 346.5
click at [1438, 593] on div "JLT I’ll update my weight tmr morn as well 2:55pm" at bounding box center [1134, 575] width 735 height 43
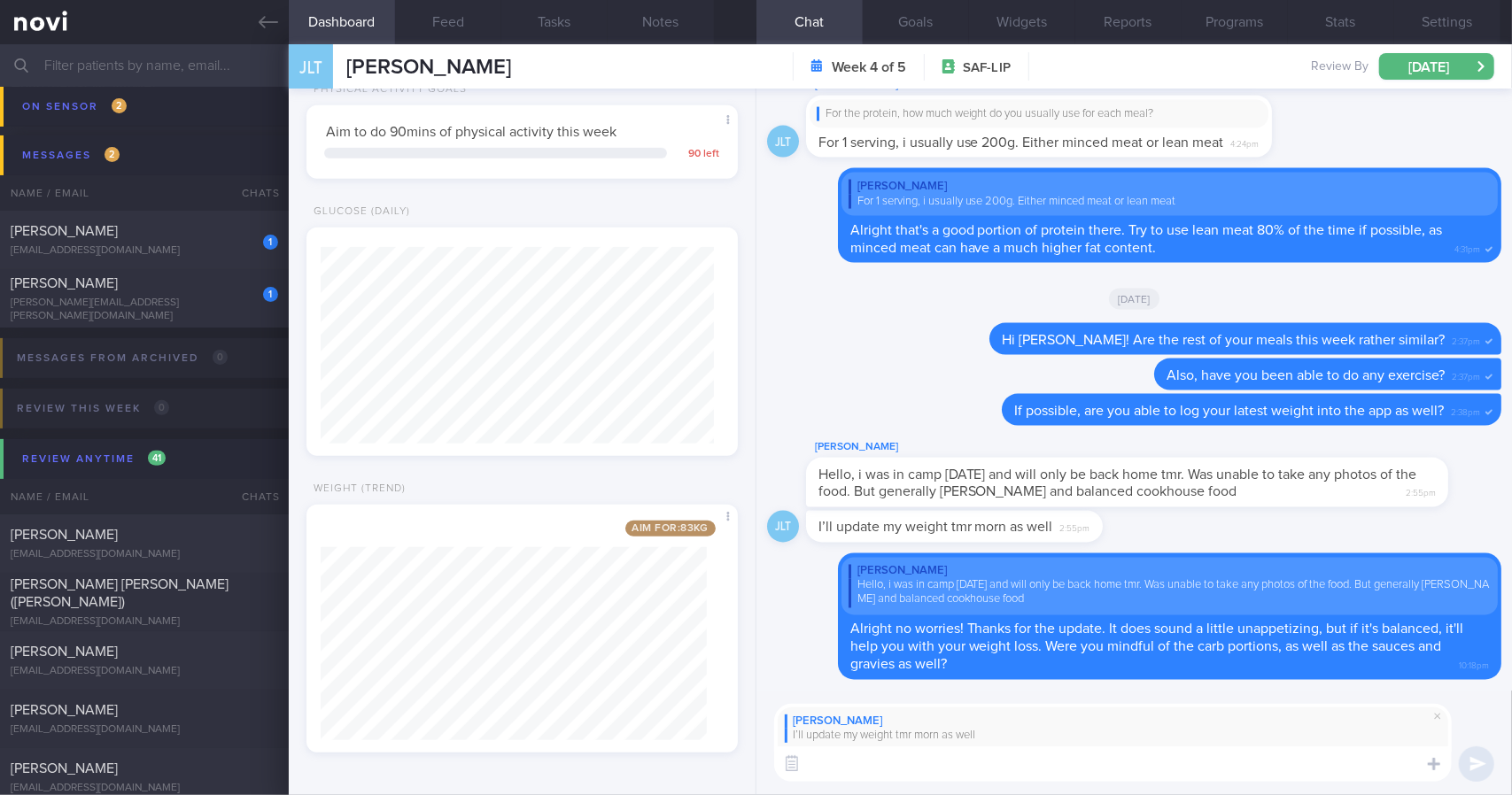
click at [1035, 770] on textarea at bounding box center [1113, 764] width 678 height 35
type textarea "Alright thanks in advance! Have a good weekend!"
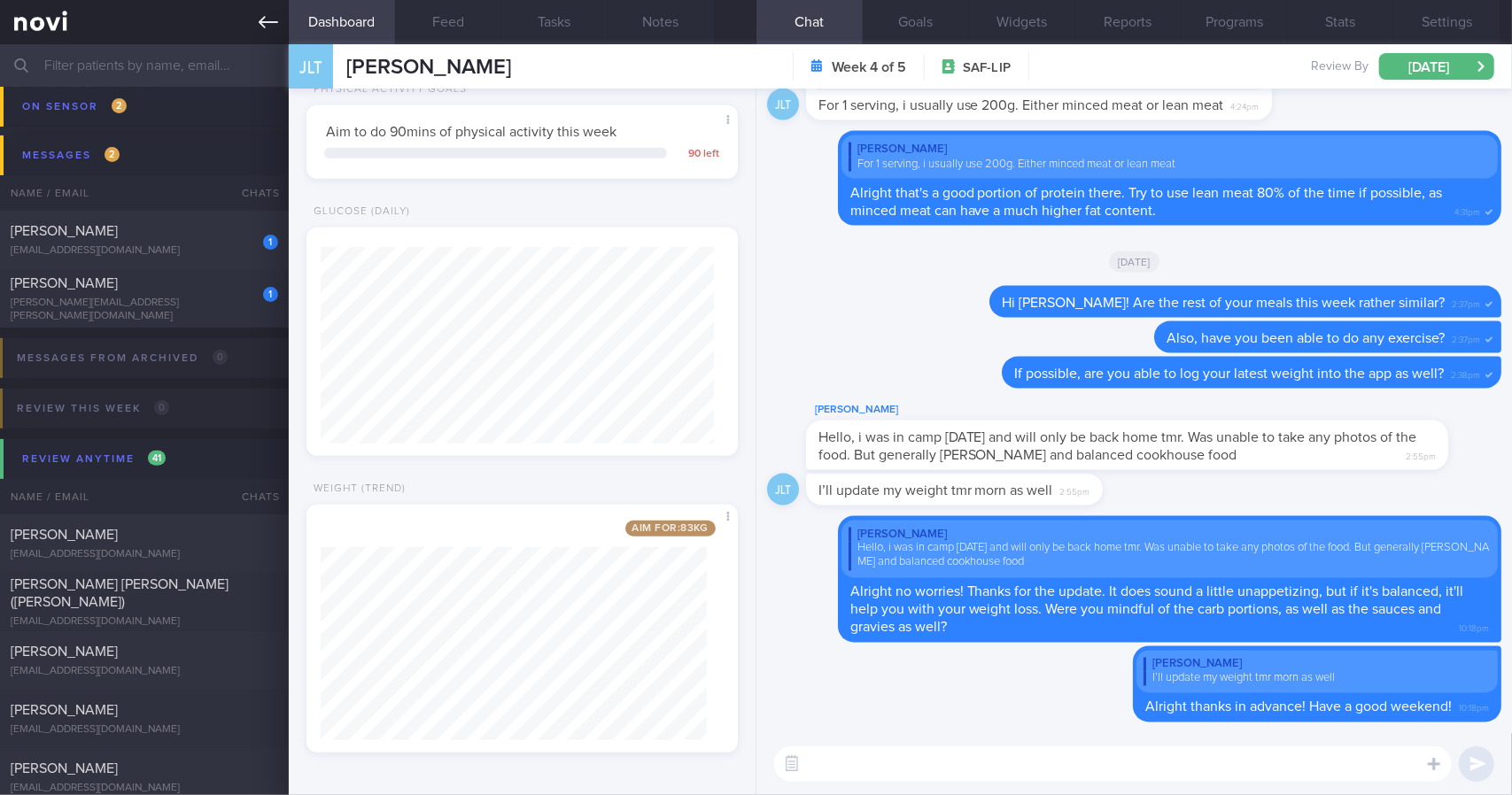
click at [268, 17] on icon at bounding box center [268, 21] width 20 height 20
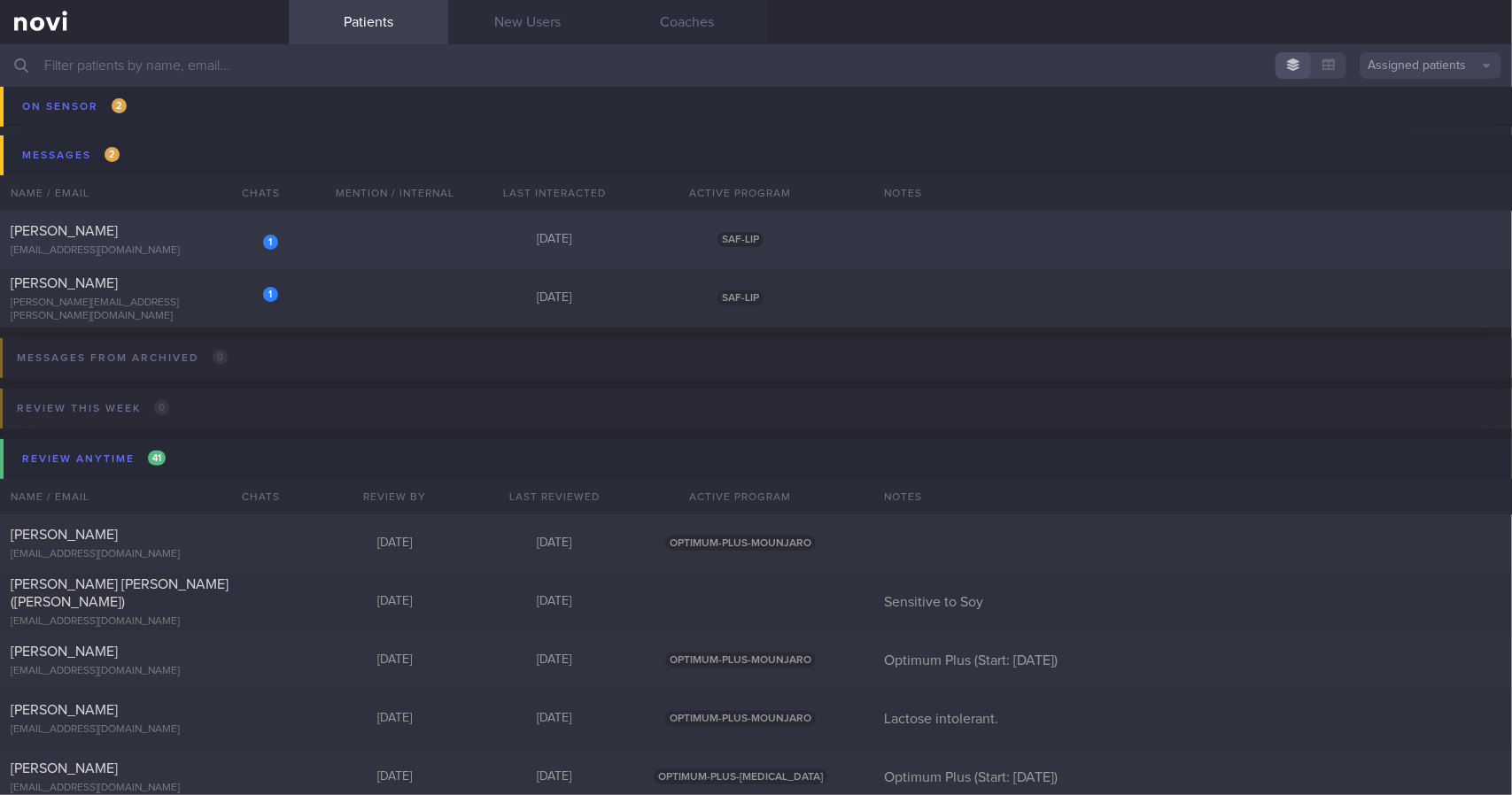
click at [220, 238] on div "[PERSON_NAME]" at bounding box center [142, 230] width 263 height 18
select select "7"
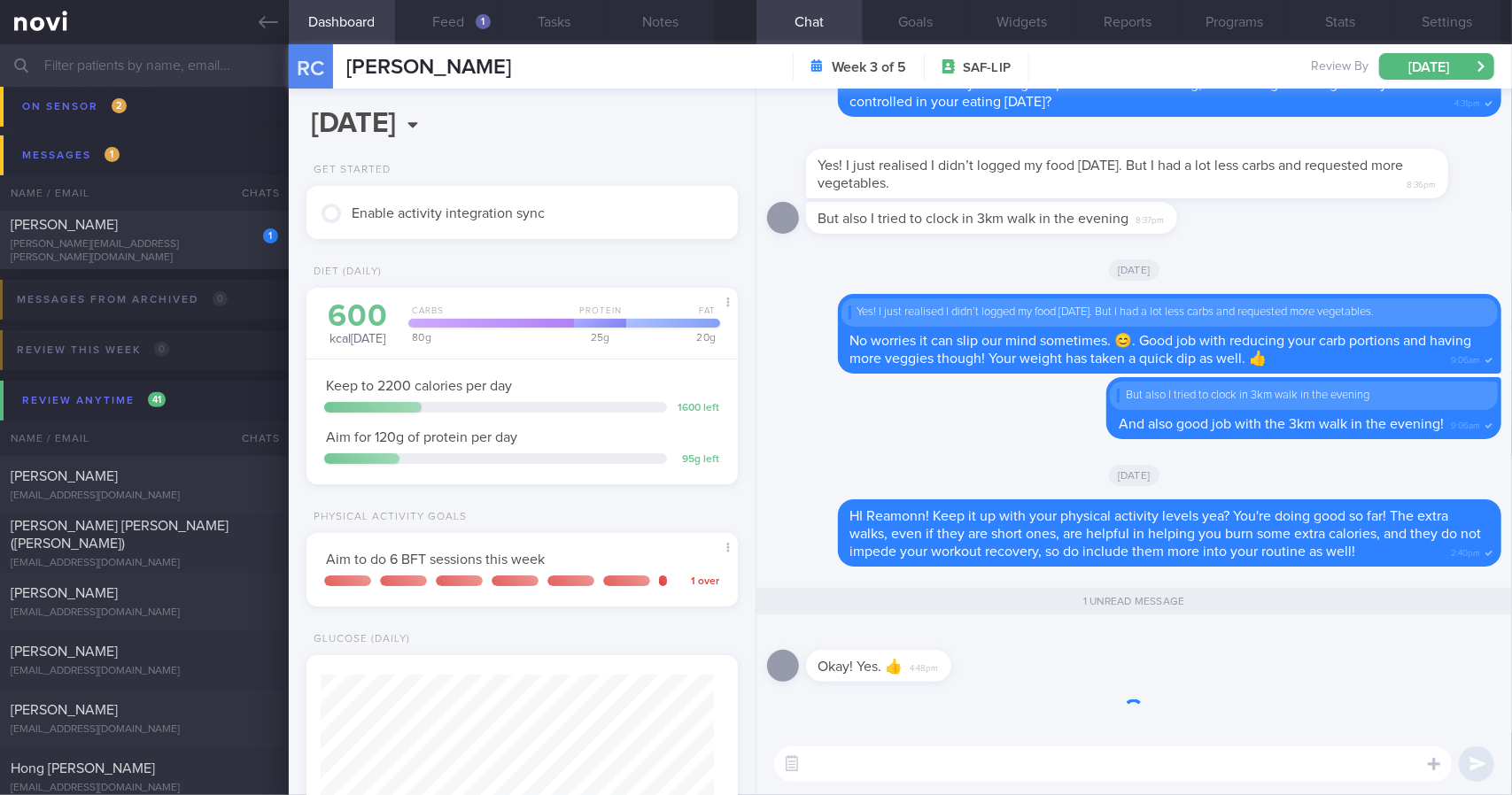
scroll to position [217, 386]
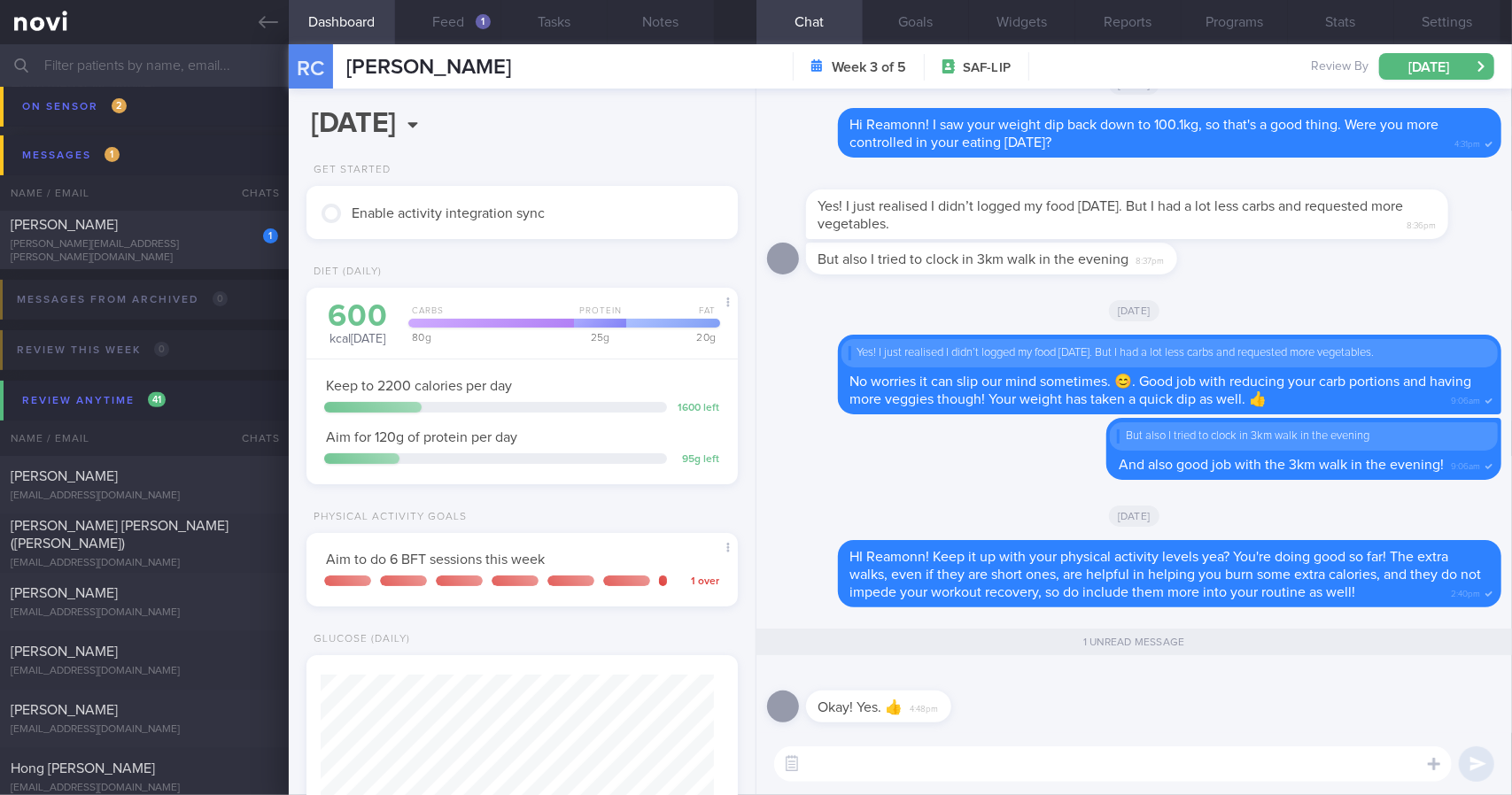
click at [1004, 765] on textarea at bounding box center [1113, 764] width 678 height 35
click at [438, 36] on button "Feed 1" at bounding box center [448, 21] width 106 height 44
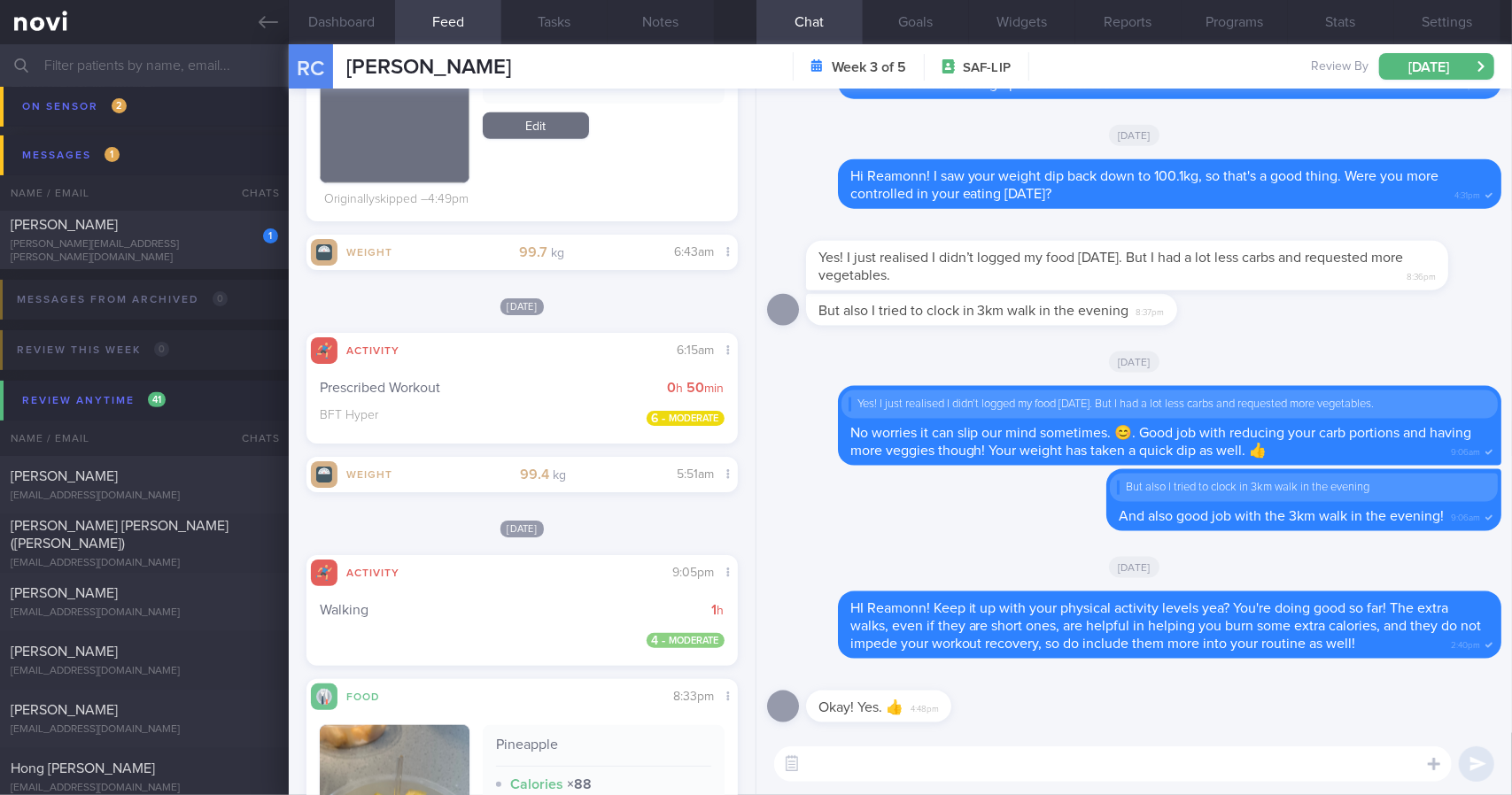
scroll to position [1063, 0]
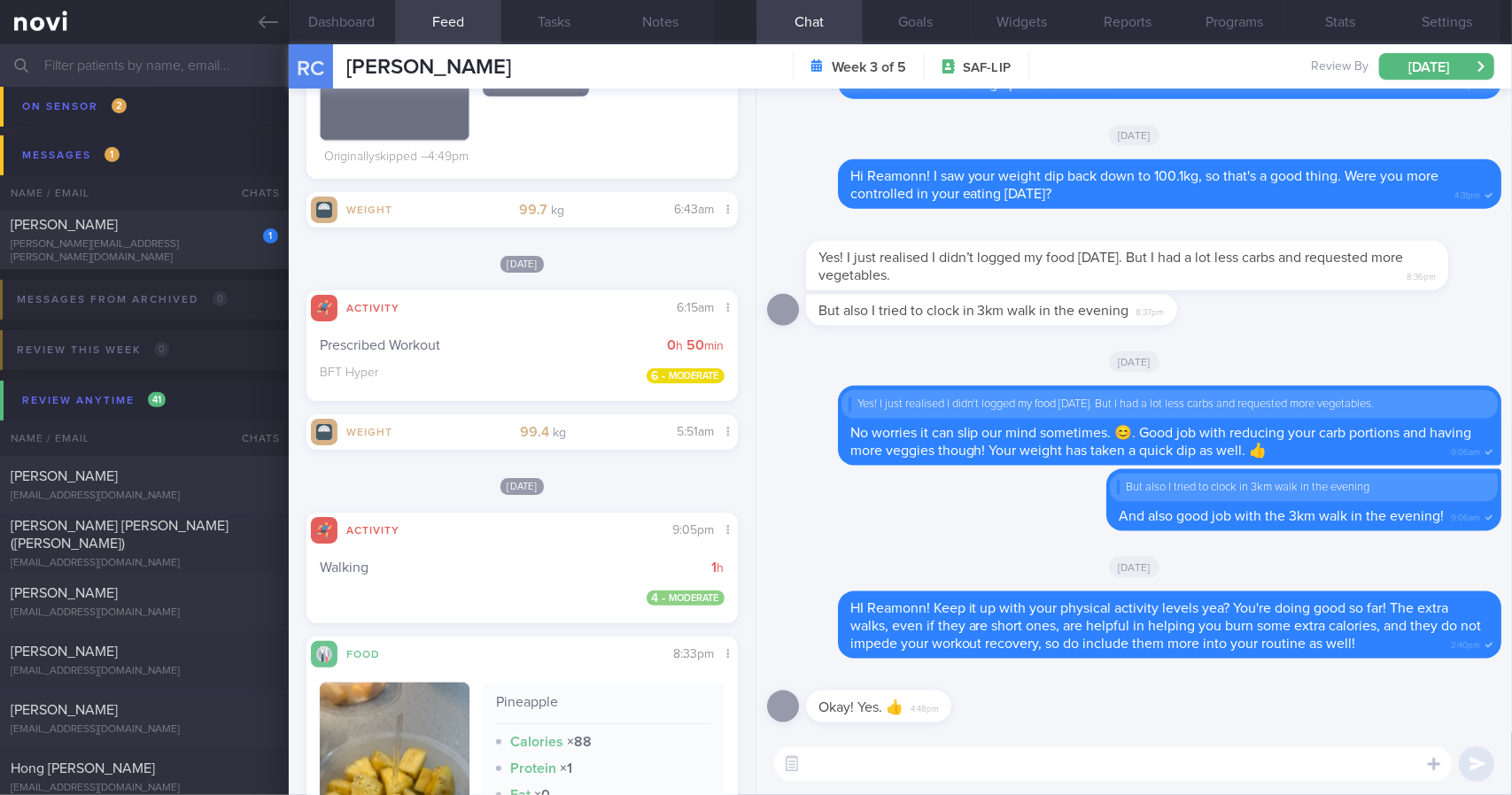
click at [1264, 308] on div "But also I tried to clock in 3km walk in the evening 8:37pm" at bounding box center [1134, 315] width 735 height 43
click at [1226, 318] on div "But also I tried to clock in 3km walk in the evening 8:37pm" at bounding box center [1018, 310] width 425 height 32
click at [962, 784] on div "​ ​" at bounding box center [1133, 764] width 755 height 62
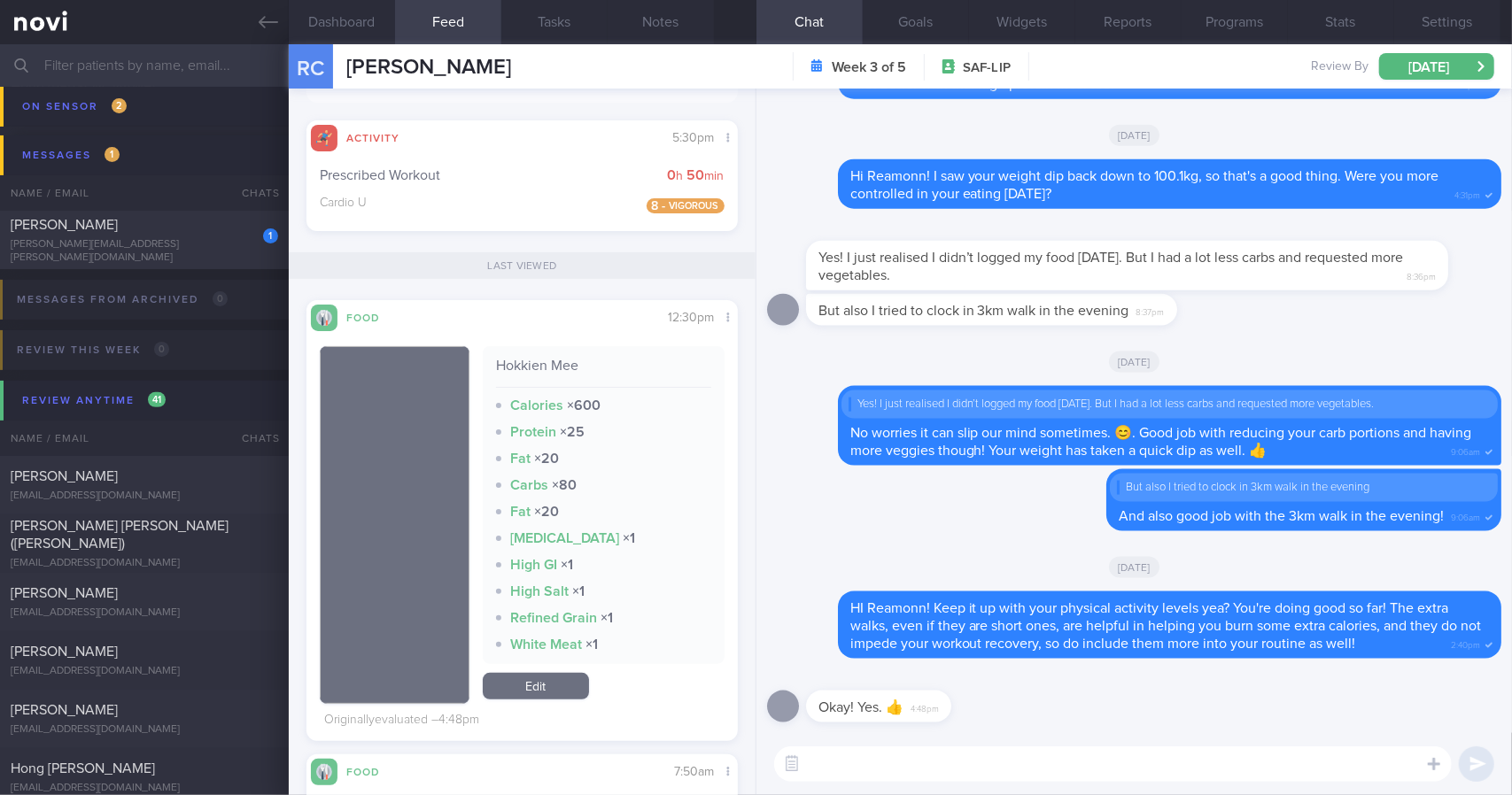
scroll to position [177, 0]
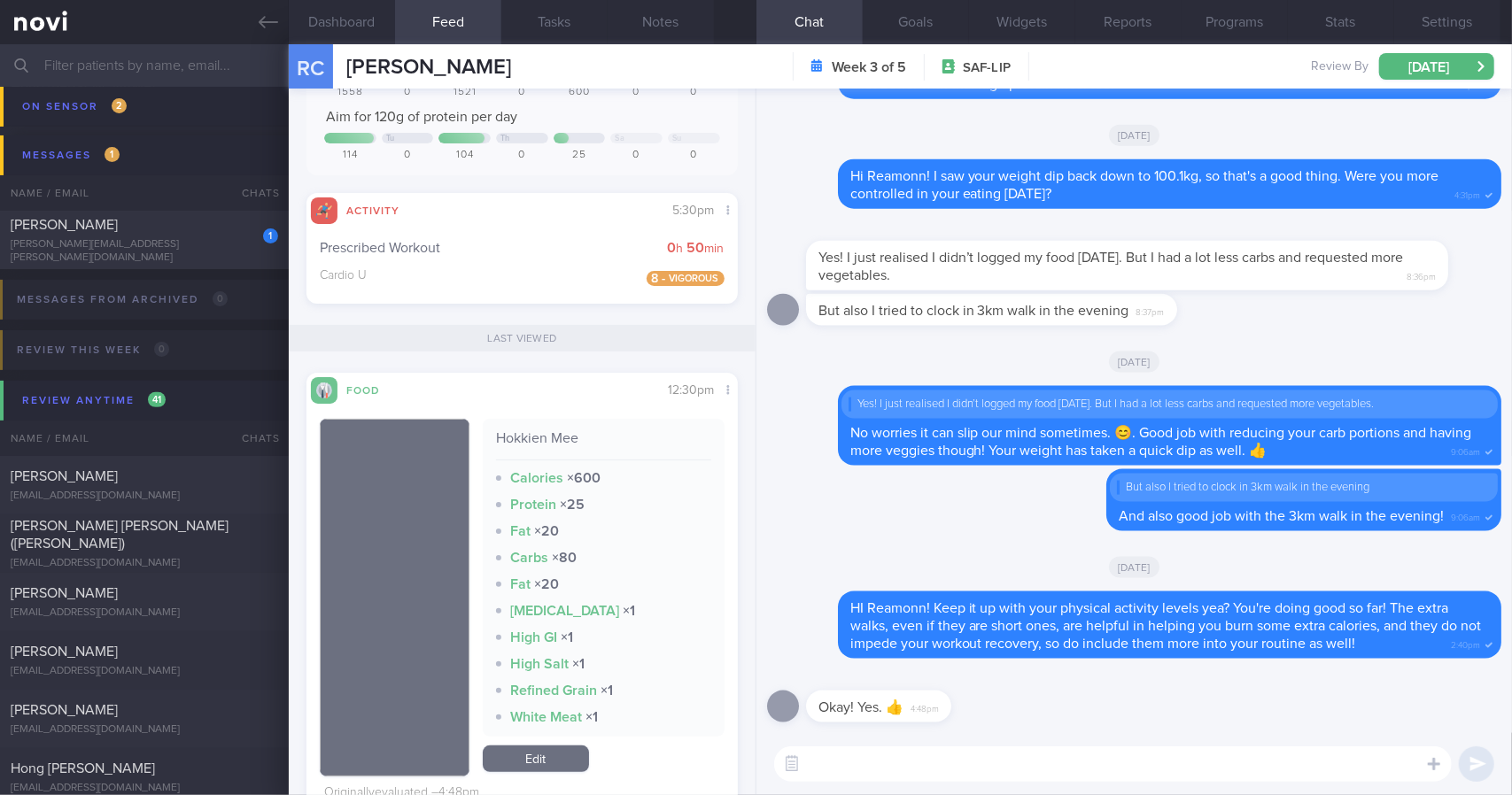
click at [897, 759] on textarea at bounding box center [1113, 764] width 678 height 35
type textarea "f"
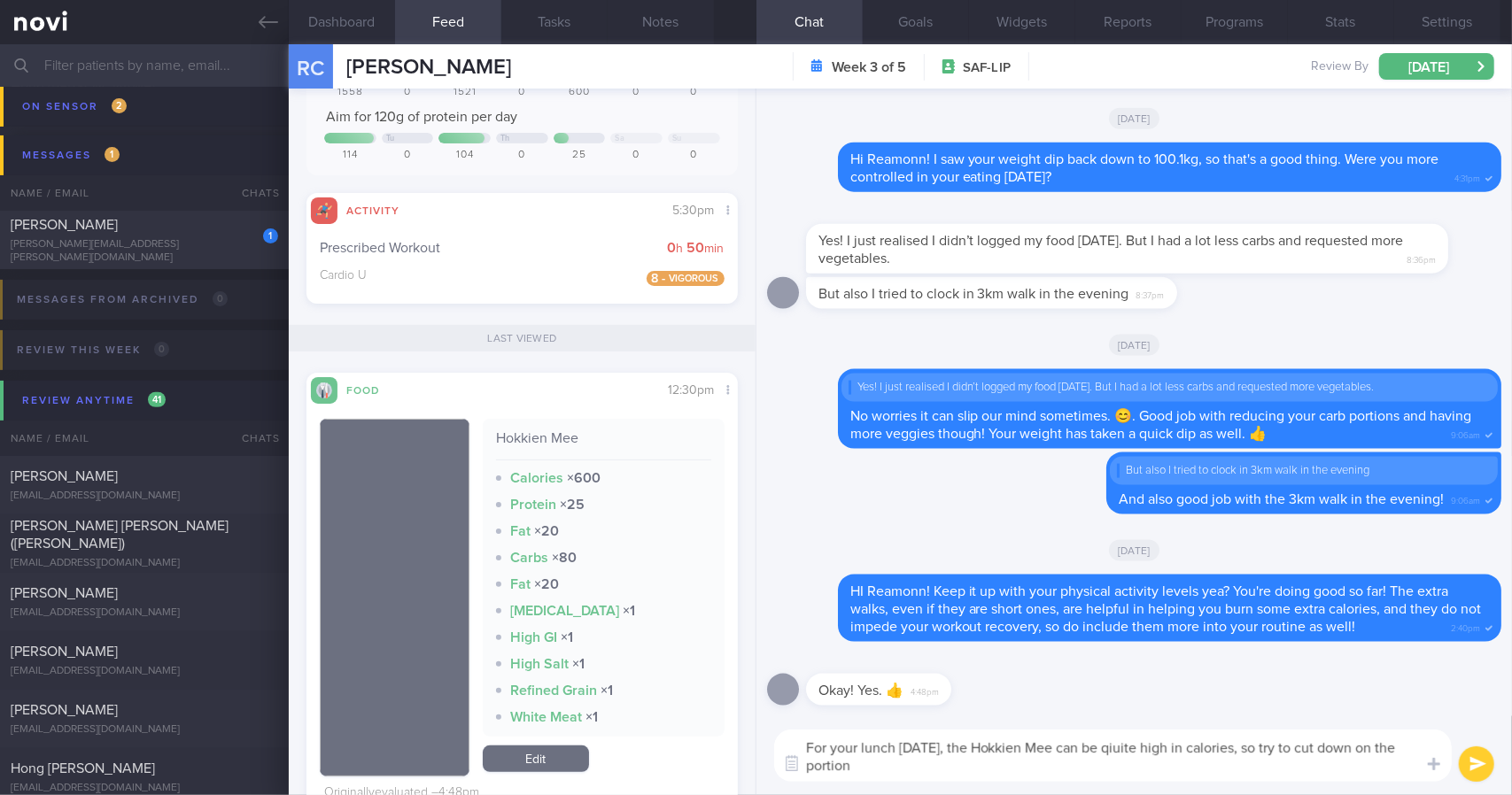
scroll to position [0, 0]
type textarea "For your lunch [DATE], the Hokkien Mee can be qiuite high in calories, so try t…"
